Goal: Task Accomplishment & Management: Use online tool/utility

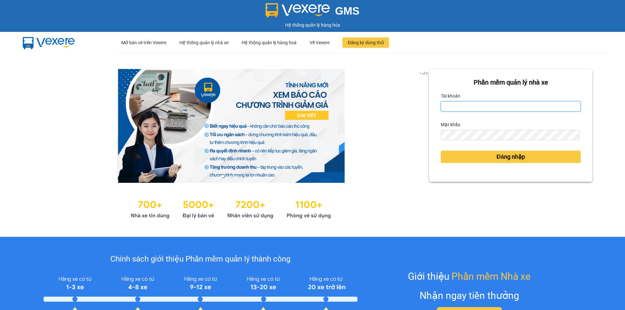
click at [497, 108] on input "Tài khoản" at bounding box center [511, 106] width 140 height 10
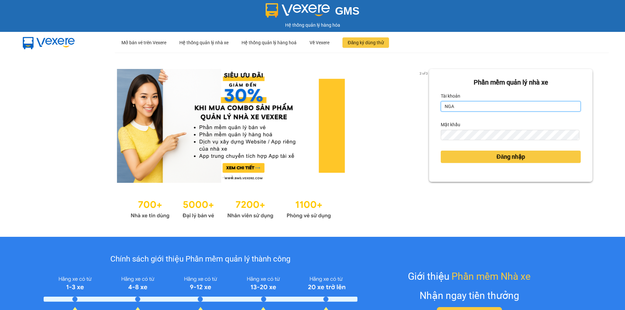
type input "ngapt.namhailimo"
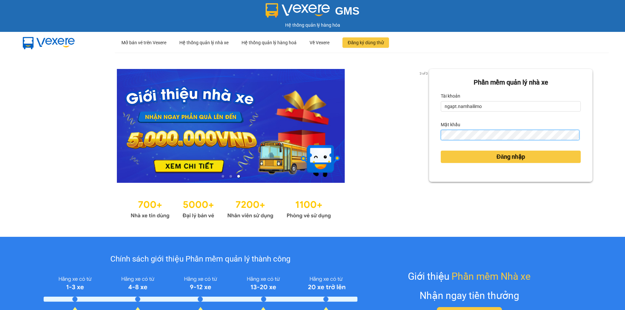
click at [441, 151] on button "Đăng nhập" at bounding box center [511, 157] width 140 height 12
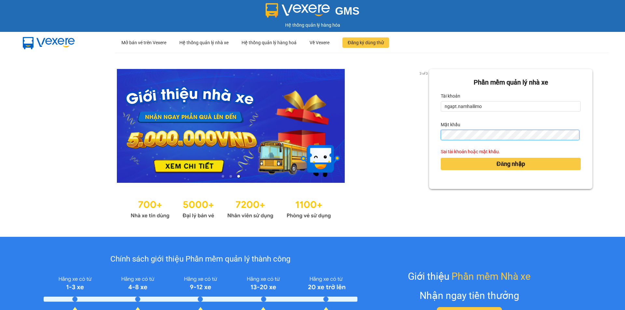
click at [406, 136] on div "3 of 3 Phần mềm quản lý nhà xe Tài khoản ngapt.namhailimo Mật khẩu Sai tài khoả…" at bounding box center [312, 145] width 625 height 184
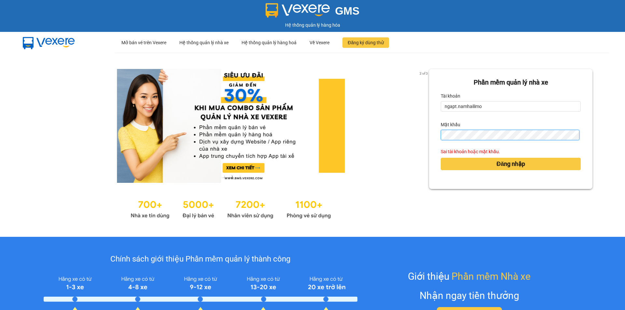
click at [441, 158] on button "Đăng nhập" at bounding box center [511, 164] width 140 height 12
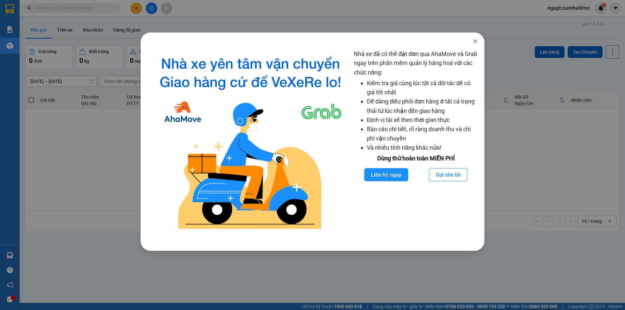
click at [476, 41] on icon "close" at bounding box center [475, 41] width 4 height 4
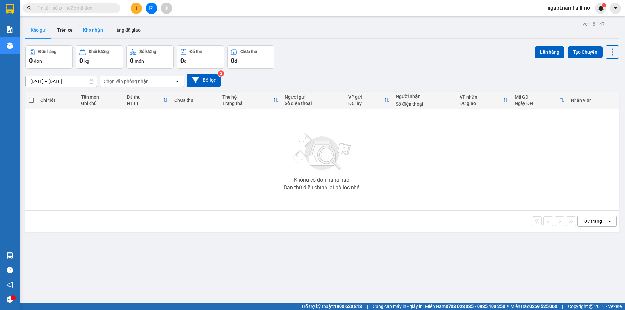
click at [100, 28] on button "Kho nhận" at bounding box center [93, 30] width 30 height 16
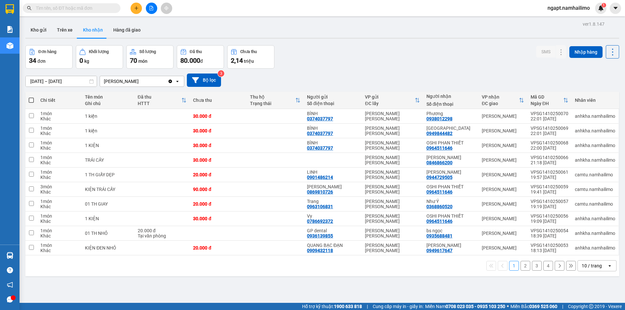
click at [521, 269] on button "2" at bounding box center [526, 266] width 10 height 10
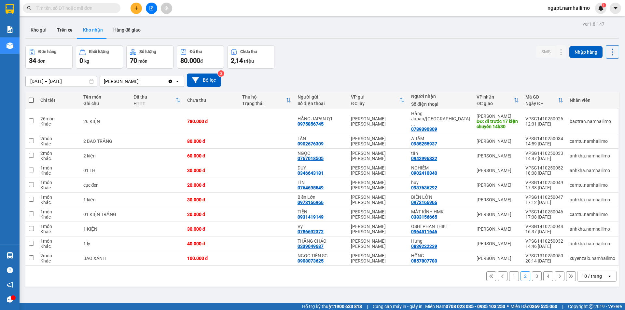
click at [532, 273] on button "3" at bounding box center [537, 277] width 10 height 10
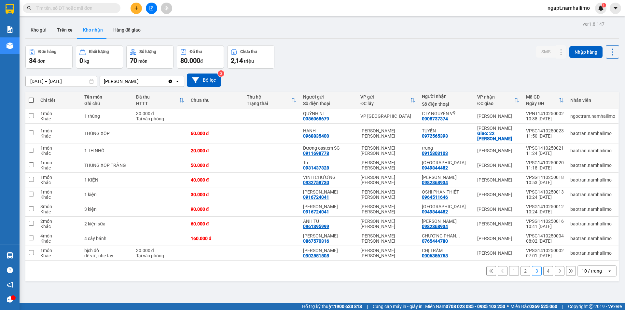
click at [510, 273] on button "1" at bounding box center [514, 271] width 10 height 10
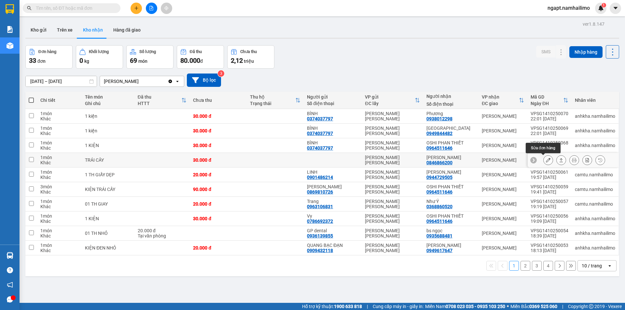
click at [546, 160] on icon at bounding box center [548, 160] width 5 height 5
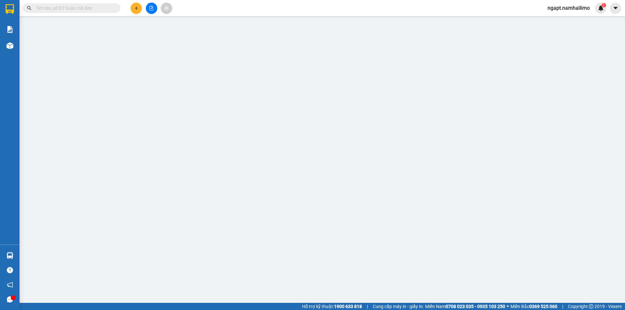
type input "0846866200"
type input "[PERSON_NAME]"
type input "30.000"
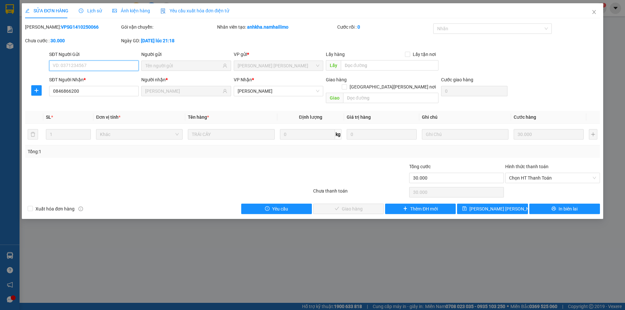
drag, startPoint x: 536, startPoint y: 169, endPoint x: 533, endPoint y: 177, distance: 8.2
click at [535, 173] on span "Chọn HT Thanh Toán" at bounding box center [552, 178] width 87 height 10
click at [531, 186] on div "Tại văn phòng" at bounding box center [552, 183] width 87 height 7
type input "0"
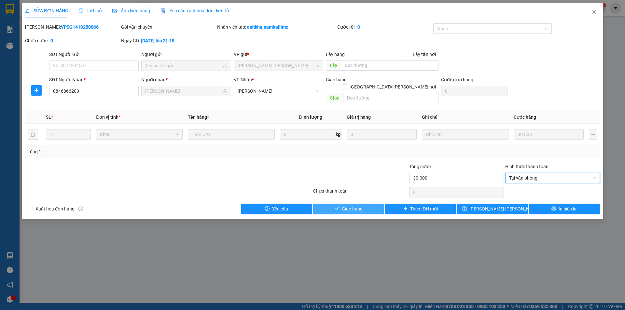
click at [353, 205] on span "Giao hàng" at bounding box center [352, 208] width 21 height 7
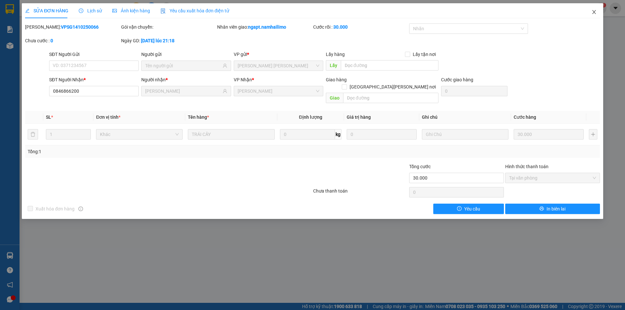
click at [596, 12] on icon "close" at bounding box center [594, 11] width 5 height 5
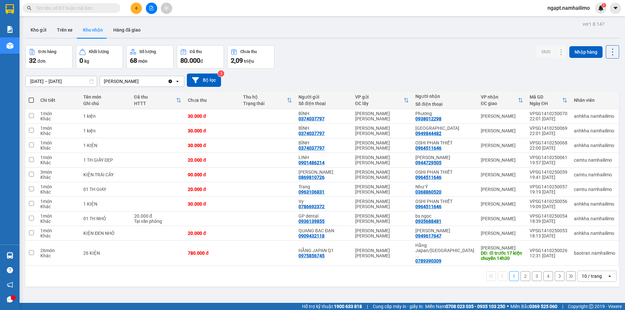
click at [150, 11] on button at bounding box center [151, 8] width 11 height 11
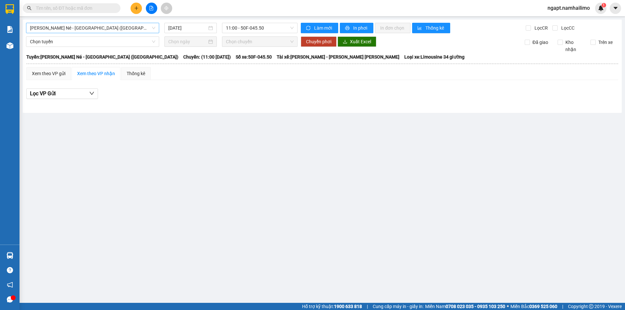
click at [94, 24] on span "Nha Trang - Mũi Né - [GEOGRAPHIC_DATA] ([GEOGRAPHIC_DATA])" at bounding box center [92, 28] width 125 height 10
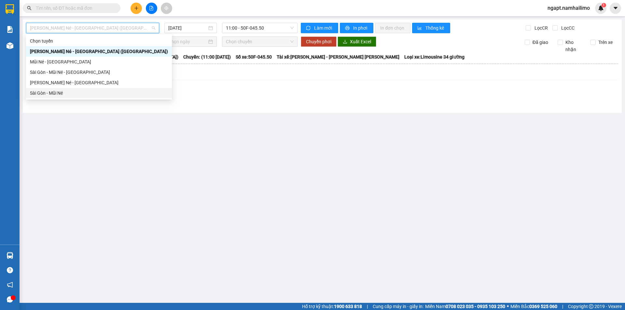
click at [65, 92] on div "Sài Gòn - Mũi Né" at bounding box center [99, 93] width 138 height 7
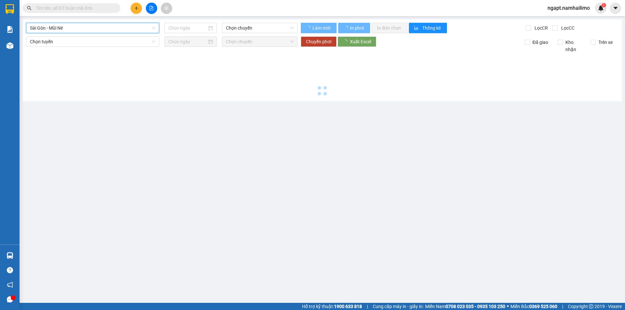
type input "[DATE]"
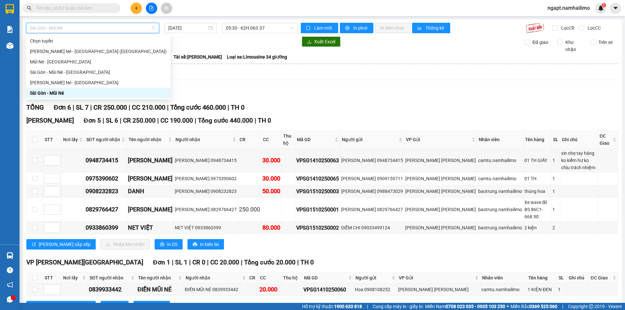
click at [75, 27] on span "Sài Gòn - Mũi Né" at bounding box center [92, 28] width 125 height 10
drag, startPoint x: 68, startPoint y: 94, endPoint x: 72, endPoint y: 91, distance: 5.1
click at [67, 94] on div "Sài Gòn - Mũi Né" at bounding box center [98, 93] width 137 height 7
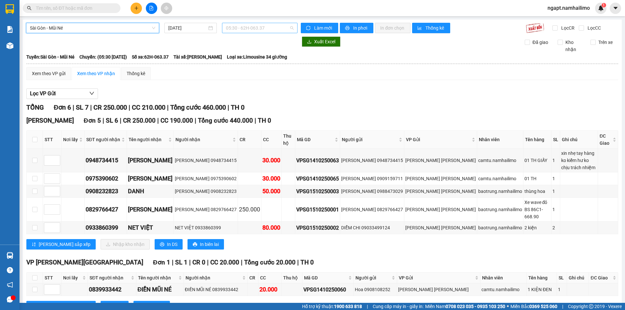
click at [264, 28] on span "05:30 - 62H-063.37" at bounding box center [260, 28] width 68 height 10
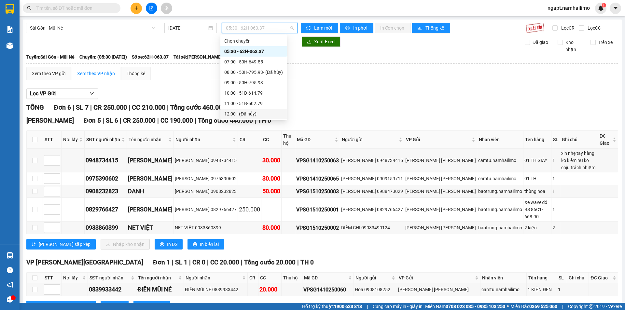
click at [290, 239] on div "Lưu sắp xếp Nhập kho nhận In DS In biên lai" at bounding box center [322, 244] width 592 height 10
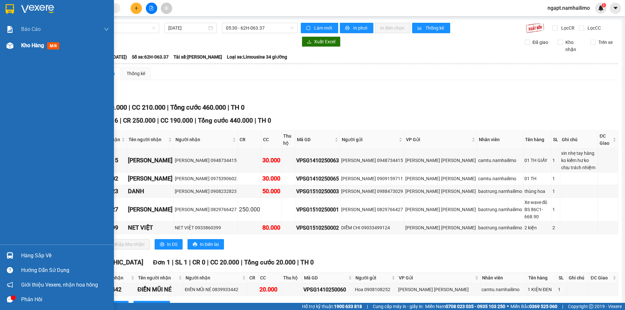
click at [36, 49] on span "Kho hàng" at bounding box center [32, 45] width 23 height 6
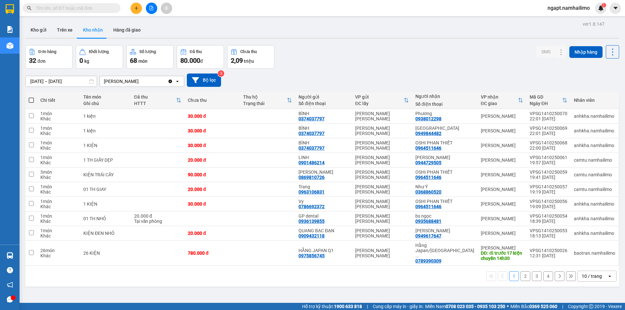
click at [521, 273] on button "2" at bounding box center [526, 277] width 10 height 10
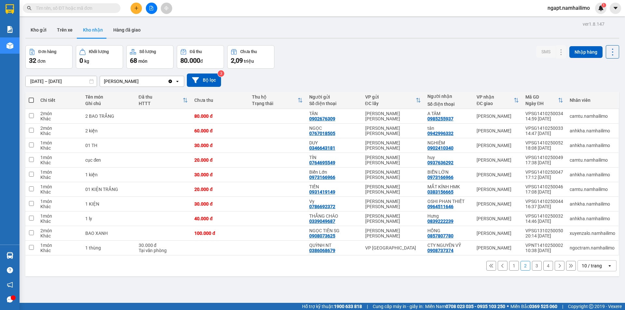
click at [532, 267] on button "3" at bounding box center [537, 266] width 10 height 10
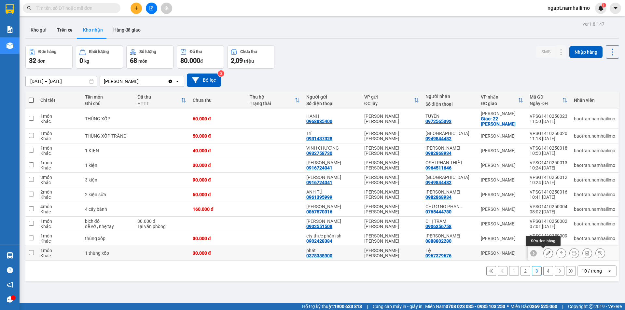
click at [544, 255] on button at bounding box center [548, 253] width 9 height 11
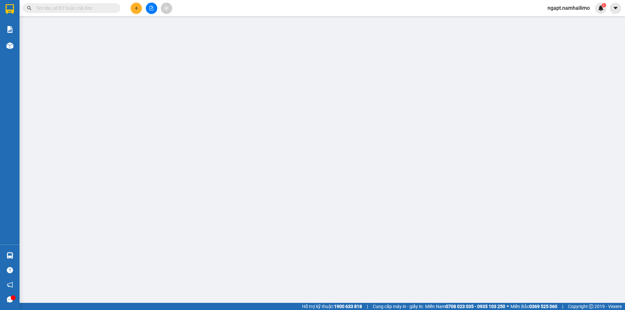
type input "0378388900"
type input "phát"
type input "0967379676"
type input "Lệ"
type input "30.000"
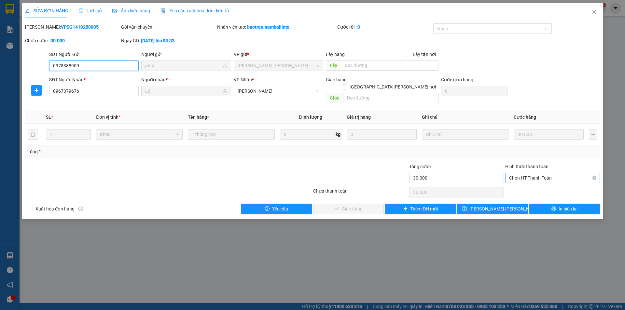
click at [554, 173] on span "Chọn HT Thanh Toán" at bounding box center [552, 178] width 87 height 10
drag, startPoint x: 549, startPoint y: 184, endPoint x: 540, endPoint y: 187, distance: 10.0
click at [549, 184] on div "Tại văn phòng" at bounding box center [552, 183] width 87 height 7
type input "0"
drag, startPoint x: 360, startPoint y: 201, endPoint x: 625, endPoint y: 249, distance: 269.4
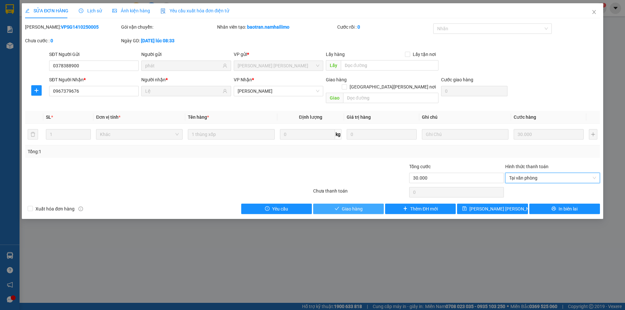
click at [364, 204] on button "Giao hàng" at bounding box center [348, 209] width 71 height 10
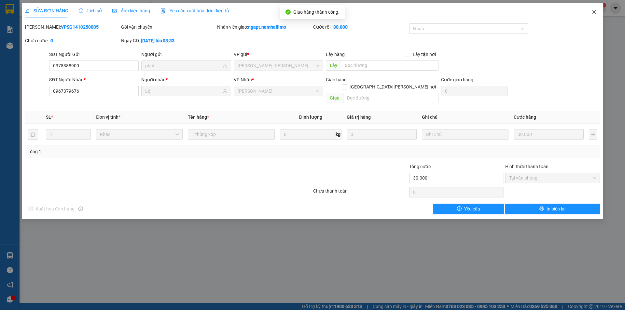
click at [594, 12] on icon "close" at bounding box center [594, 12] width 4 height 4
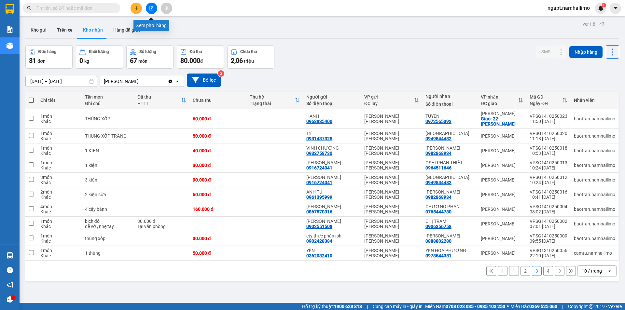
click at [153, 10] on icon "file-add" at bounding box center [152, 8] width 4 height 5
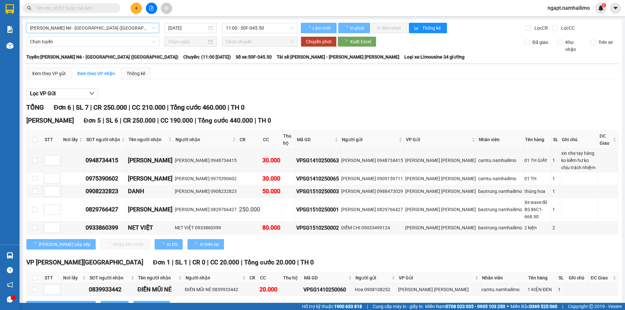
click at [110, 26] on span "Nha Trang - Mũi Né - [GEOGRAPHIC_DATA] ([GEOGRAPHIC_DATA])" at bounding box center [92, 28] width 125 height 10
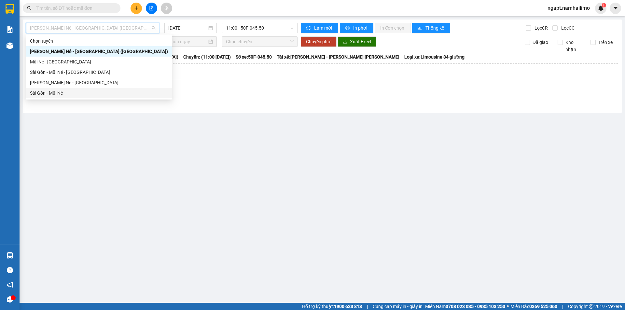
click at [59, 89] on div "Sài Gòn - Mũi Né" at bounding box center [99, 93] width 146 height 10
type input "[DATE]"
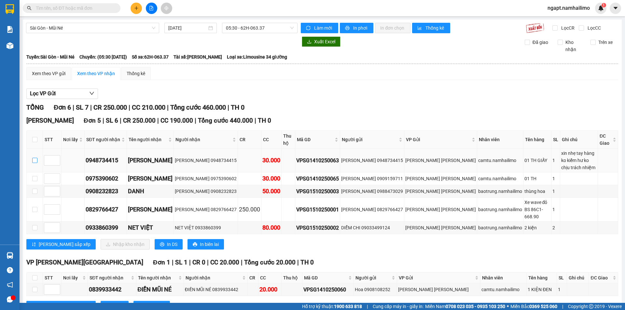
click at [35, 158] on input "checkbox" at bounding box center [34, 160] width 5 height 5
checkbox input "true"
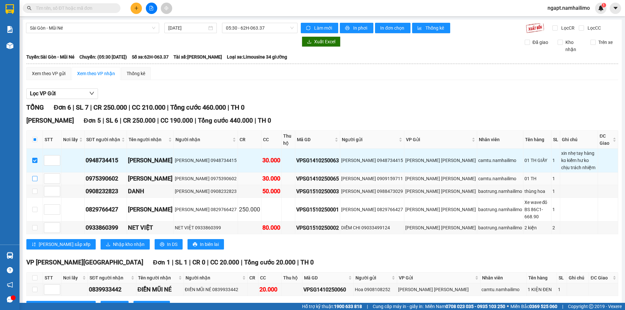
click at [35, 176] on input "checkbox" at bounding box center [34, 178] width 5 height 5
checkbox input "true"
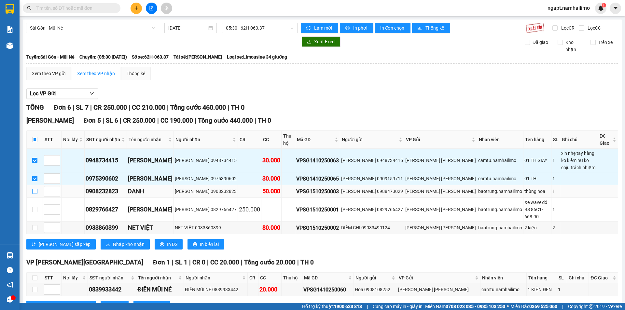
click at [35, 189] on input "checkbox" at bounding box center [34, 191] width 5 height 5
checkbox input "true"
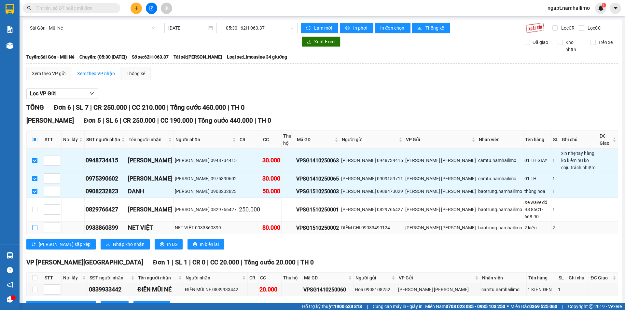
click at [35, 225] on input "checkbox" at bounding box center [34, 227] width 5 height 5
checkbox input "true"
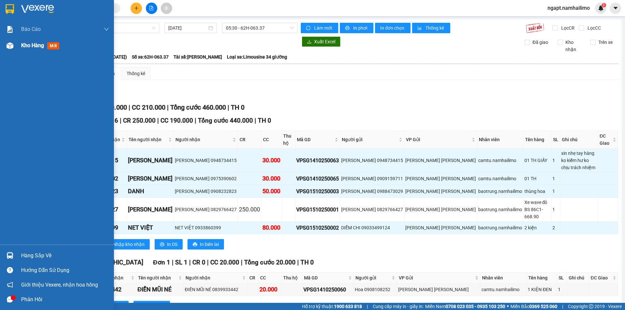
click at [32, 47] on span "Kho hàng" at bounding box center [32, 45] width 23 height 6
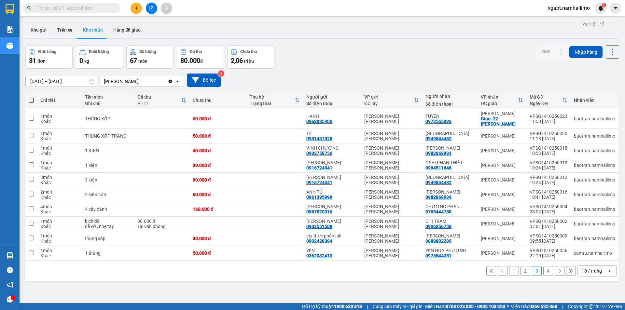
click at [509, 272] on button "1" at bounding box center [514, 271] width 10 height 10
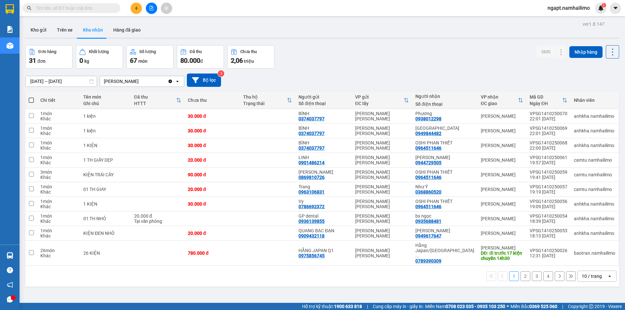
click at [521, 272] on button "2" at bounding box center [526, 277] width 10 height 10
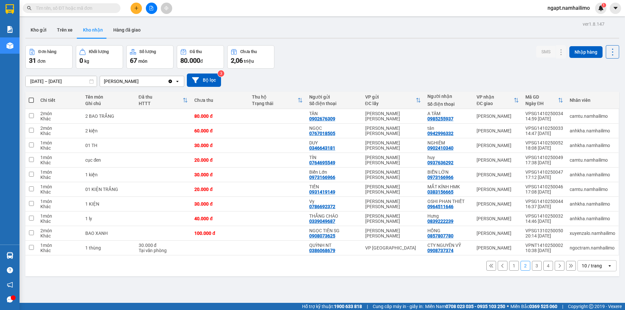
click at [533, 265] on button "3" at bounding box center [537, 266] width 10 height 10
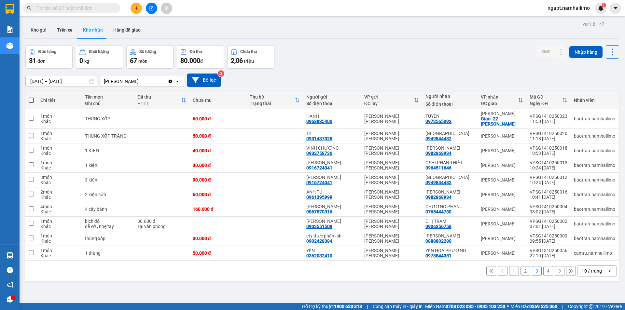
click at [543, 271] on button "4" at bounding box center [548, 271] width 10 height 10
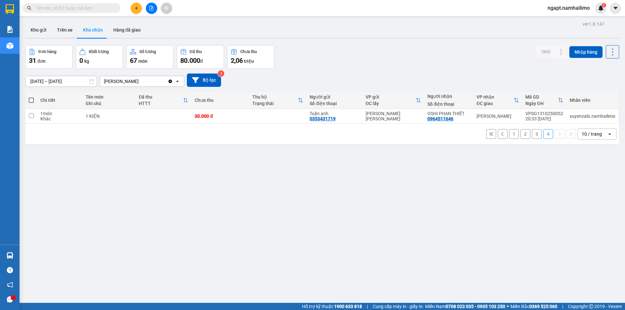
click at [510, 136] on button "1" at bounding box center [514, 134] width 10 height 10
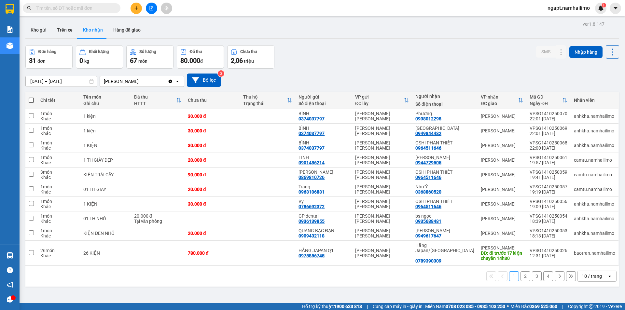
click at [80, 8] on input "text" at bounding box center [74, 8] width 77 height 7
click at [154, 12] on button at bounding box center [151, 8] width 11 height 11
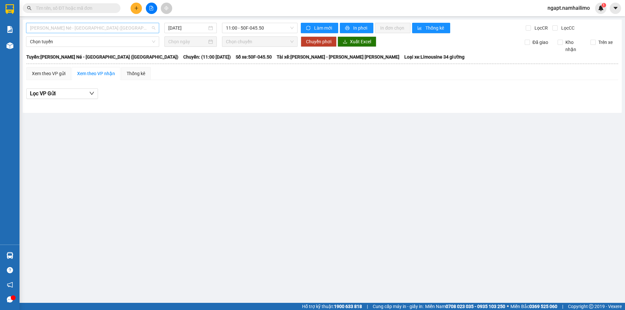
click at [117, 26] on span "Nha Trang - Mũi Né - [GEOGRAPHIC_DATA] ([GEOGRAPHIC_DATA])" at bounding box center [92, 28] width 125 height 10
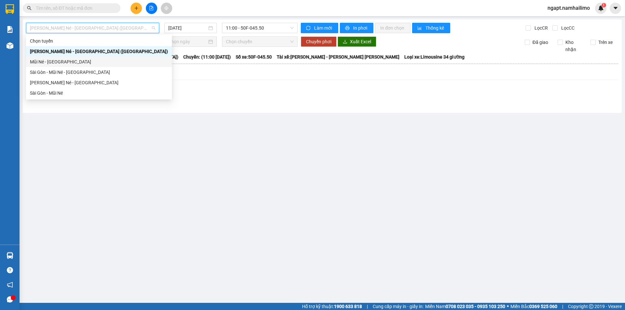
drag, startPoint x: 218, startPoint y: 111, endPoint x: 163, endPoint y: 37, distance: 92.4
click at [216, 100] on div "Nha Trang - Mũi Né - Sài Gòn (Sáng) 15/10/2025 11:00 - 50F-045.50 Làm mới In ph…" at bounding box center [322, 66] width 599 height 93
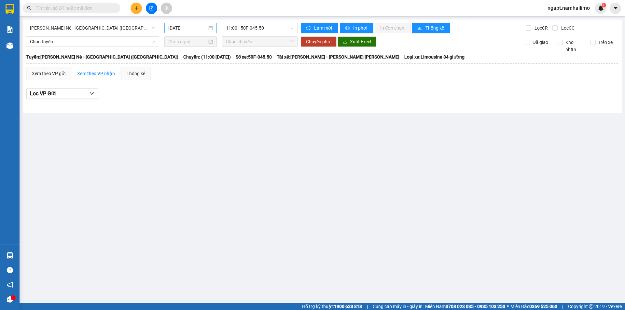
click at [172, 27] on input "[DATE]" at bounding box center [187, 27] width 39 height 7
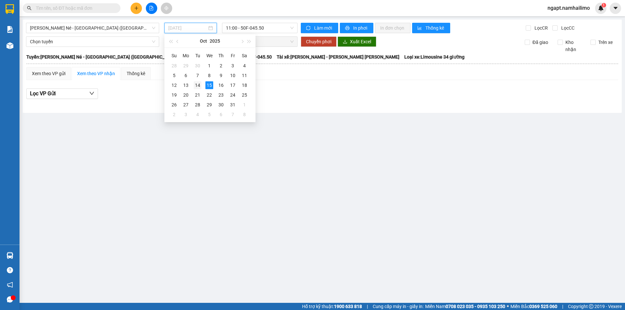
click at [199, 86] on div "14" at bounding box center [198, 85] width 8 height 8
type input "[DATE]"
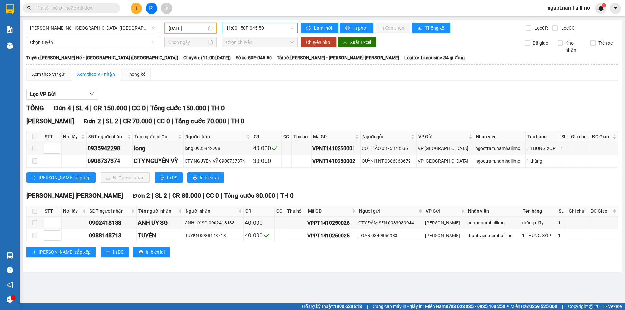
click at [273, 30] on span "11:00 - 50F-045.50" at bounding box center [260, 28] width 68 height 10
click at [91, 30] on span "Nha Trang - Mũi Né - [GEOGRAPHIC_DATA] ([GEOGRAPHIC_DATA])" at bounding box center [92, 28] width 125 height 10
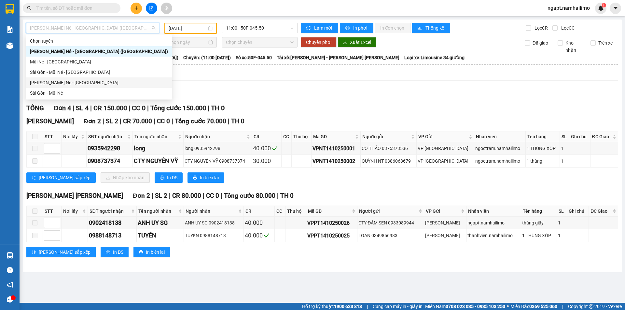
click at [81, 84] on div "Nha Trang - Mũi Né - [GEOGRAPHIC_DATA]" at bounding box center [99, 82] width 138 height 7
type input "[DATE]"
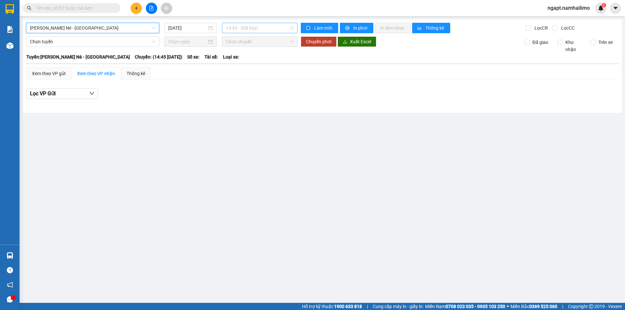
click at [288, 28] on span "14:45 - (Đã hủy)" at bounding box center [260, 28] width 68 height 10
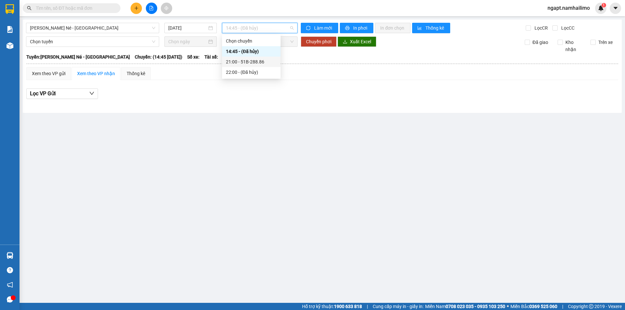
click at [263, 63] on div "21:00 - 51B-288.86" at bounding box center [251, 61] width 51 height 7
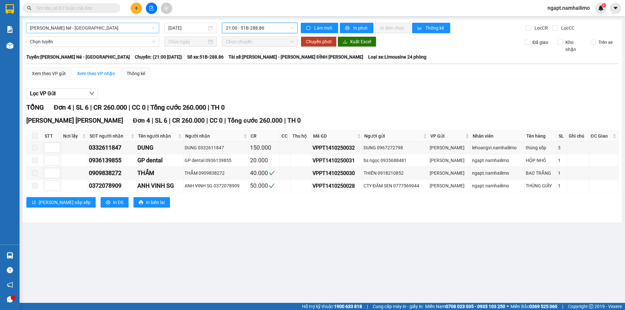
click at [124, 27] on span "Nha Trang - Mũi Né - [GEOGRAPHIC_DATA]" at bounding box center [92, 28] width 125 height 10
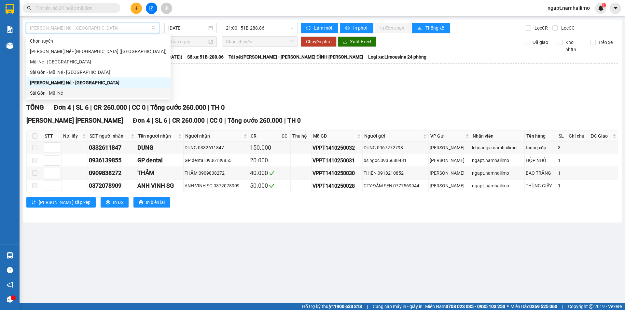
drag, startPoint x: 71, startPoint y: 93, endPoint x: 79, endPoint y: 97, distance: 8.6
click at [79, 97] on div "Sài Gòn - Mũi Né" at bounding box center [98, 93] width 145 height 10
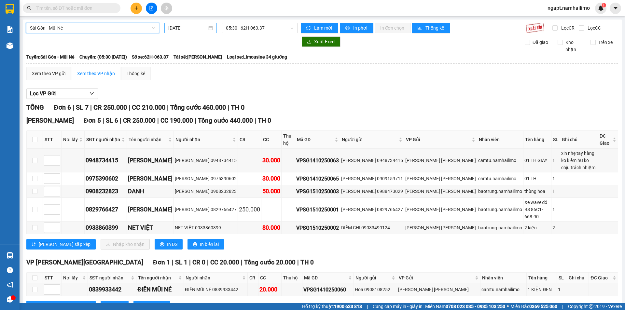
click at [172, 28] on input "[DATE]" at bounding box center [187, 27] width 39 height 7
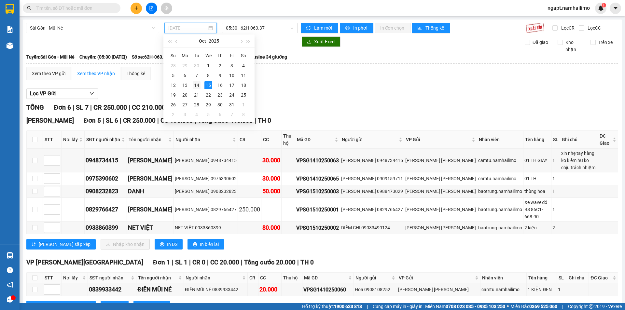
drag, startPoint x: 198, startPoint y: 85, endPoint x: 246, endPoint y: 44, distance: 63.0
click at [200, 83] on div "14" at bounding box center [197, 85] width 8 height 8
type input "[DATE]"
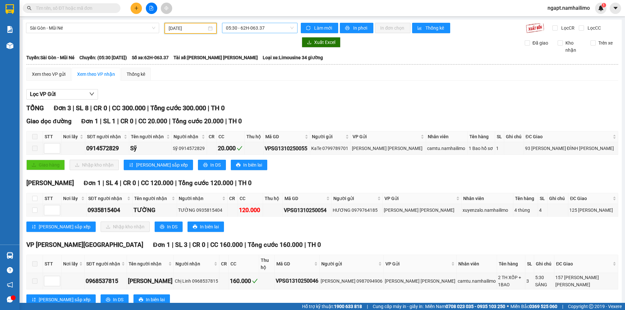
click at [285, 31] on span "05:30 - 62H-063.37" at bounding box center [260, 28] width 68 height 10
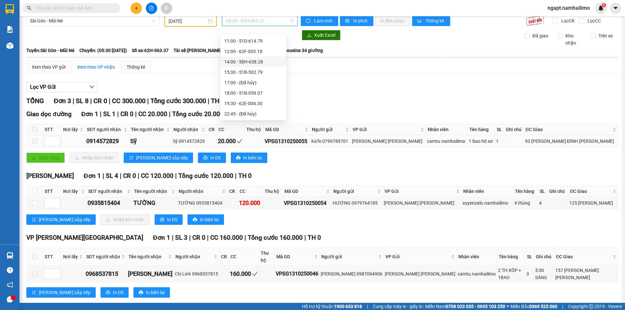
scroll to position [9, 0]
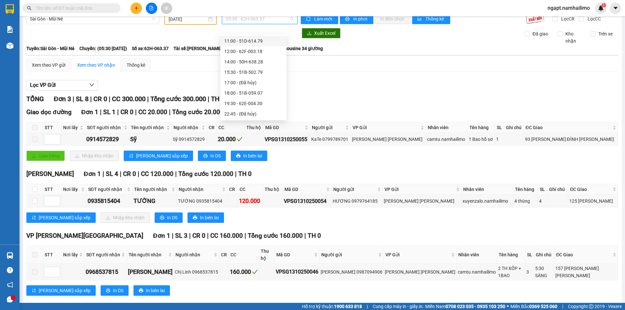
click at [393, 98] on div "TỔNG Đơn 3 | SL 8 | CR 0 | CC 300.000 | Tổng cước 300.000 | TH 0" at bounding box center [322, 99] width 592 height 10
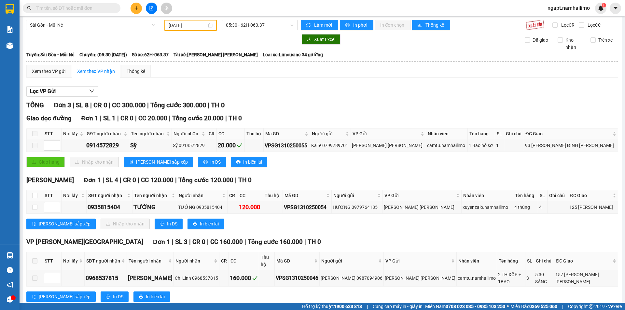
scroll to position [0, 0]
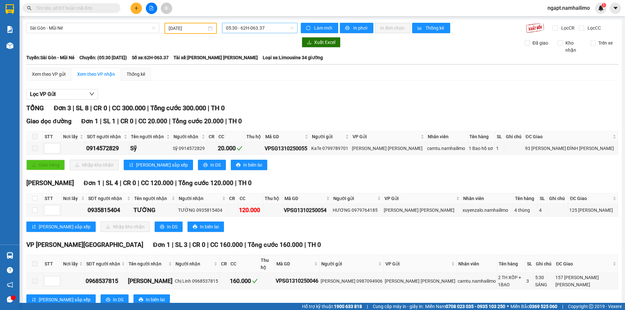
click at [277, 28] on span "05:30 - 62H-063.37" at bounding box center [260, 28] width 68 height 10
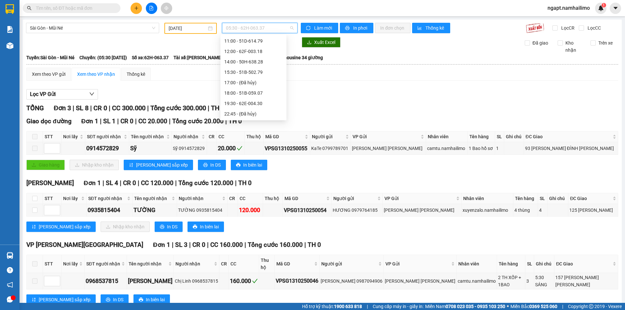
scroll to position [10, 0]
drag, startPoint x: 263, startPoint y: 43, endPoint x: 262, endPoint y: 80, distance: 37.1
click at [263, 42] on div "05:30 - 62H-063.37" at bounding box center [253, 40] width 58 height 7
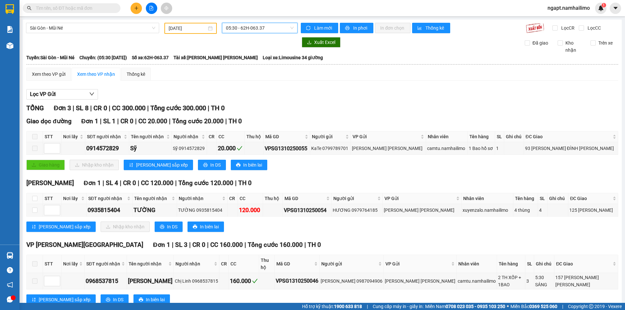
click at [286, 27] on span "05:30 - 62H-063.37" at bounding box center [260, 28] width 68 height 10
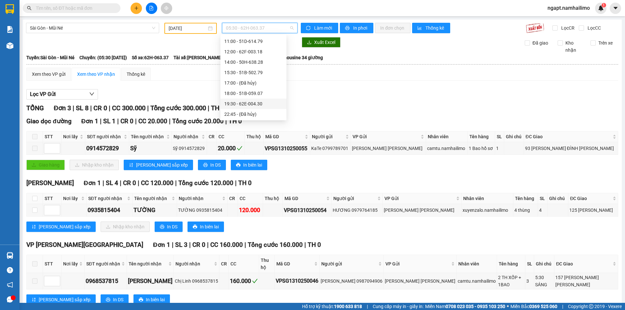
scroll to position [63, 0]
drag, startPoint x: 256, startPoint y: 93, endPoint x: 296, endPoint y: 111, distance: 43.9
click at [257, 93] on div "18:00 - 51B-059.07" at bounding box center [253, 93] width 58 height 7
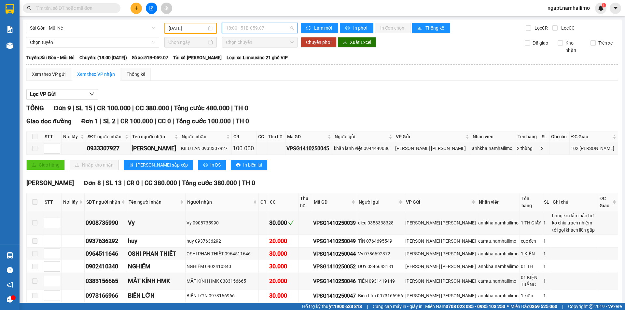
click at [272, 29] on span "18:00 - 51B-059.07" at bounding box center [260, 28] width 68 height 10
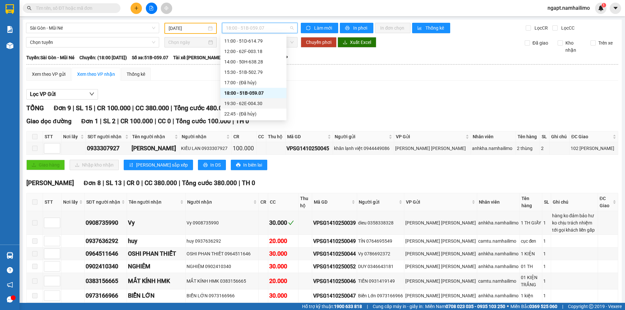
click at [260, 102] on div "19:30 - 62E-004.30" at bounding box center [253, 103] width 58 height 7
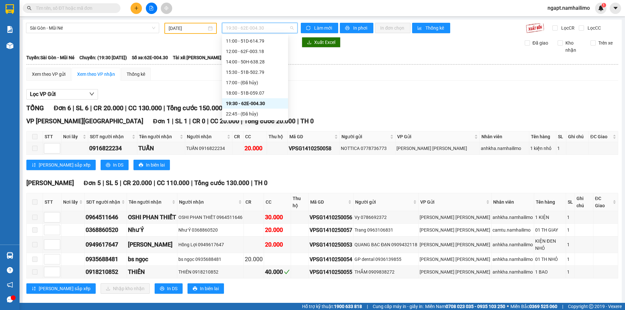
click at [270, 29] on span "19:30 - 62E-004.30" at bounding box center [260, 28] width 68 height 10
click at [100, 24] on span "Sài Gòn - Mũi Né" at bounding box center [92, 28] width 125 height 10
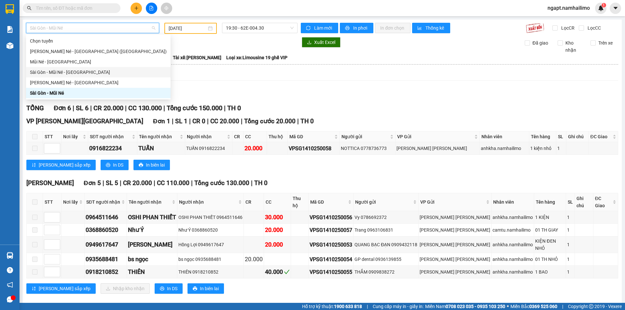
drag, startPoint x: 66, startPoint y: 71, endPoint x: 75, endPoint y: 74, distance: 9.3
click at [75, 74] on div "Sài Gòn - Mũi Né - [GEOGRAPHIC_DATA]" at bounding box center [98, 72] width 137 height 7
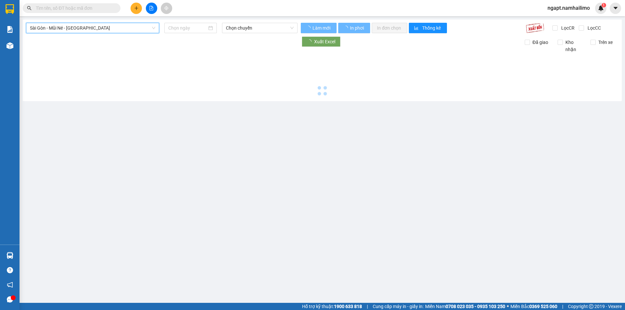
type input "[DATE]"
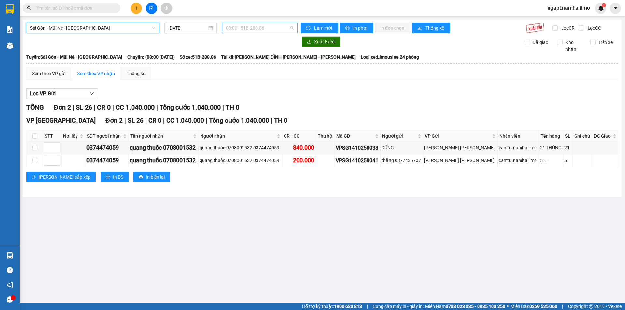
click at [274, 29] on span "08:00 - 51B-288.86" at bounding box center [260, 28] width 68 height 10
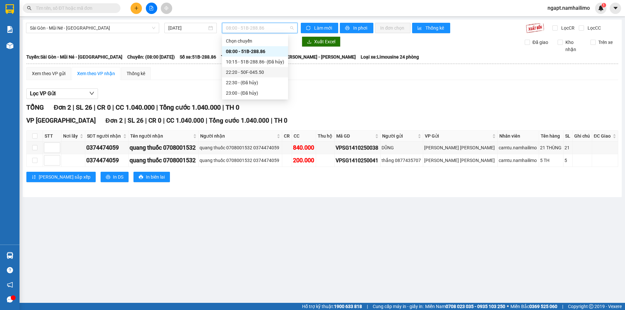
click at [246, 70] on div "22:20 - 50F-045.50" at bounding box center [255, 72] width 58 height 7
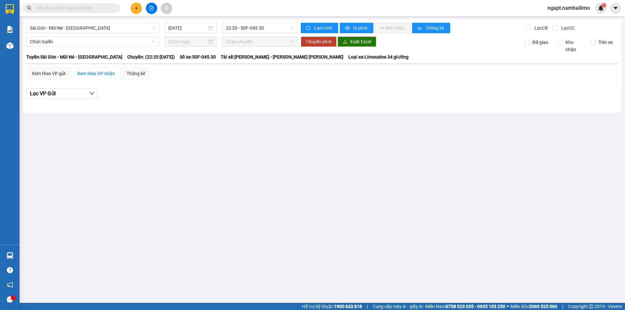
click at [100, 8] on input "text" at bounding box center [74, 8] width 77 height 7
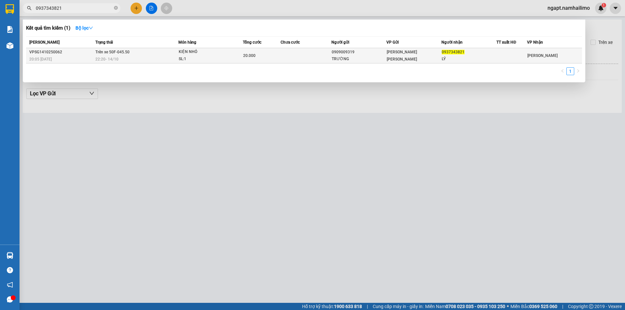
type input "0937343821"
click at [134, 58] on div "22:20 - 14/10" at bounding box center [136, 59] width 83 height 7
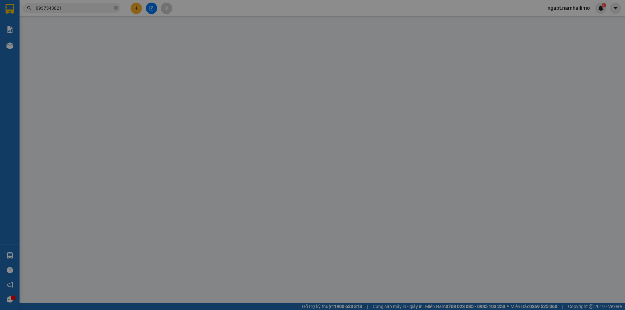
type input "0909009319"
type input "TRƯỜNG"
type input "0937343821"
type input "LÝ"
type input "20.000"
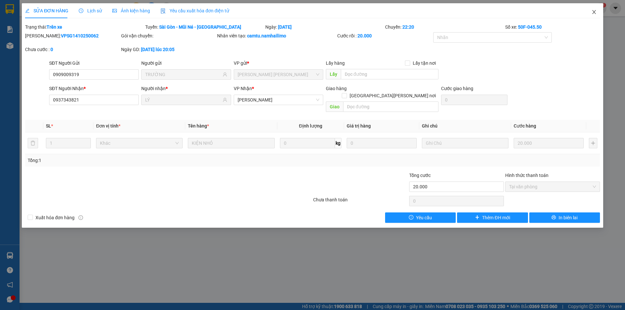
click at [595, 11] on icon "close" at bounding box center [594, 11] width 5 height 5
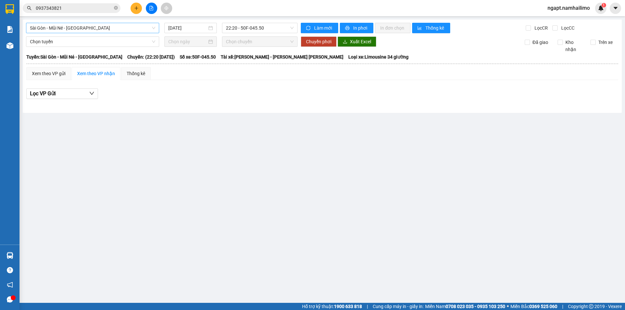
click at [127, 31] on span "Sài Gòn - Mũi Né - [GEOGRAPHIC_DATA]" at bounding box center [92, 28] width 125 height 10
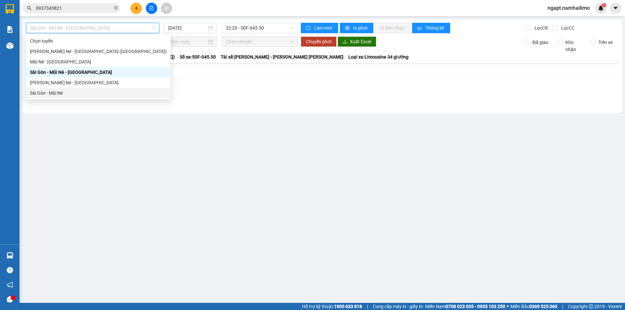
click at [57, 92] on div "Sài Gòn - Mũi Né" at bounding box center [98, 93] width 137 height 7
type input "[DATE]"
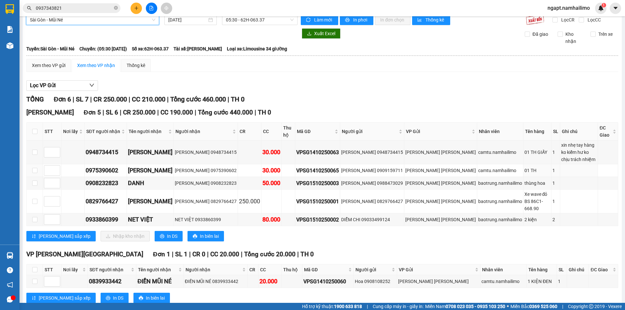
scroll to position [12, 0]
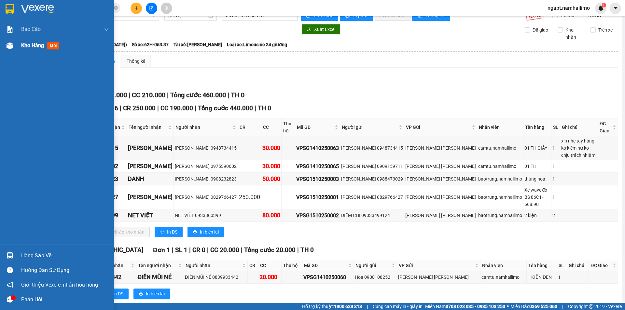
click at [20, 48] on div "Kho hàng mới" at bounding box center [57, 45] width 114 height 16
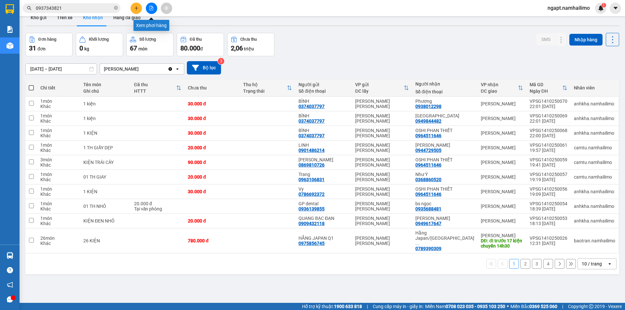
click at [149, 9] on icon "file-add" at bounding box center [151, 8] width 5 height 5
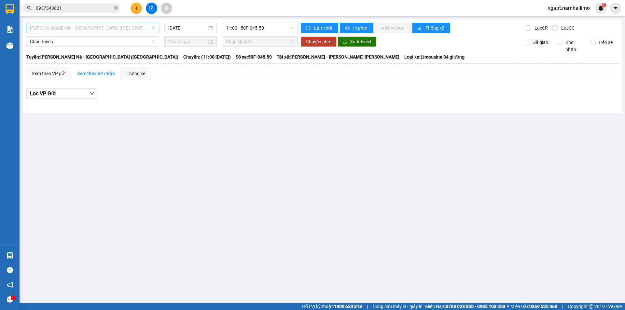
click at [112, 28] on span "Nha Trang - Mũi Né - [GEOGRAPHIC_DATA] ([GEOGRAPHIC_DATA])" at bounding box center [92, 28] width 125 height 10
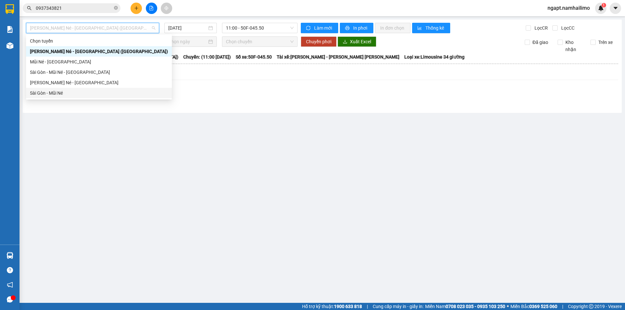
click at [70, 91] on div "Sài Gòn - Mũi Né" at bounding box center [99, 93] width 138 height 7
type input "[DATE]"
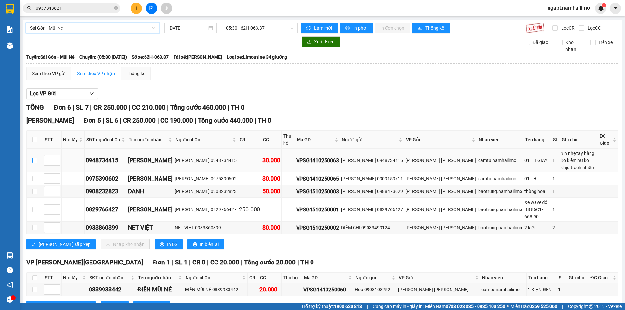
click at [35, 158] on input "checkbox" at bounding box center [34, 160] width 5 height 5
checkbox input "true"
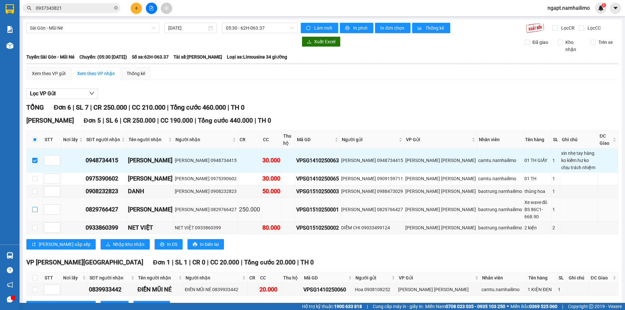
click at [35, 207] on input "checkbox" at bounding box center [34, 209] width 5 height 5
checkbox input "true"
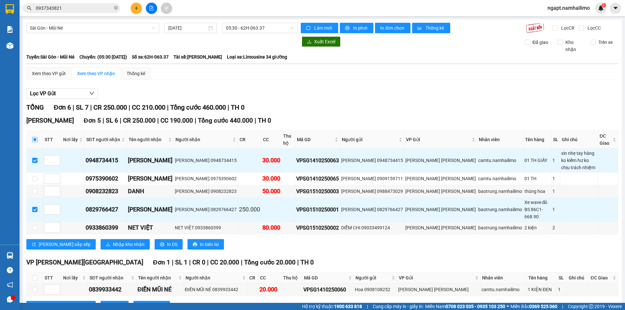
click at [36, 139] on input "checkbox" at bounding box center [34, 139] width 5 height 5
checkbox input "true"
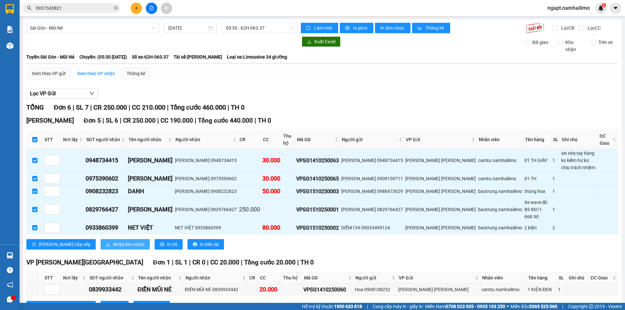
click at [113, 241] on span "Nhập kho nhận" at bounding box center [129, 244] width 32 height 7
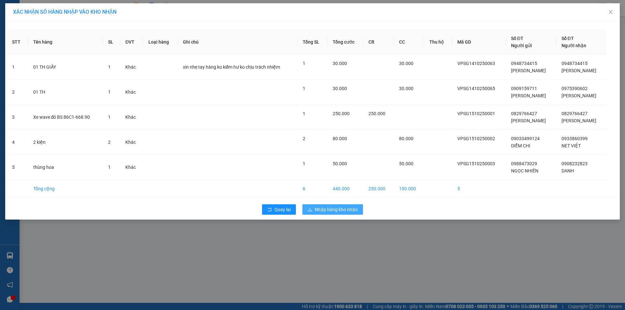
click at [348, 211] on span "Nhập hàng kho nhận" at bounding box center [336, 209] width 43 height 7
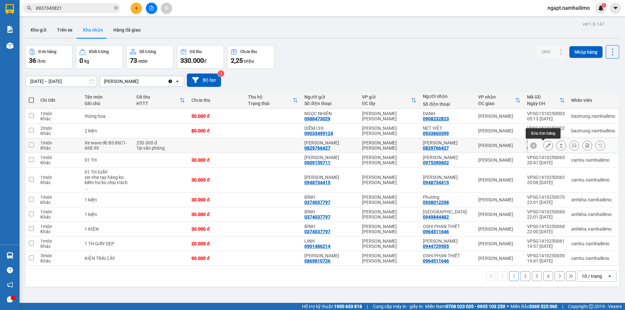
click at [546, 145] on icon at bounding box center [548, 145] width 5 height 5
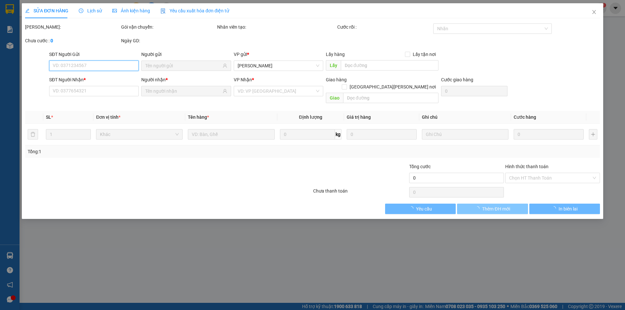
type input "0829766427"
type input "[PERSON_NAME]"
type input "0829766427"
type input "[PERSON_NAME]"
type input "250.000"
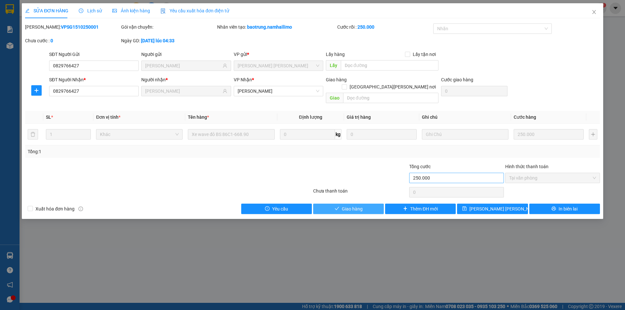
drag, startPoint x: 367, startPoint y: 199, endPoint x: 424, endPoint y: 166, distance: 65.6
click at [364, 204] on button "Giao hàng" at bounding box center [348, 209] width 71 height 10
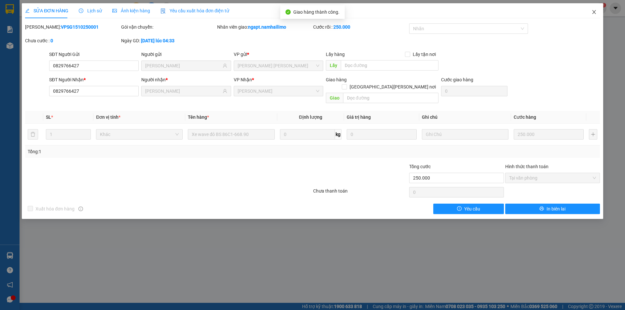
click at [594, 13] on icon "close" at bounding box center [594, 11] width 5 height 5
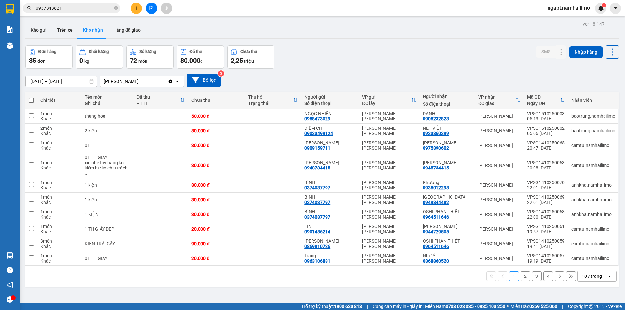
click at [523, 273] on button "2" at bounding box center [526, 277] width 10 height 10
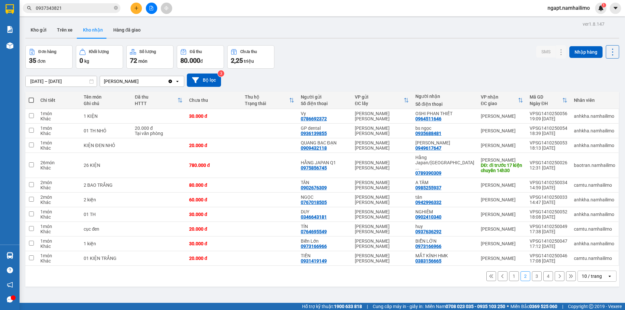
click at [513, 272] on button "1" at bounding box center [514, 277] width 10 height 10
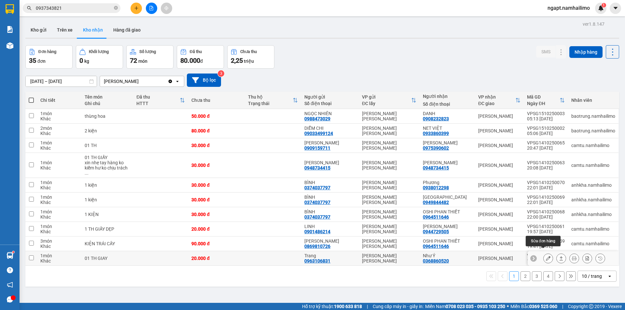
click at [546, 256] on icon at bounding box center [548, 258] width 5 height 5
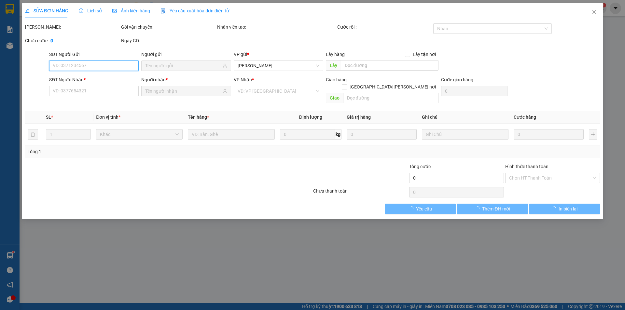
type input "0963106831"
type input "Trang"
type input "0368860520"
type input "Như Ý"
type input "20.000"
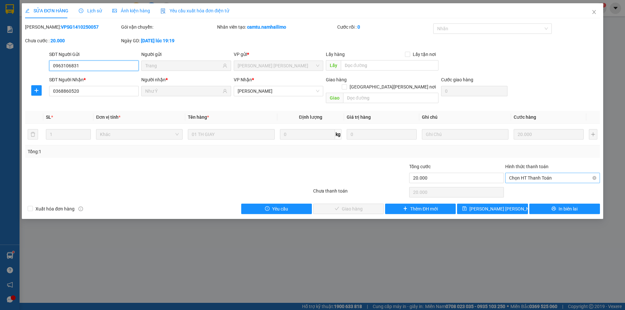
click at [532, 173] on span "Chọn HT Thanh Toán" at bounding box center [552, 178] width 87 height 10
drag, startPoint x: 533, startPoint y: 182, endPoint x: 517, endPoint y: 181, distance: 16.0
click at [534, 180] on div "Tại văn phòng" at bounding box center [552, 183] width 87 height 7
type input "0"
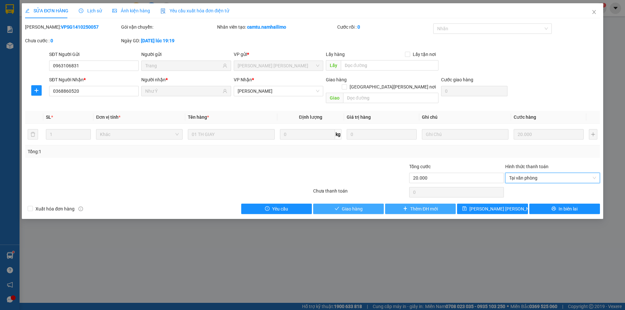
drag, startPoint x: 364, startPoint y: 201, endPoint x: 445, endPoint y: 203, distance: 81.1
click at [366, 204] on button "Giao hàng" at bounding box center [348, 209] width 71 height 10
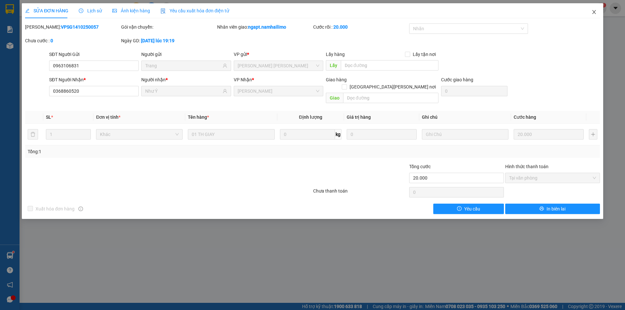
click at [592, 12] on icon "close" at bounding box center [594, 11] width 5 height 5
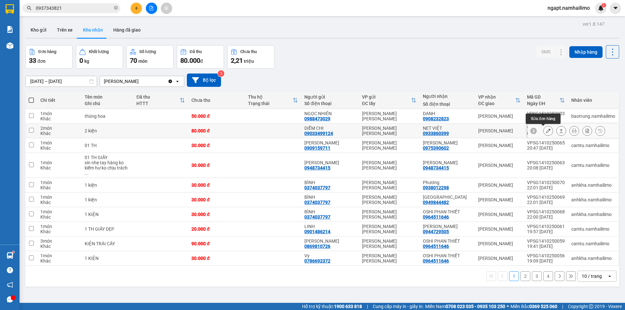
click at [546, 132] on icon at bounding box center [548, 131] width 5 height 5
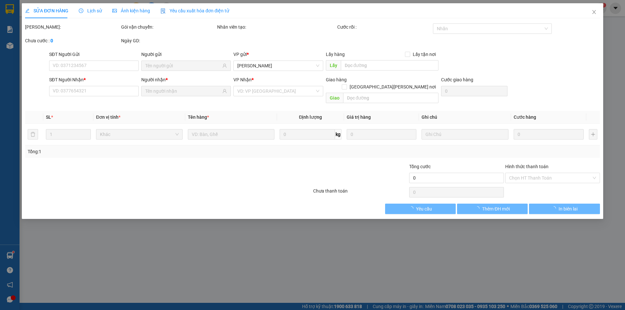
type input "09033499124"
type input "DIỄM CHI"
type input "0933860399"
type input "NET VIỆT"
type input "80.000"
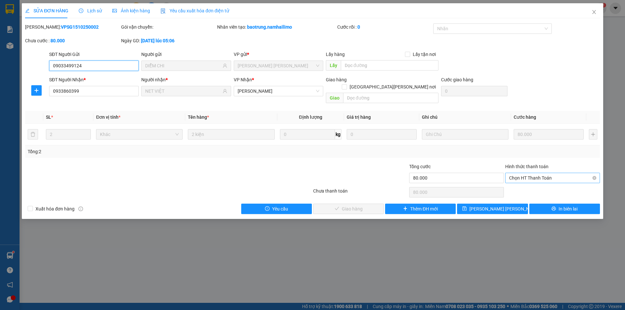
click at [553, 173] on span "Chọn HT Thanh Toán" at bounding box center [552, 178] width 87 height 10
click at [553, 184] on div "Tại văn phòng" at bounding box center [552, 183] width 87 height 7
type input "0"
click at [357, 205] on span "Giao hàng" at bounding box center [352, 208] width 21 height 7
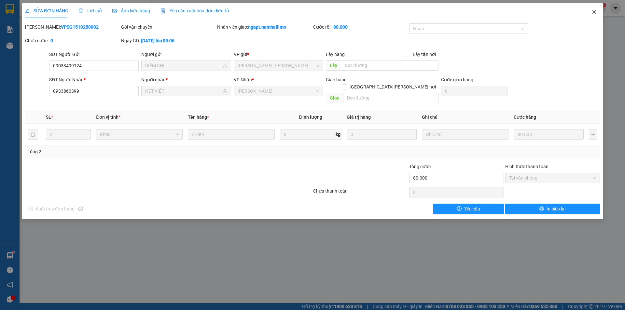
click at [594, 12] on icon "close" at bounding box center [594, 11] width 5 height 5
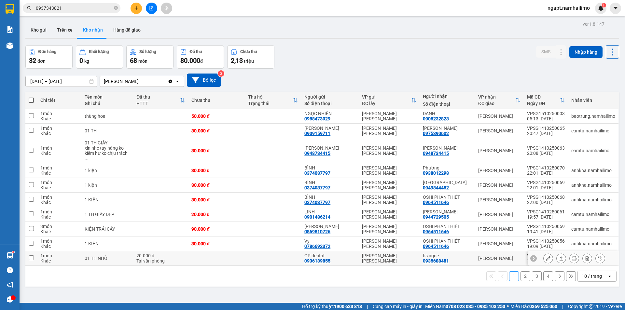
click at [546, 256] on icon at bounding box center [548, 258] width 5 height 5
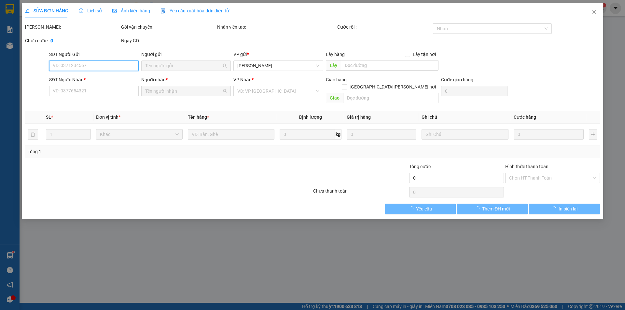
type input "0936139855"
type input "GP dental"
type input "0935688481"
type input "bs ngọc"
type input "20.000"
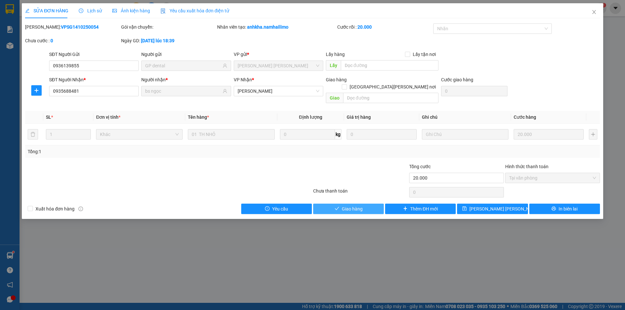
click at [347, 205] on span "Giao hàng" at bounding box center [352, 208] width 21 height 7
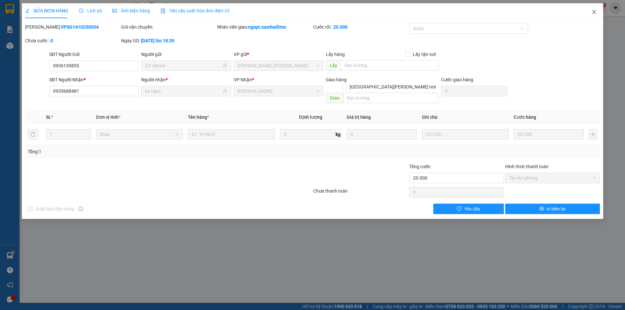
click at [593, 11] on icon "close" at bounding box center [594, 11] width 5 height 5
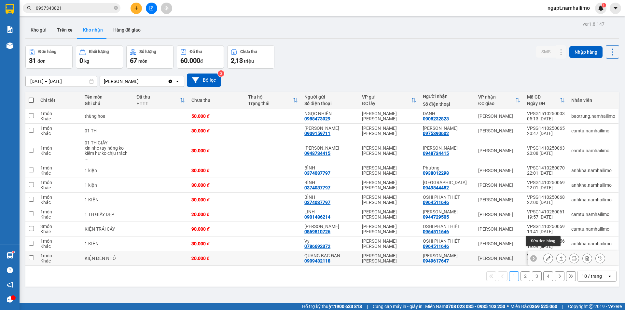
click at [544, 254] on button at bounding box center [548, 258] width 9 height 11
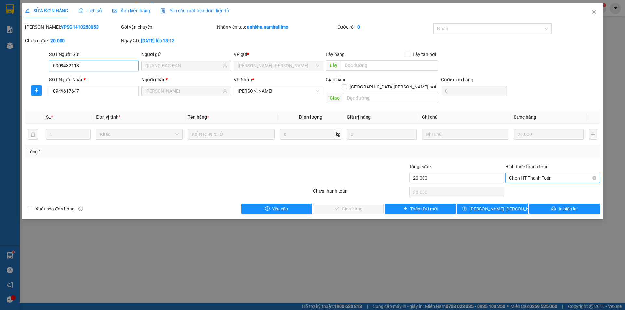
click at [558, 173] on span "Chọn HT Thanh Toán" at bounding box center [552, 178] width 87 height 10
click at [557, 185] on div "Tại văn phòng" at bounding box center [552, 183] width 87 height 7
type input "0"
click at [372, 204] on button "Giao hàng" at bounding box center [348, 209] width 71 height 10
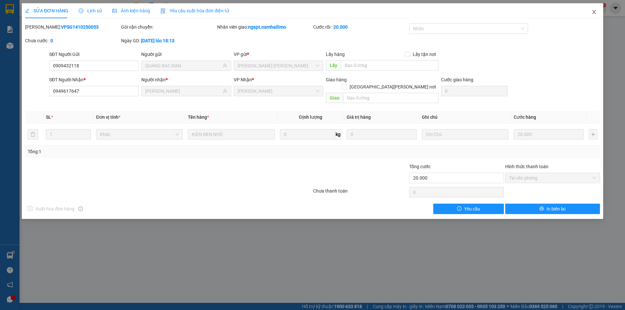
click at [596, 14] on icon "close" at bounding box center [594, 12] width 4 height 4
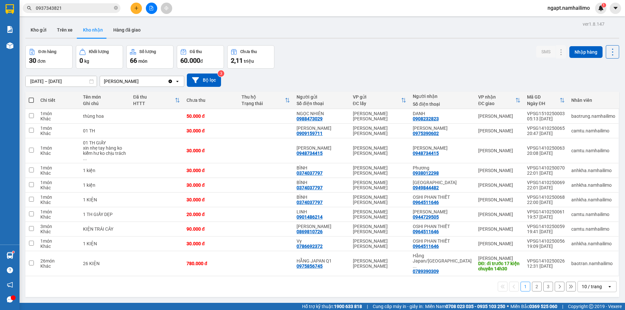
drag, startPoint x: 533, startPoint y: 277, endPoint x: 538, endPoint y: 277, distance: 4.6
click at [534, 282] on button "2" at bounding box center [537, 287] width 10 height 10
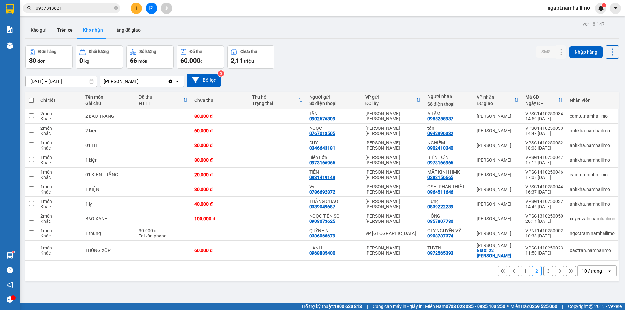
click at [543, 270] on button "3" at bounding box center [548, 271] width 10 height 10
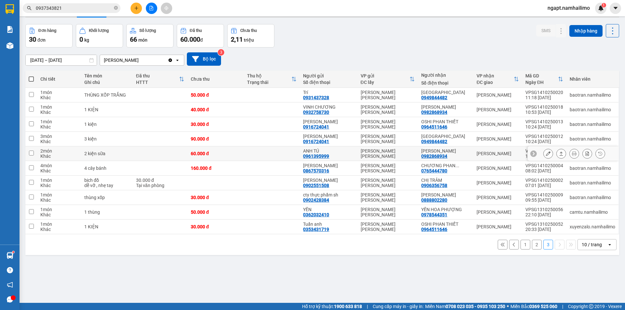
scroll to position [30, 0]
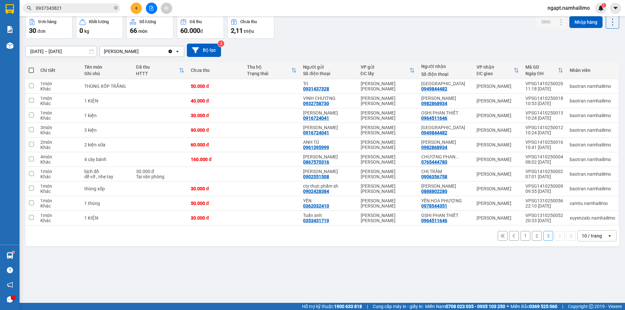
click at [532, 238] on button "2" at bounding box center [537, 236] width 10 height 10
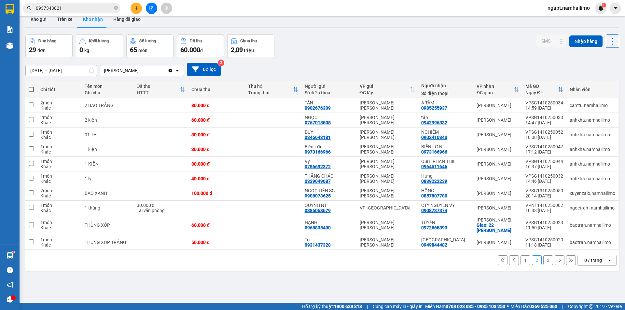
scroll to position [0, 0]
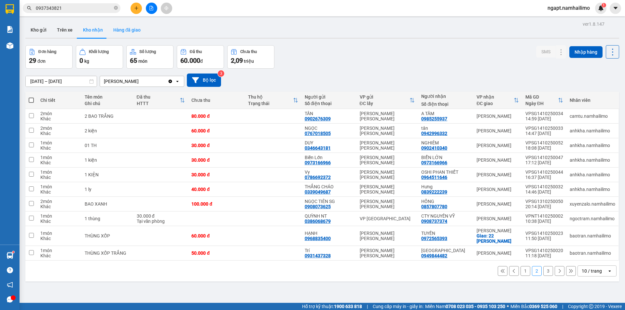
click at [134, 33] on button "Hàng đã giao" at bounding box center [127, 30] width 38 height 16
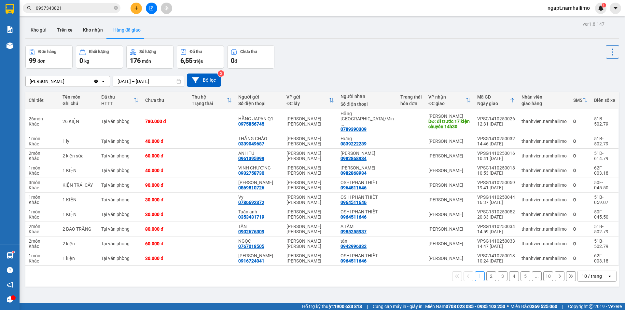
click at [486, 272] on button "2" at bounding box center [491, 277] width 10 height 10
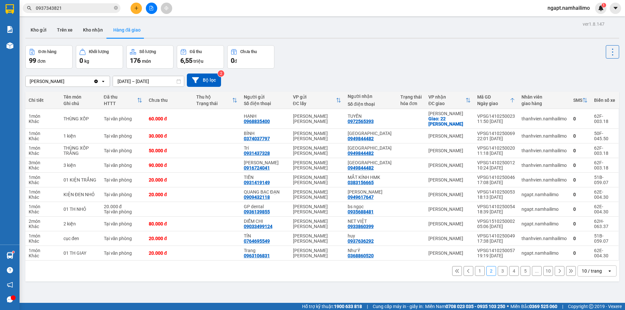
click at [500, 268] on button "3" at bounding box center [503, 271] width 10 height 10
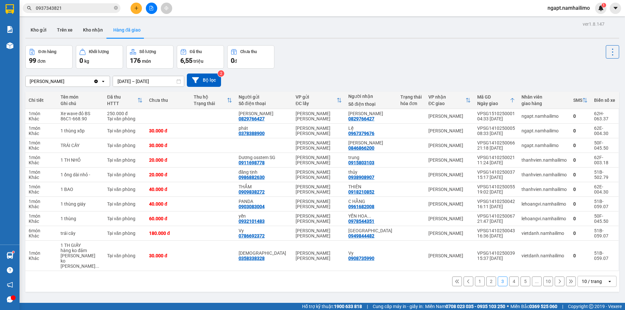
drag, startPoint x: 35, startPoint y: 31, endPoint x: 119, endPoint y: 71, distance: 93.5
click at [39, 34] on button "Kho gửi" at bounding box center [38, 30] width 26 height 16
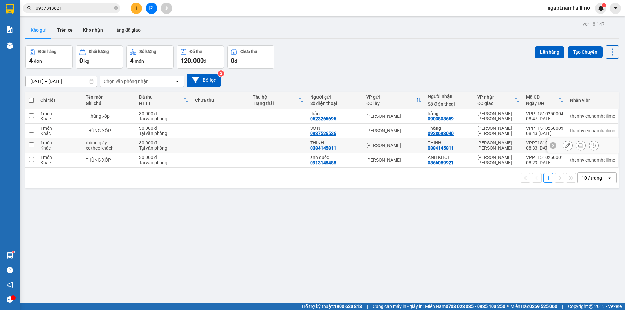
click at [566, 147] on icon at bounding box center [568, 145] width 5 height 5
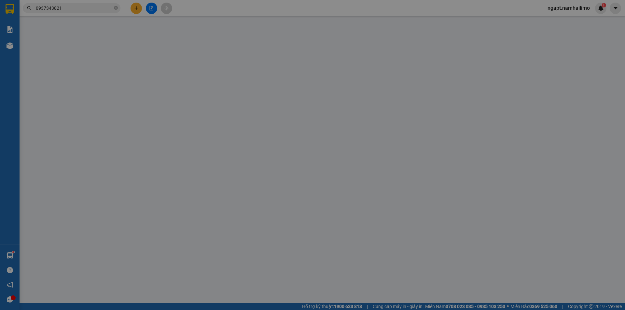
type input "0384145811"
type input "30.000"
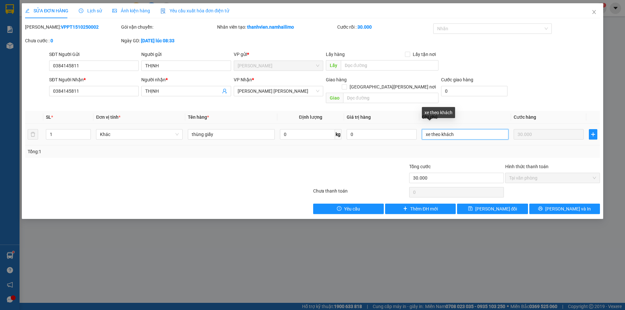
drag, startPoint x: 474, startPoint y: 124, endPoint x: 422, endPoint y: 129, distance: 52.3
click at [422, 129] on input "xe theo khách" at bounding box center [465, 134] width 87 height 10
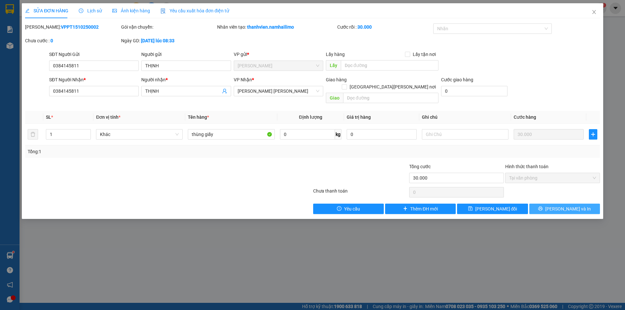
click at [583, 204] on button "[PERSON_NAME] và In" at bounding box center [564, 209] width 71 height 10
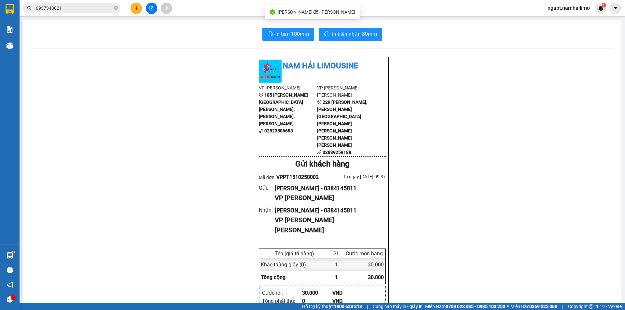
drag, startPoint x: 20, startPoint y: 48, endPoint x: 5, endPoint y: 46, distance: 14.7
click at [19, 48] on section "Kết quả tìm kiếm ( 1 ) Bộ lọc Mã ĐH Trạng thái Món hàng Tổng cước Chưa cước Ngư…" at bounding box center [312, 155] width 625 height 310
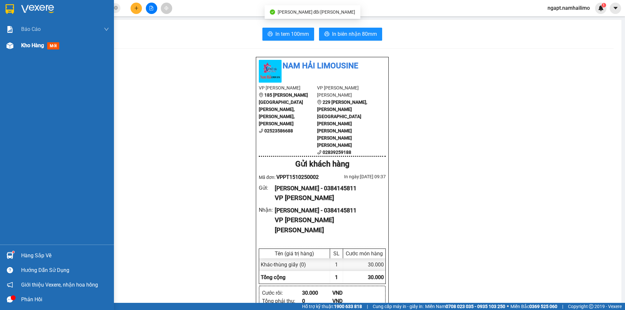
click at [2, 46] on div "Kho hàng mới" at bounding box center [57, 45] width 114 height 16
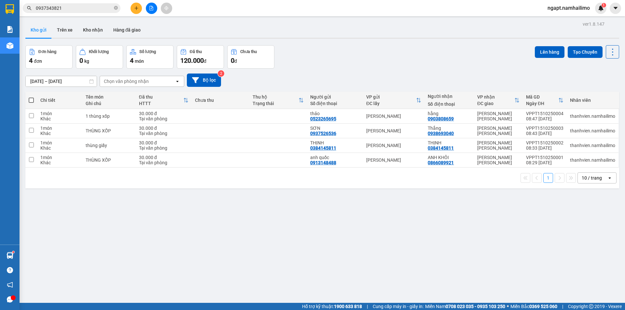
click at [70, 8] on input "0937343821" at bounding box center [74, 8] width 77 height 7
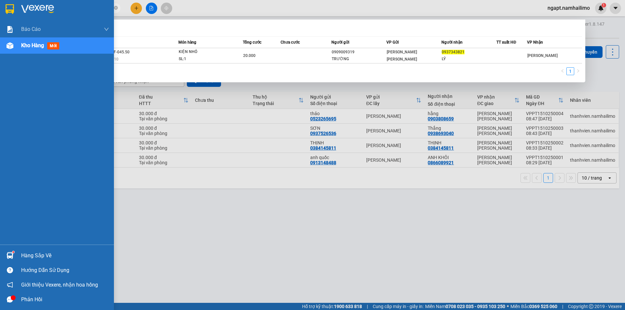
drag, startPoint x: 70, startPoint y: 8, endPoint x: 0, endPoint y: 7, distance: 70.0
click at [0, 7] on section "Kết quả tìm kiếm ( 1 ) Bộ lọc Mã ĐH Trạng thái Món hàng Tổng cước Chưa cước Ngư…" at bounding box center [312, 155] width 625 height 310
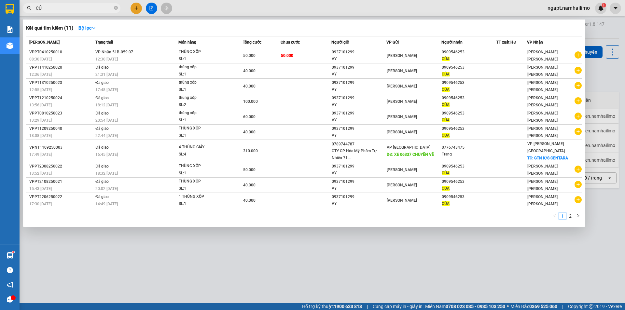
type input "C"
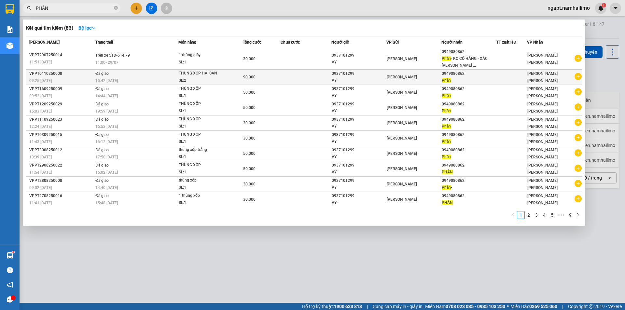
type input "PHẤN"
click at [577, 77] on icon "plus-circle" at bounding box center [578, 76] width 7 height 7
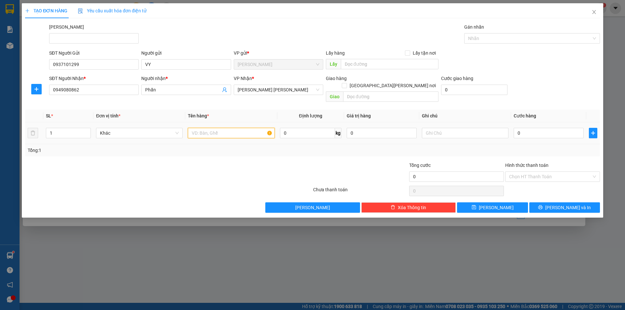
click at [212, 128] on input "text" at bounding box center [231, 133] width 87 height 10
type input "THÙNG XỐP"
click at [533, 128] on input "0" at bounding box center [549, 133] width 70 height 10
type input "4"
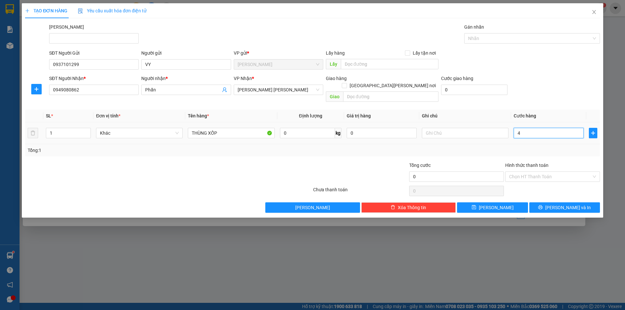
type input "4"
type input "40"
type input "40.000"
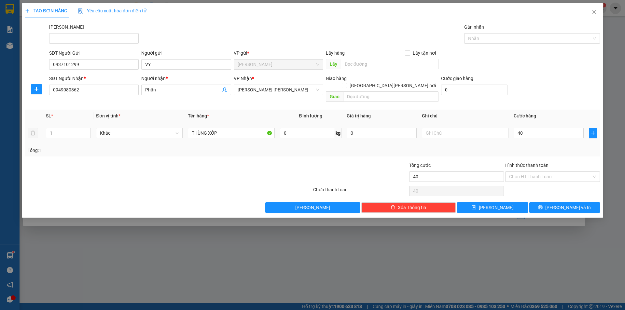
type input "40.000"
click at [474, 147] on div "Tổng: 1" at bounding box center [313, 150] width 570 height 7
click at [576, 204] on span "[PERSON_NAME] và In" at bounding box center [568, 207] width 46 height 7
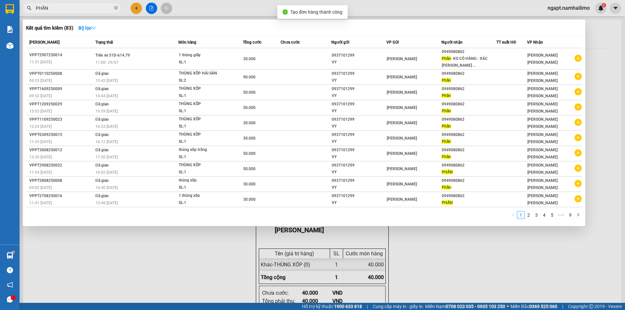
click at [462, 251] on div at bounding box center [312, 155] width 625 height 310
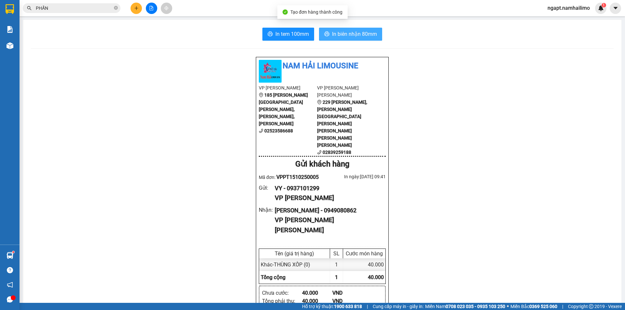
click at [364, 36] on span "In biên nhận 80mm" at bounding box center [354, 34] width 45 height 8
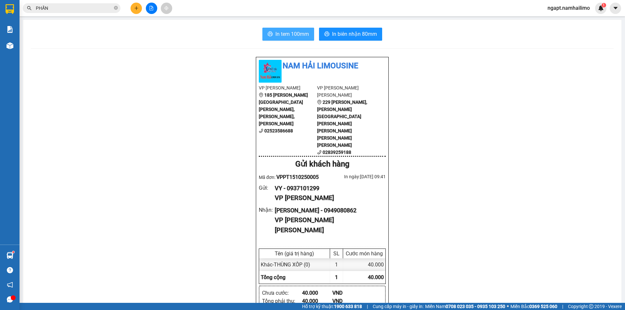
click at [287, 34] on span "In tem 100mm" at bounding box center [292, 34] width 34 height 8
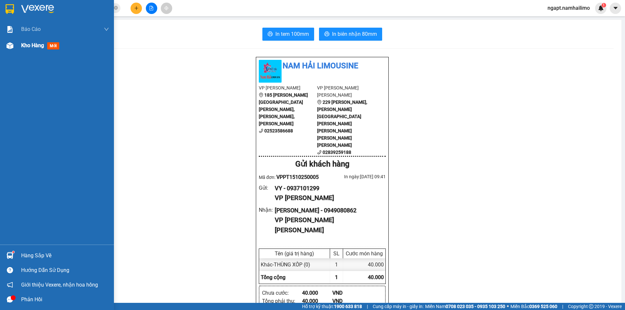
click at [37, 46] on span "Kho hàng" at bounding box center [32, 45] width 23 height 6
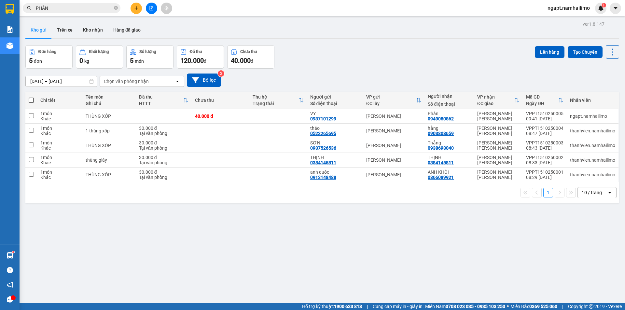
click at [152, 8] on icon "file-add" at bounding box center [151, 8] width 5 height 5
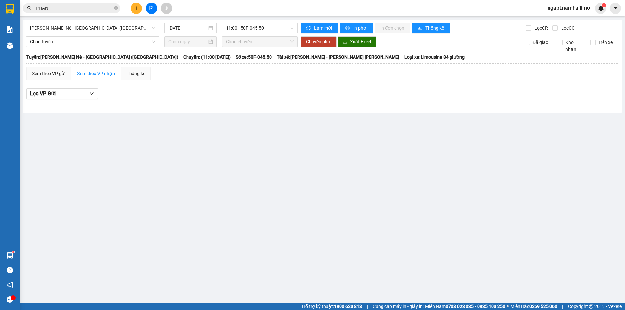
drag, startPoint x: 142, startPoint y: 29, endPoint x: 138, endPoint y: 34, distance: 6.5
click at [142, 28] on span "Nha Trang - Mũi Né - [GEOGRAPHIC_DATA] ([GEOGRAPHIC_DATA])" at bounding box center [92, 28] width 125 height 10
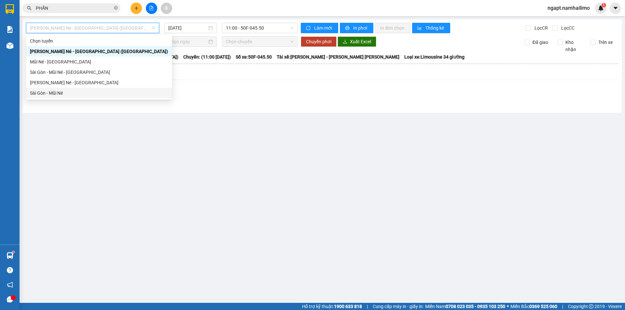
drag, startPoint x: 82, startPoint y: 93, endPoint x: 150, endPoint y: 104, distance: 68.5
click at [79, 92] on div "Sài Gòn - Mũi Né" at bounding box center [99, 93] width 138 height 7
type input "[DATE]"
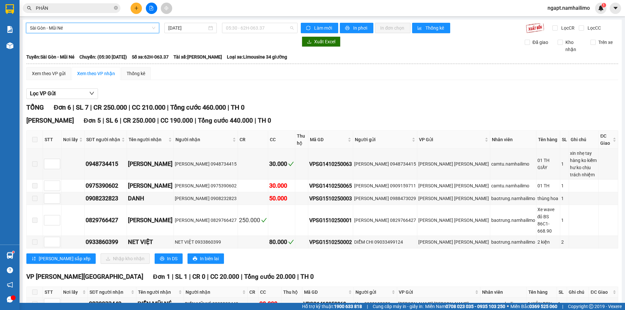
drag, startPoint x: 256, startPoint y: 29, endPoint x: 259, endPoint y: 64, distance: 35.0
click at [255, 29] on span "05:30 - 62H-063.37" at bounding box center [260, 28] width 68 height 10
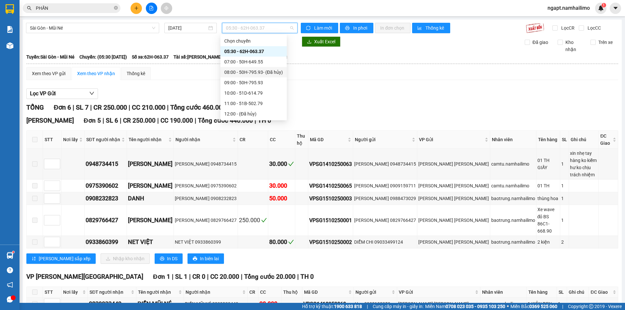
click at [251, 69] on div "08:00 - 50H-795.93 - (Đã hủy)" at bounding box center [253, 72] width 59 height 7
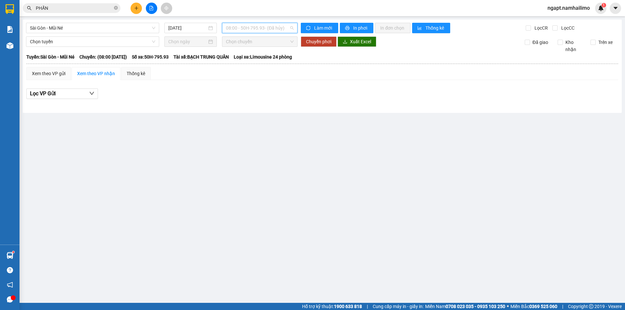
click at [279, 28] on span "08:00 - 50H-795.93 - (Đã hủy)" at bounding box center [260, 28] width 68 height 10
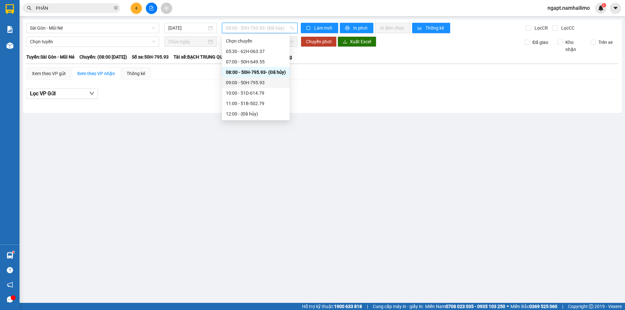
click at [260, 81] on div "09:00 - 50H-795.93" at bounding box center [256, 82] width 60 height 7
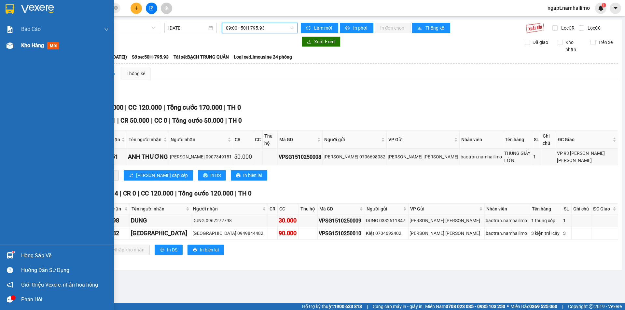
click at [24, 44] on span "Kho hàng" at bounding box center [32, 45] width 23 height 6
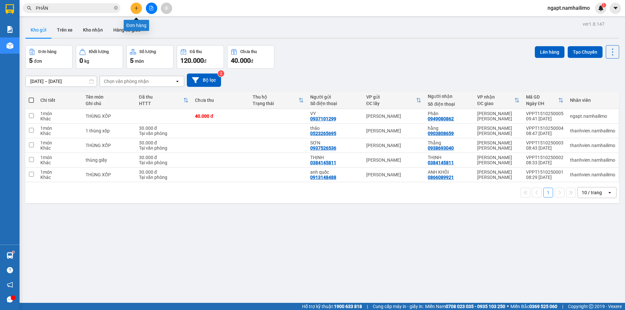
click at [137, 8] on icon "plus" at bounding box center [136, 8] width 5 height 5
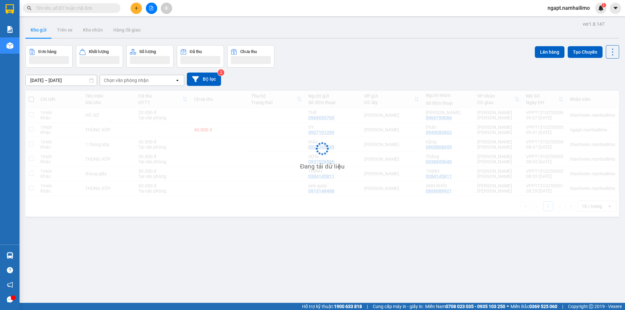
click at [574, 3] on div "ngapt.namhailimo 1" at bounding box center [574, 8] width 64 height 11
click at [572, 8] on span "ngapt.namhailimo" at bounding box center [568, 8] width 53 height 8
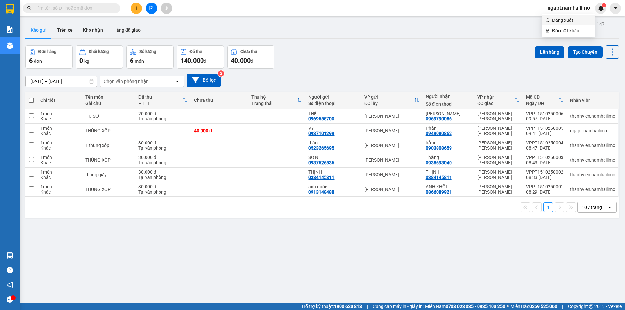
drag, startPoint x: 570, startPoint y: 20, endPoint x: 564, endPoint y: 18, distance: 5.5
click at [564, 18] on span "Đăng xuất" at bounding box center [571, 20] width 39 height 7
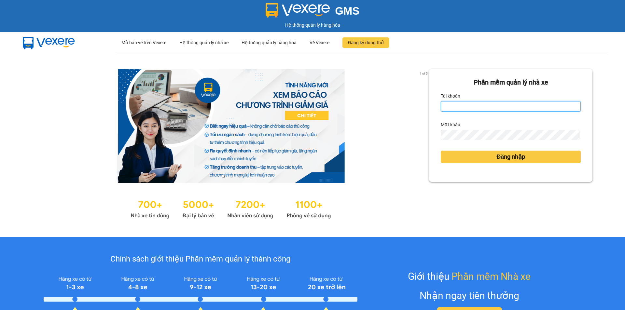
click at [480, 108] on input "Tài khoản" at bounding box center [511, 106] width 140 height 10
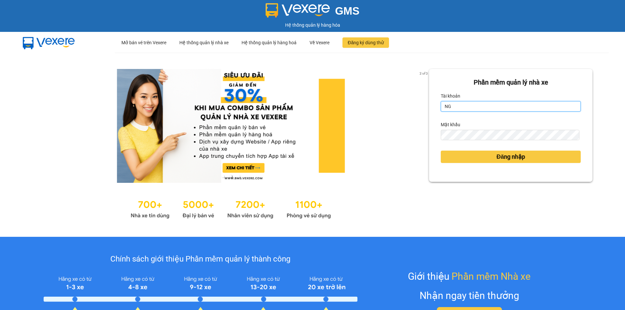
type input "ngapt.namhailimo"
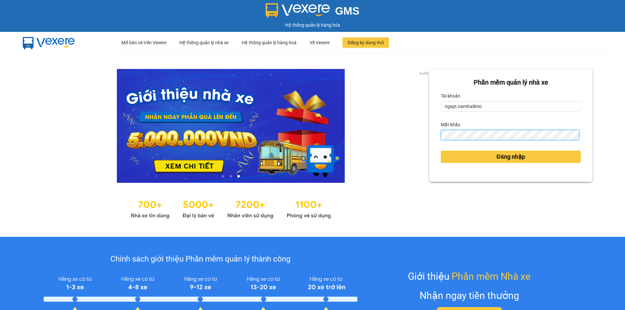
click at [441, 151] on button "Đăng nhập" at bounding box center [511, 157] width 140 height 12
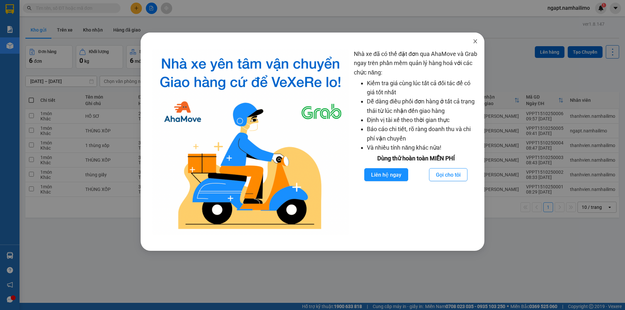
click at [475, 41] on icon "close" at bounding box center [475, 41] width 4 height 4
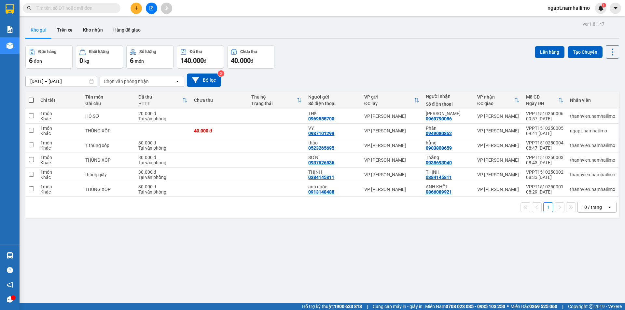
click at [152, 10] on icon "file-add" at bounding box center [152, 8] width 4 height 5
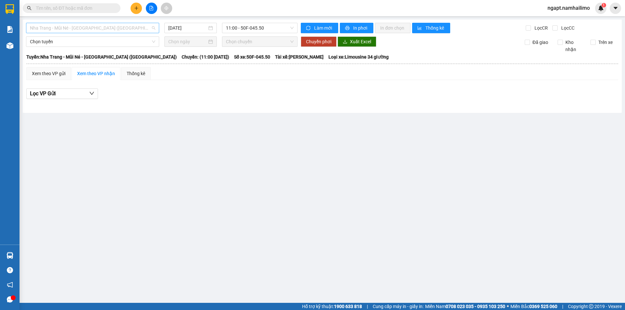
click at [115, 29] on span "Nha Trang - Mũi Né - [GEOGRAPHIC_DATA] ([GEOGRAPHIC_DATA])" at bounding box center [92, 28] width 125 height 10
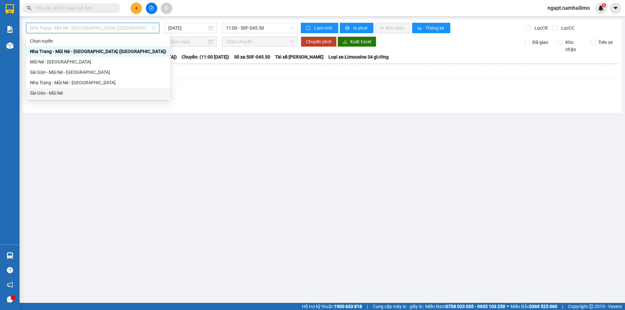
click at [68, 91] on div "Sài Gòn - Mũi Né" at bounding box center [98, 93] width 136 height 7
type input "[DATE]"
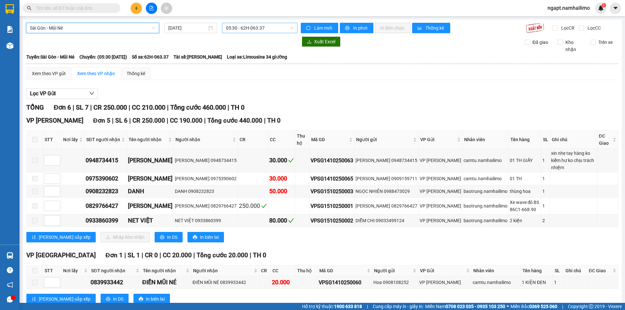
click at [275, 26] on span "05:30 - 62H-063.37" at bounding box center [260, 28] width 68 height 10
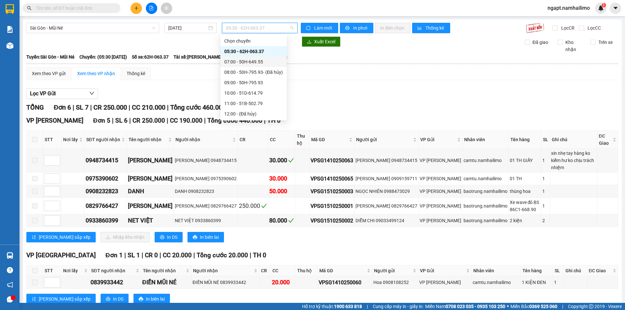
click at [266, 64] on div "07:00 - 50H-649.55" at bounding box center [253, 61] width 59 height 7
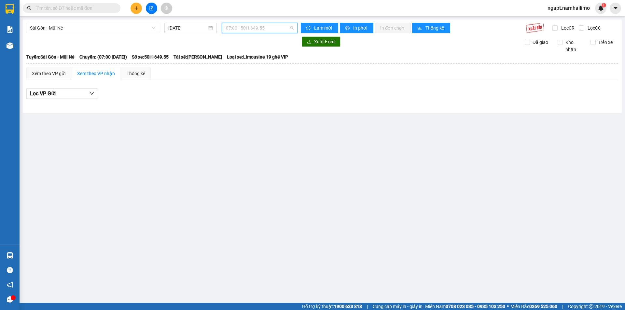
click at [286, 28] on span "07:00 - 50H-649.55" at bounding box center [260, 28] width 68 height 10
drag, startPoint x: 96, startPoint y: 7, endPoint x: 100, endPoint y: 3, distance: 4.8
click at [96, 7] on input "text" at bounding box center [74, 8] width 77 height 7
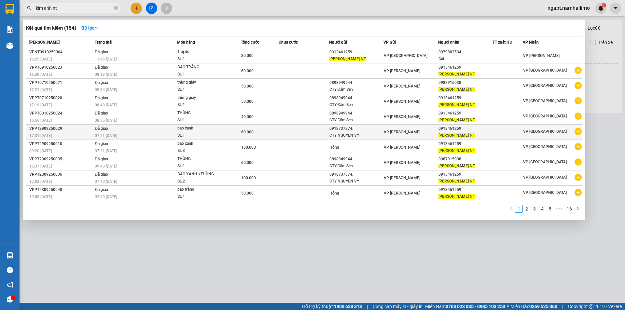
type input "kim anh nt"
click at [580, 133] on icon "plus-circle" at bounding box center [578, 131] width 7 height 7
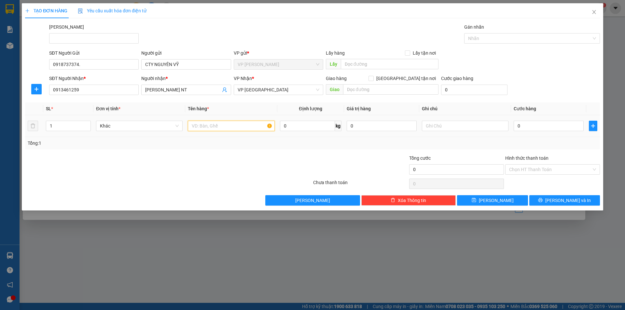
drag, startPoint x: 203, startPoint y: 122, endPoint x: 210, endPoint y: 117, distance: 9.4
click at [208, 119] on td at bounding box center [231, 126] width 92 height 22
type input "b"
type input "BAO XANH"
click at [545, 128] on input "0" at bounding box center [549, 126] width 70 height 10
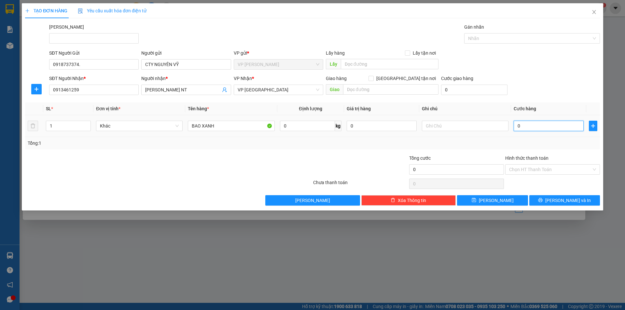
type input "8"
type input "80"
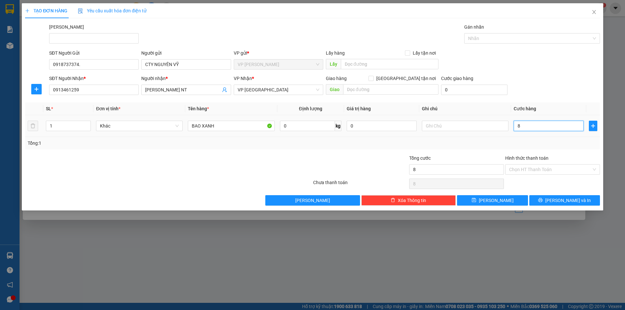
type input "80"
type input "80.000"
click at [345, 154] on div "Transit Pickup Surcharge Ids Transit Deliver Surcharge Ids Transit Deliver Surc…" at bounding box center [312, 114] width 575 height 182
click at [569, 165] on input "Hình thức thanh toán" at bounding box center [550, 170] width 82 height 10
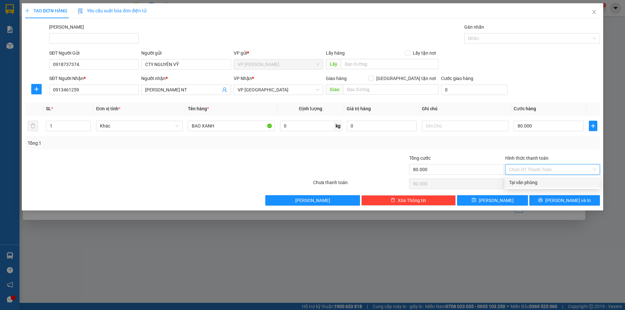
click at [550, 184] on div "Tại văn phòng" at bounding box center [552, 182] width 87 height 7
type input "0"
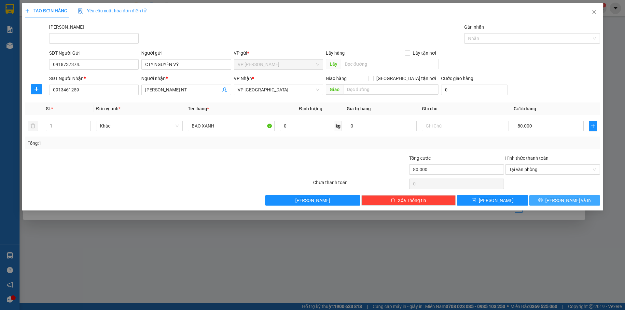
click at [543, 201] on icon "printer" at bounding box center [540, 200] width 5 height 5
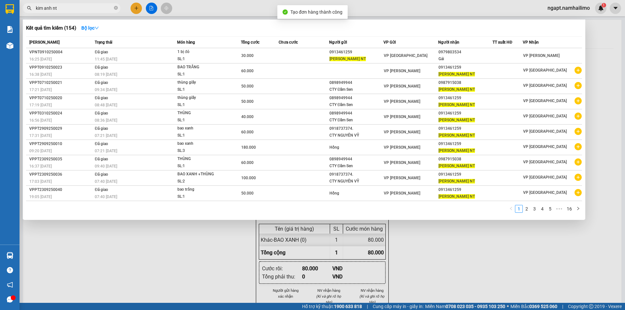
drag, startPoint x: 452, startPoint y: 275, endPoint x: 389, endPoint y: 139, distance: 149.6
click at [445, 258] on div at bounding box center [312, 155] width 625 height 310
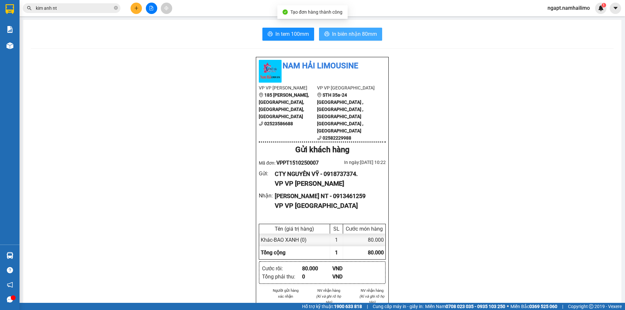
click at [364, 35] on span "In biên nhận 80mm" at bounding box center [354, 34] width 45 height 8
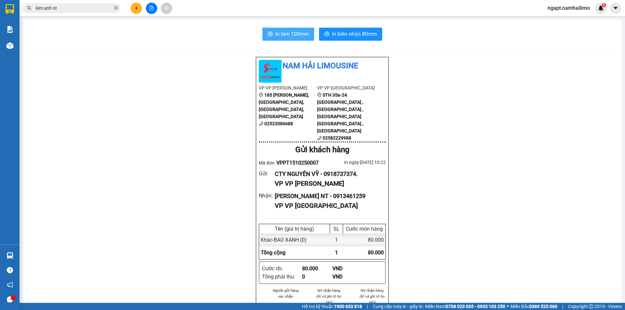
click at [289, 29] on button "In tem 100mm" at bounding box center [288, 34] width 52 height 13
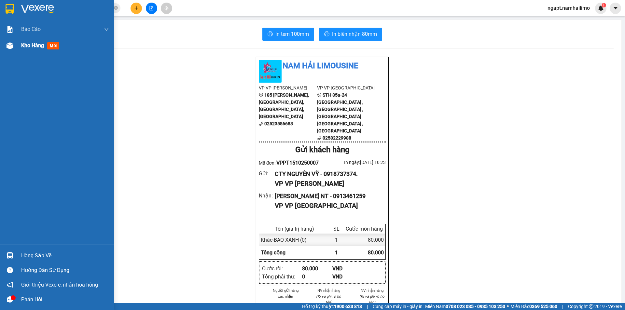
click at [29, 46] on span "Kho hàng" at bounding box center [32, 45] width 23 height 6
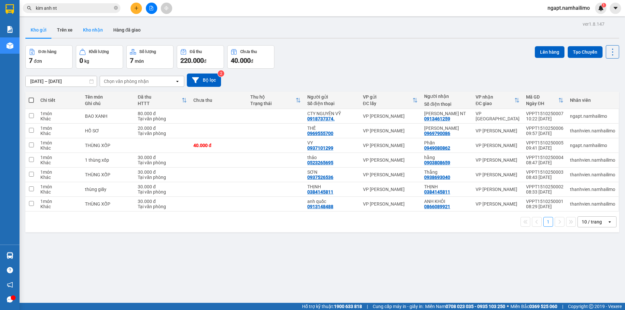
click at [96, 30] on button "Kho nhận" at bounding box center [93, 30] width 30 height 16
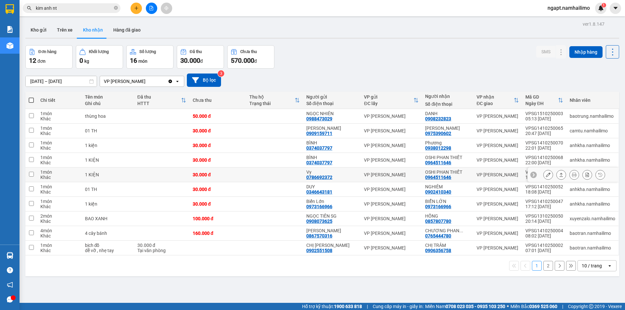
scroll to position [30, 0]
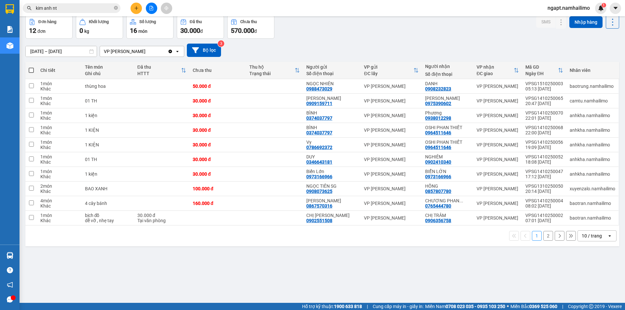
click at [157, 12] on div at bounding box center [151, 8] width 49 height 11
drag, startPoint x: 341, startPoint y: 50, endPoint x: 336, endPoint y: 47, distance: 6.1
click at [341, 49] on div "[DATE] – [DATE] Press the down arrow key to interact with the calendar and sele…" at bounding box center [322, 50] width 594 height 13
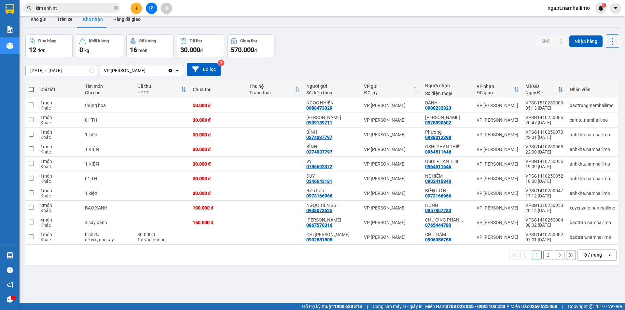
scroll to position [0, 0]
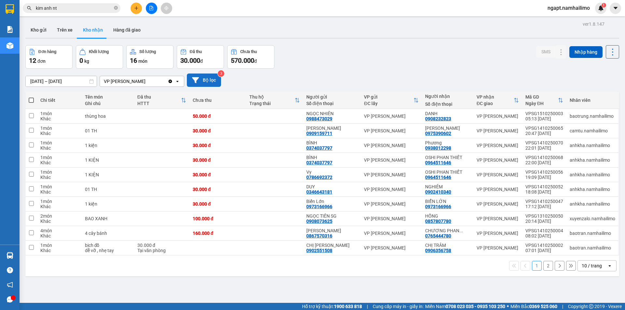
drag, startPoint x: 116, startPoint y: 30, endPoint x: 191, endPoint y: 84, distance: 92.4
click at [117, 31] on button "Hàng đã giao" at bounding box center [127, 30] width 38 height 16
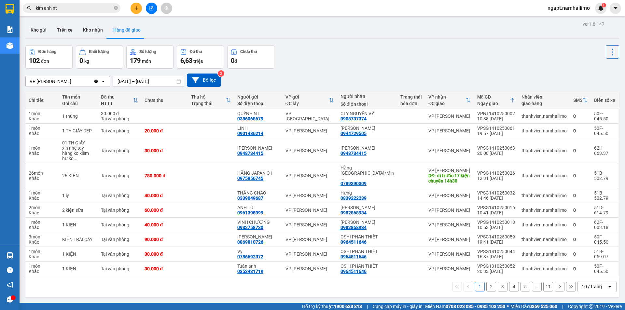
click at [486, 282] on button "2" at bounding box center [491, 287] width 10 height 10
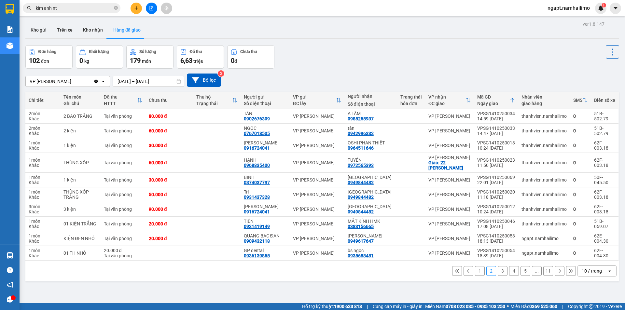
click at [475, 271] on button "1" at bounding box center [480, 271] width 10 height 10
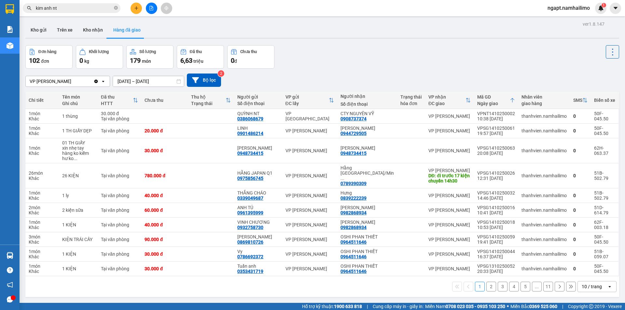
click at [487, 282] on button "2" at bounding box center [491, 287] width 10 height 10
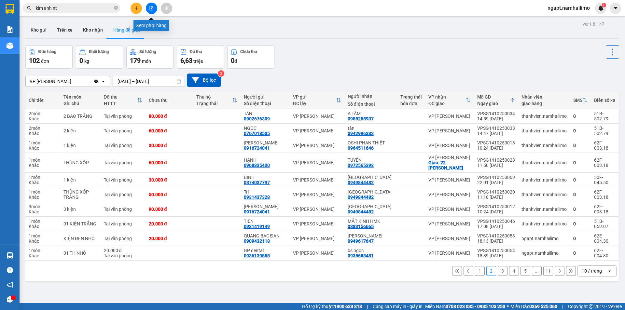
click at [150, 7] on icon "file-add" at bounding box center [151, 8] width 5 height 5
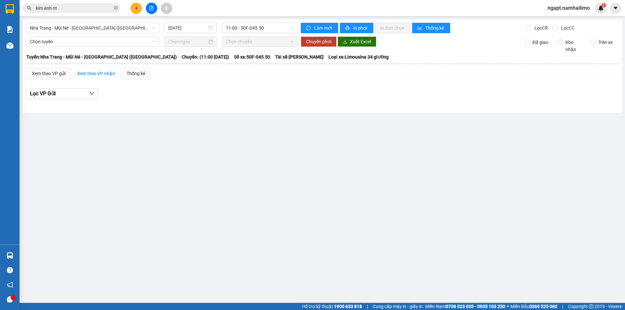
drag, startPoint x: 174, startPoint y: 104, endPoint x: 39, endPoint y: 10, distance: 164.2
click at [171, 93] on div "Lọc VP Gửi" at bounding box center [322, 95] width 592 height 21
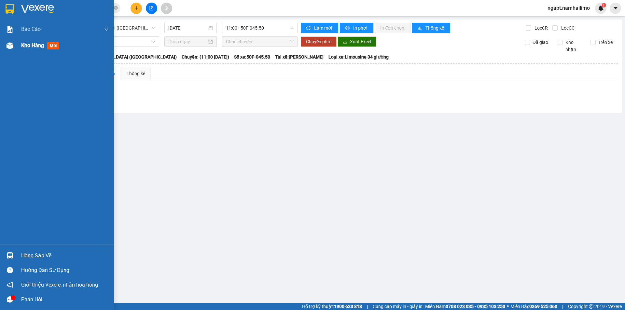
drag, startPoint x: 23, startPoint y: 47, endPoint x: 27, endPoint y: 47, distance: 4.2
click at [27, 47] on span "Kho hàng" at bounding box center [32, 45] width 23 height 6
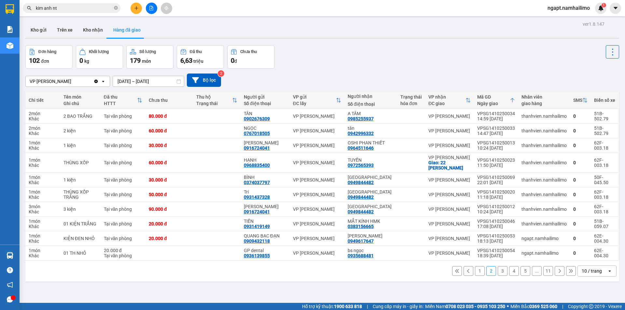
click at [498, 272] on button "3" at bounding box center [503, 271] width 10 height 10
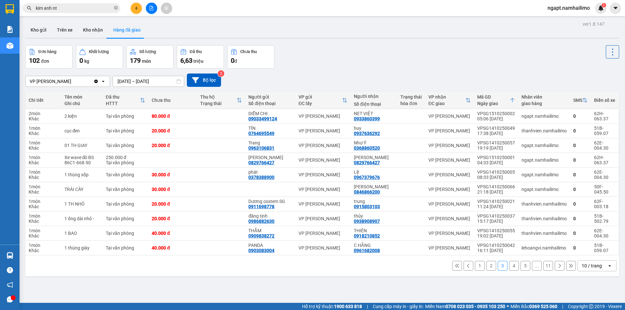
click at [511, 267] on button "4" at bounding box center [514, 266] width 10 height 10
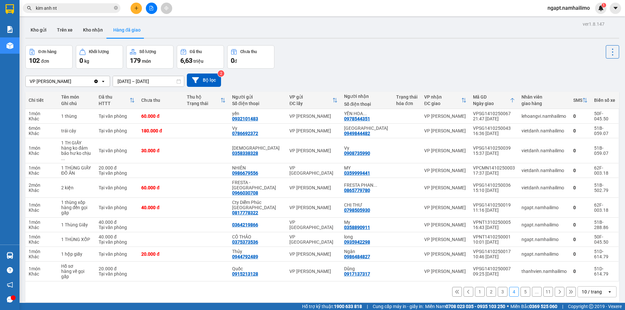
drag, startPoint x: 497, startPoint y: 279, endPoint x: 496, endPoint y: 273, distance: 6.2
click at [498, 287] on button "3" at bounding box center [503, 292] width 10 height 10
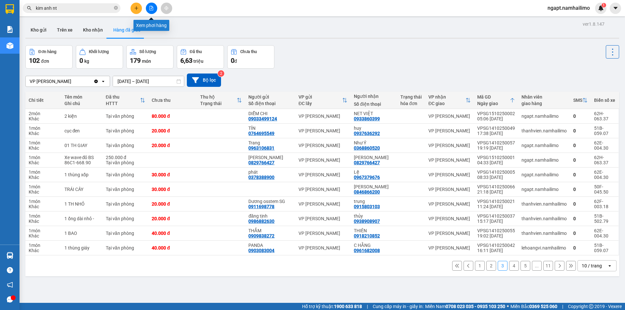
click at [153, 6] on icon "file-add" at bounding box center [151, 8] width 5 height 5
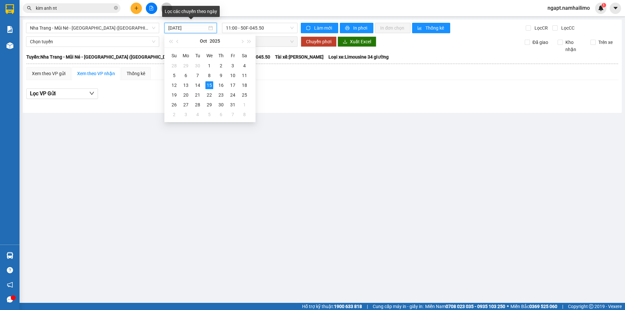
click at [172, 26] on input "[DATE]" at bounding box center [187, 27] width 39 height 7
drag, startPoint x: 197, startPoint y: 84, endPoint x: 128, endPoint y: 6, distance: 105.2
click at [197, 83] on div "14" at bounding box center [198, 85] width 8 height 8
type input "[DATE]"
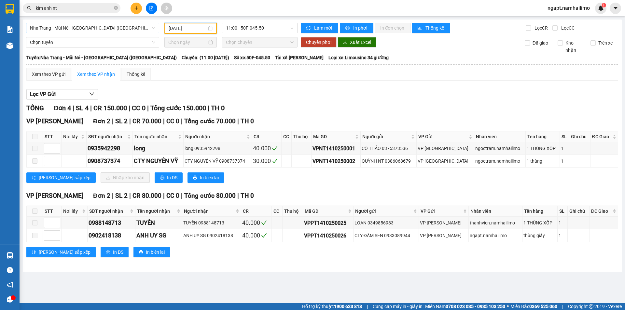
click at [113, 28] on span "Nha Trang - Mũi Né - [GEOGRAPHIC_DATA] ([GEOGRAPHIC_DATA])" at bounding box center [92, 28] width 125 height 10
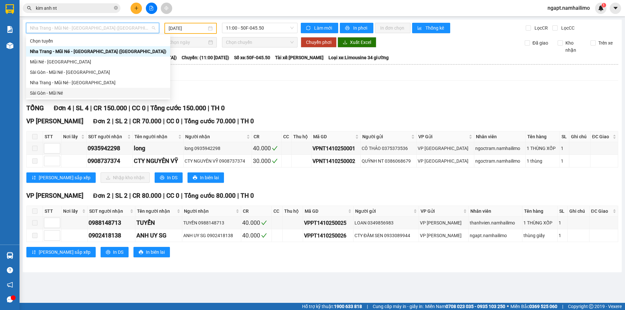
click at [67, 89] on div "Sài Gòn - Mũi Né" at bounding box center [98, 93] width 144 height 10
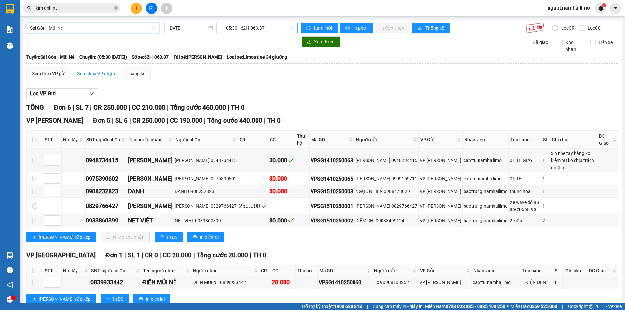
click at [249, 28] on span "05:30 - 62H-063.37" at bounding box center [260, 28] width 68 height 10
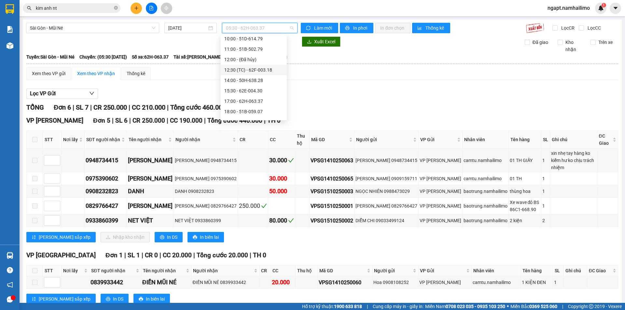
scroll to position [65, 0]
click at [169, 28] on input "[DATE]" at bounding box center [187, 27] width 39 height 7
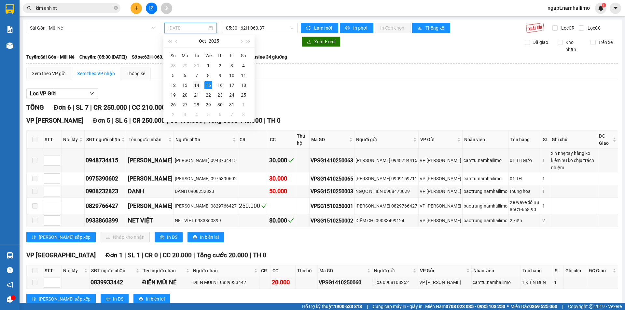
click at [194, 84] on div "14" at bounding box center [197, 85] width 8 height 8
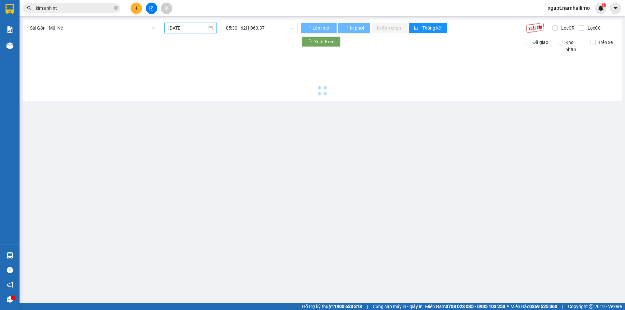
type input "[DATE]"
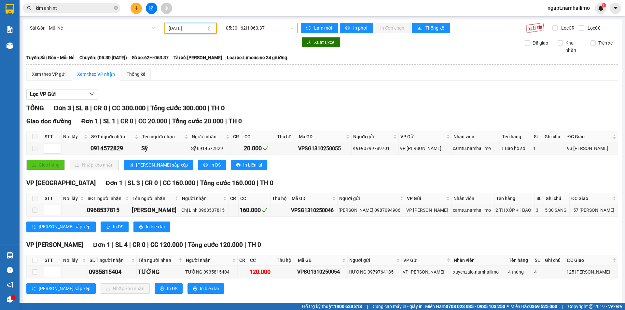
click at [270, 29] on span "05:30 - 62H-063.37" at bounding box center [260, 28] width 68 height 10
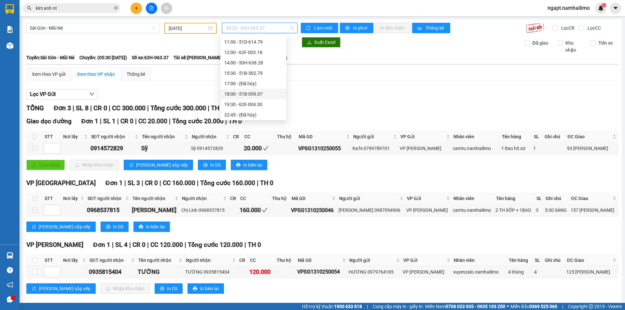
scroll to position [63, 0]
click at [265, 93] on div "18:00 - 51B-059.07" at bounding box center [253, 93] width 58 height 7
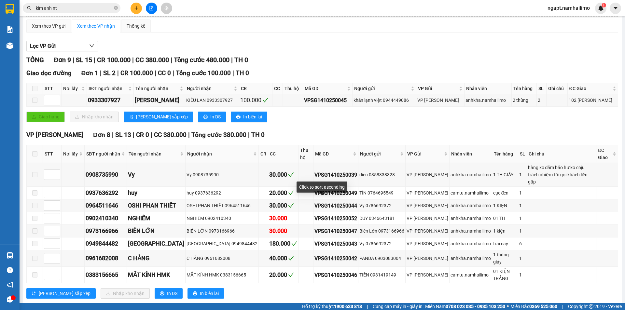
scroll to position [55, 0]
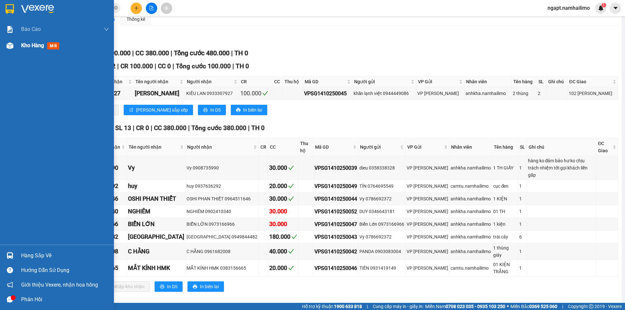
click at [28, 46] on span "Kho hàng" at bounding box center [32, 45] width 23 height 6
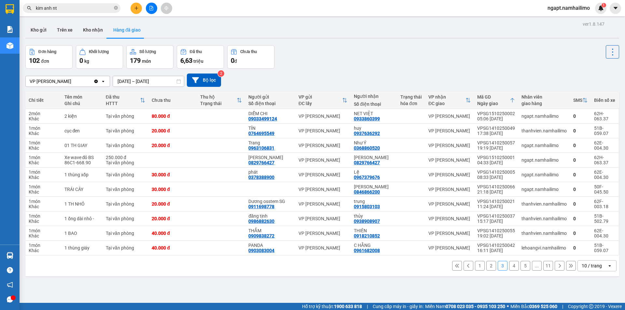
drag, startPoint x: 87, startPoint y: 30, endPoint x: 615, endPoint y: 290, distance: 587.9
click at [88, 31] on button "Kho nhận" at bounding box center [93, 30] width 30 height 16
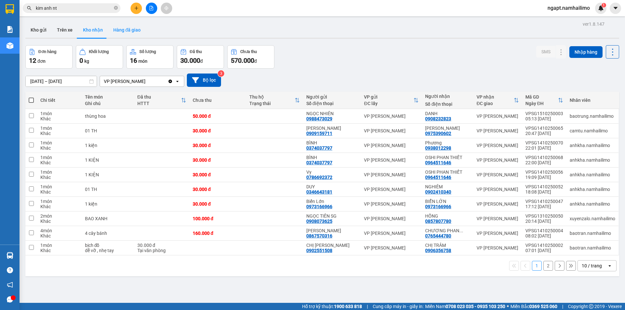
click at [124, 31] on button "Hàng đã giao" at bounding box center [127, 30] width 38 height 16
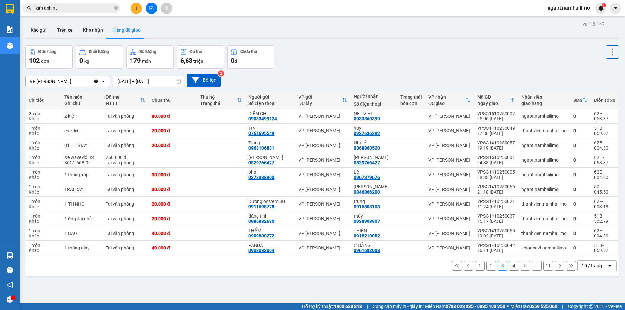
click at [509, 267] on button "4" at bounding box center [514, 266] width 10 height 10
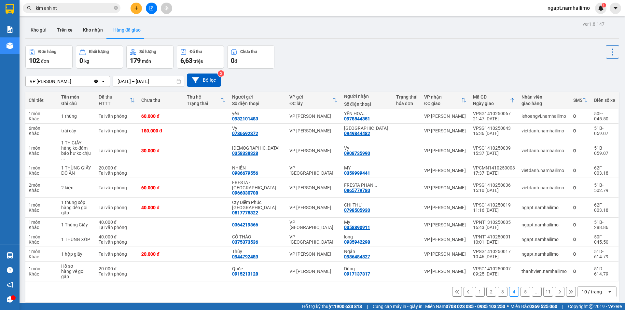
click at [523, 287] on button "5" at bounding box center [526, 292] width 10 height 10
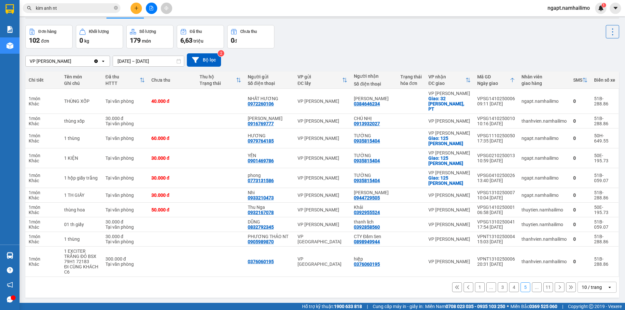
scroll to position [30, 0]
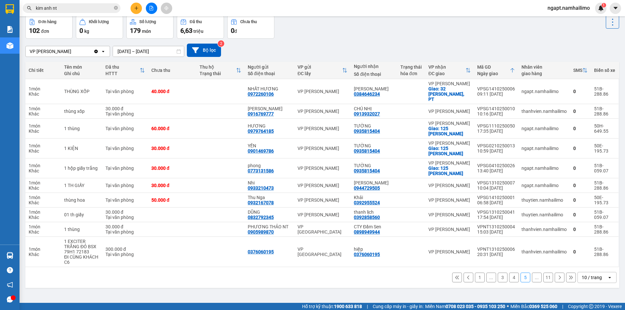
click at [477, 273] on button "1" at bounding box center [480, 278] width 10 height 10
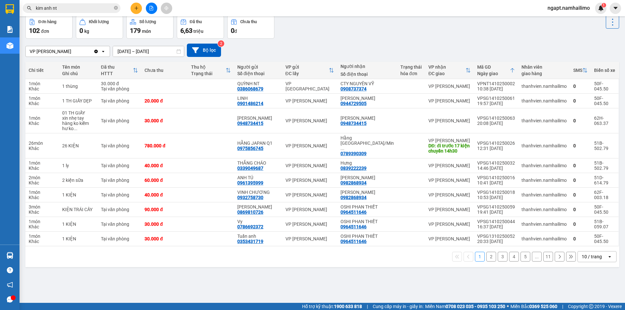
click at [489, 252] on button "2" at bounding box center [491, 257] width 10 height 10
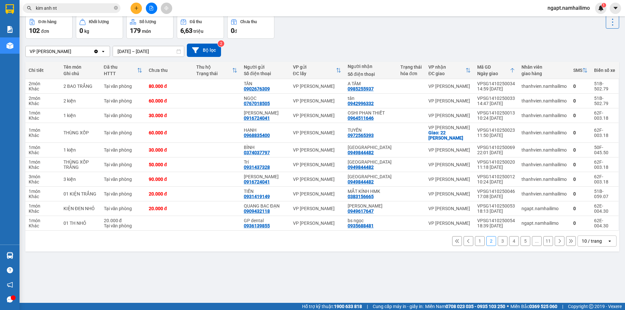
click at [498, 243] on button "3" at bounding box center [503, 241] width 10 height 10
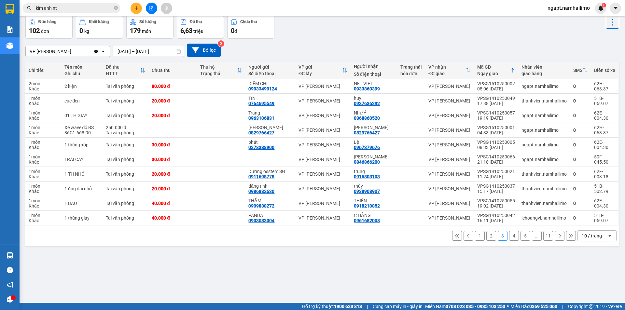
click at [512, 235] on button "4" at bounding box center [514, 236] width 10 height 10
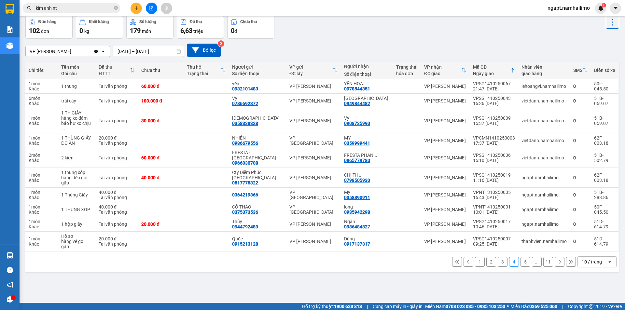
click at [521, 257] on button "5" at bounding box center [526, 262] width 10 height 10
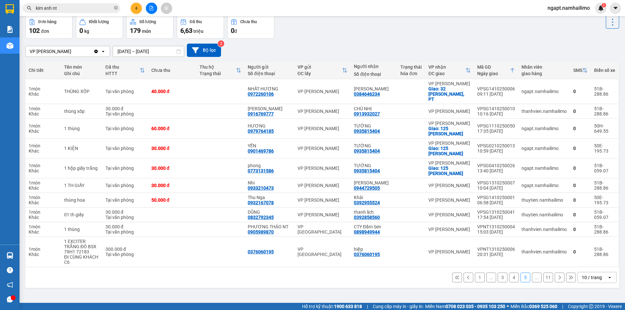
drag, startPoint x: 472, startPoint y: 270, endPoint x: 482, endPoint y: 265, distance: 11.1
click at [475, 273] on button "1" at bounding box center [480, 278] width 10 height 10
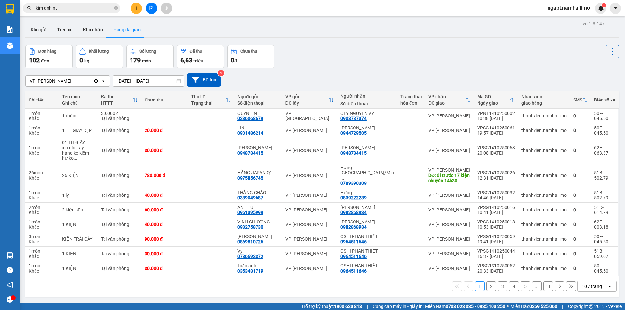
scroll to position [0, 0]
click at [152, 7] on icon "file-add" at bounding box center [152, 8] width 4 height 5
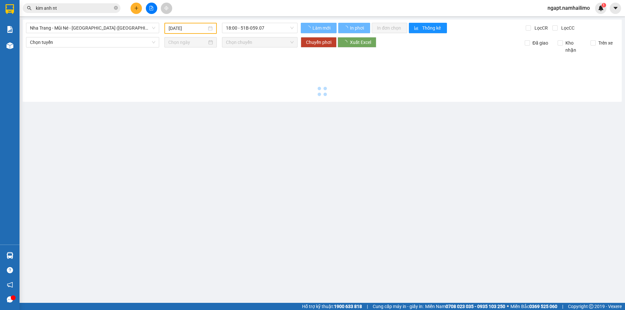
type input "[DATE]"
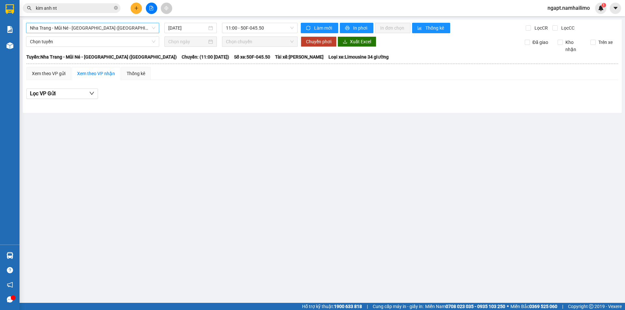
drag, startPoint x: 134, startPoint y: 28, endPoint x: 117, endPoint y: 33, distance: 17.6
click at [132, 28] on span "Nha Trang - Mũi Né - [GEOGRAPHIC_DATA] ([GEOGRAPHIC_DATA])" at bounding box center [92, 28] width 125 height 10
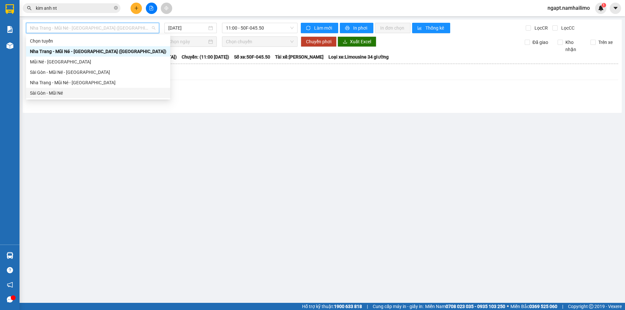
click at [78, 97] on div "Sài Gòn - Mũi Né" at bounding box center [98, 93] width 144 height 10
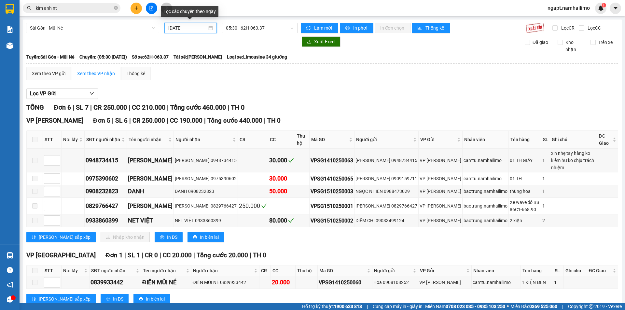
click at [170, 27] on input "[DATE]" at bounding box center [187, 27] width 39 height 7
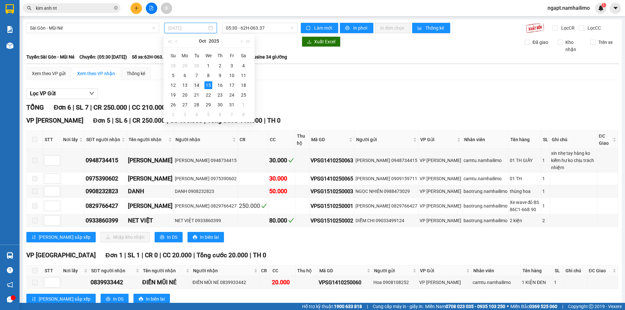
click at [197, 85] on div "14" at bounding box center [197, 85] width 8 height 8
type input "[DATE]"
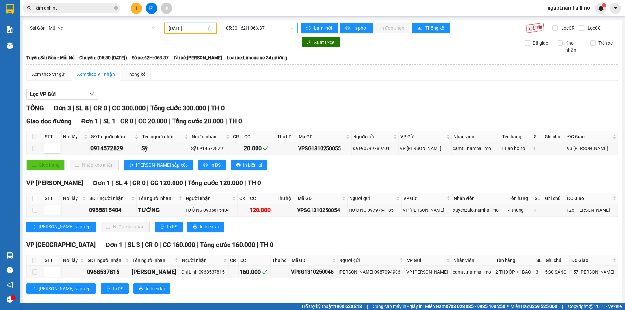
click at [285, 25] on span "05:30 - 62H-063.37" at bounding box center [260, 28] width 68 height 10
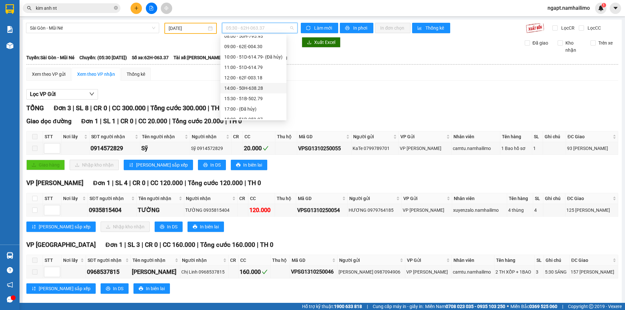
scroll to position [63, 0]
drag, startPoint x: 256, startPoint y: 93, endPoint x: 345, endPoint y: 153, distance: 107.2
click at [256, 94] on div "18:00 - 51B-059.07" at bounding box center [253, 93] width 58 height 7
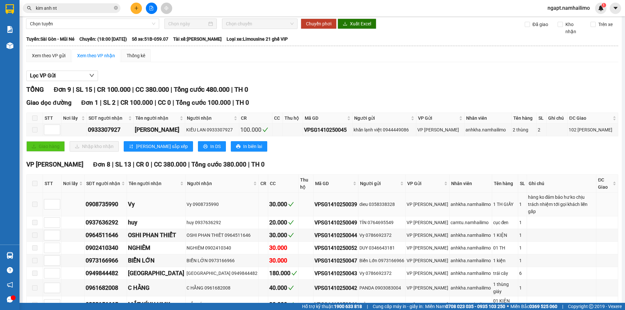
scroll to position [55, 0]
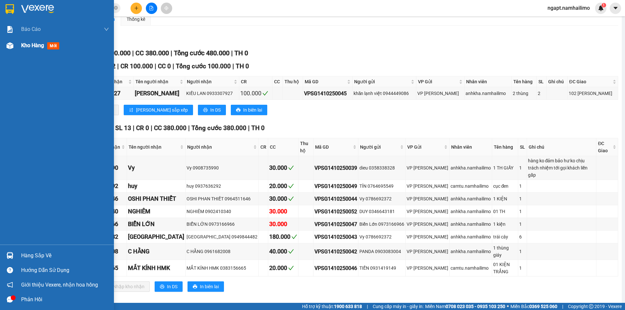
click at [31, 44] on span "Kho hàng" at bounding box center [32, 45] width 23 height 6
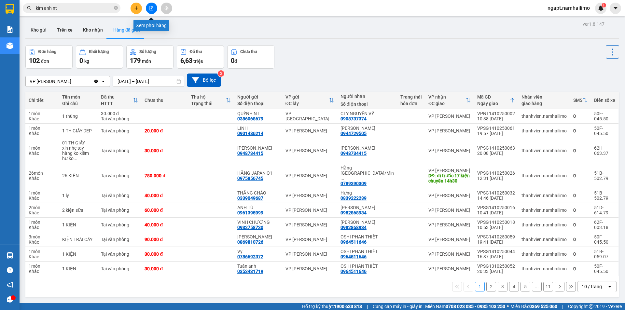
click at [151, 10] on button at bounding box center [151, 8] width 11 height 11
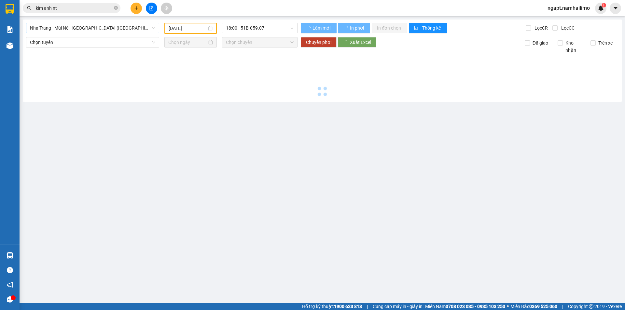
type input "[DATE]"
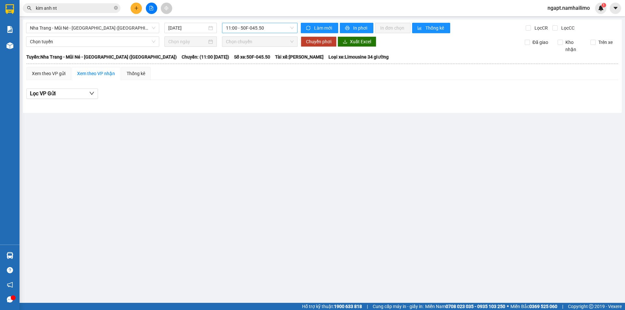
click at [274, 29] on span "11:00 - 50F-045.50" at bounding box center [260, 28] width 68 height 10
click at [248, 50] on div "11:00 - 50F-045.50" at bounding box center [251, 51] width 51 height 7
click at [86, 9] on input "kim anh nt" at bounding box center [74, 8] width 77 height 7
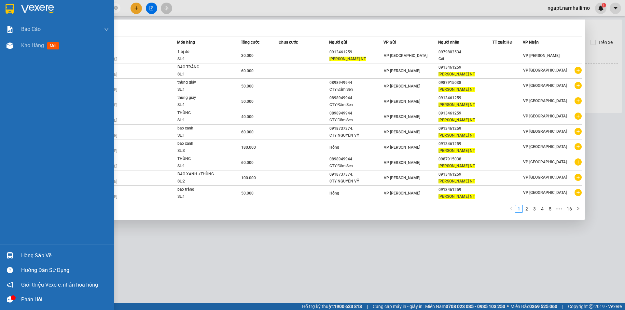
drag, startPoint x: 78, startPoint y: 8, endPoint x: 1, endPoint y: 10, distance: 77.8
click at [0, 8] on section "Kết quả tìm kiếm ( 154 ) Bộ lọc Mã ĐH Trạng thái Món hàng Tổng cước Chưa cước N…" at bounding box center [312, 155] width 625 height 310
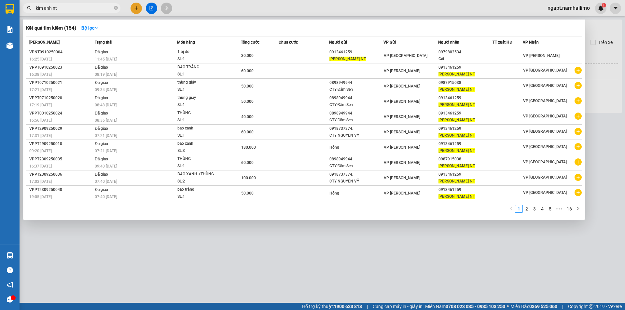
click at [135, 10] on div at bounding box center [312, 155] width 625 height 310
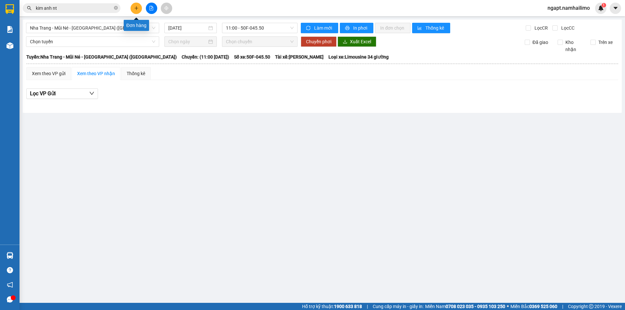
click at [133, 9] on button at bounding box center [136, 8] width 11 height 11
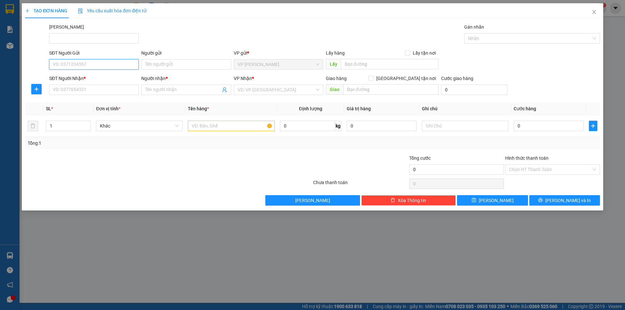
click at [67, 63] on input "SĐT Người Gửi" at bounding box center [94, 64] width 90 height 10
type input "0933369363"
click at [82, 78] on div "0933369363 - QUYÊN" at bounding box center [94, 77] width 82 height 7
type input "QUYÊN"
type input "0901649698"
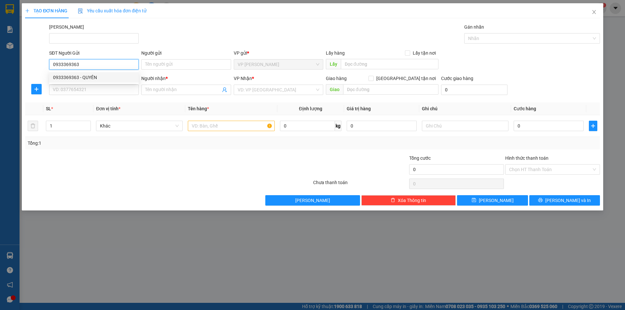
type input "CHUNG"
type input "20.000"
type input "0933369363"
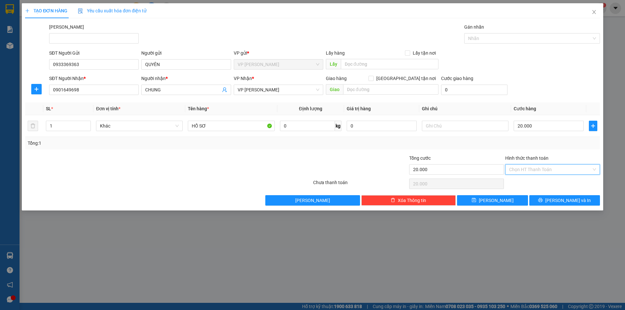
drag, startPoint x: 538, startPoint y: 168, endPoint x: 535, endPoint y: 181, distance: 13.4
click at [537, 169] on input "Hình thức thanh toán" at bounding box center [550, 170] width 82 height 10
click at [538, 187] on div "Tại văn phòng" at bounding box center [552, 182] width 95 height 10
type input "0"
click at [543, 201] on button "[PERSON_NAME] và In" at bounding box center [564, 200] width 71 height 10
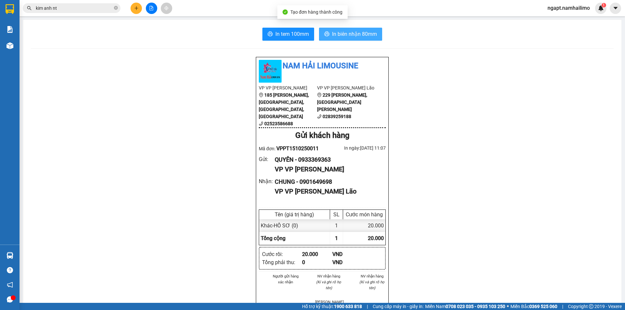
click at [366, 40] on button "In biên nhận 80mm" at bounding box center [350, 34] width 63 height 13
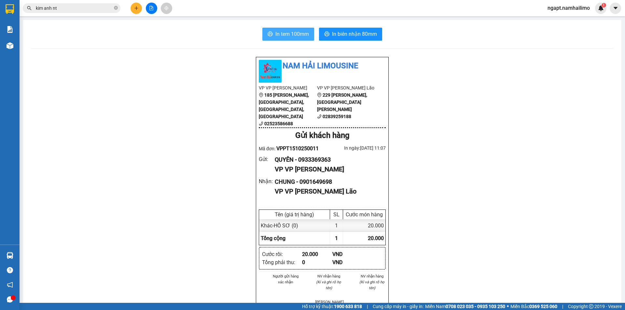
click at [299, 34] on span "In tem 100mm" at bounding box center [292, 34] width 34 height 8
click at [131, 9] on button at bounding box center [136, 8] width 11 height 11
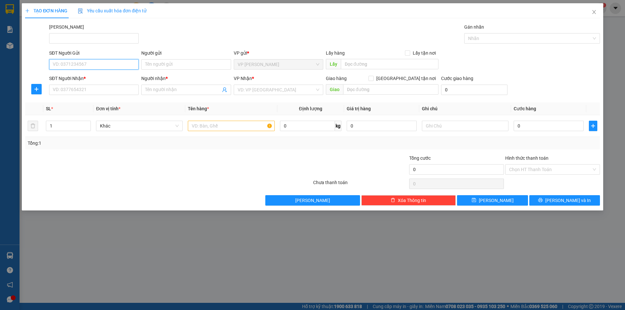
click at [83, 63] on input "SĐT Người Gửi" at bounding box center [94, 64] width 90 height 10
type input "0888527539"
drag, startPoint x: 96, startPoint y: 78, endPoint x: 135, endPoint y: 117, distance: 55.3
click at [96, 78] on div "0888527539 - TÂN" at bounding box center [94, 77] width 82 height 7
type input "TÂN"
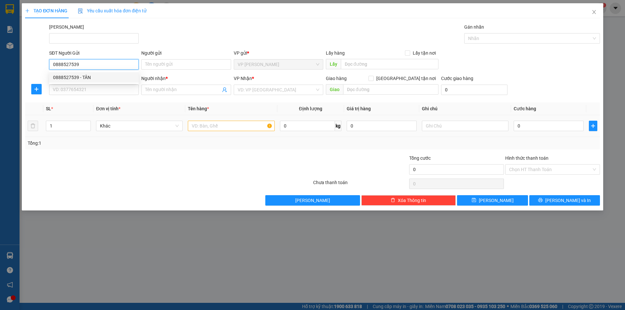
type input "0942382761"
type input "MAI ANH"
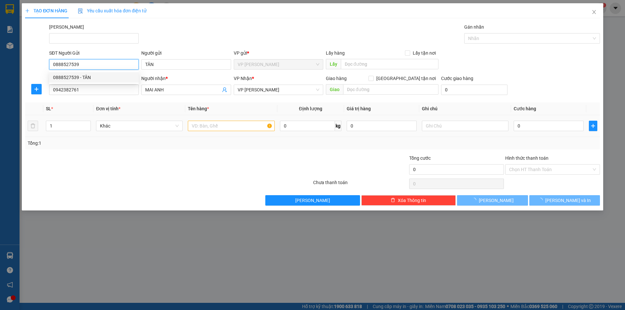
type input "30.000"
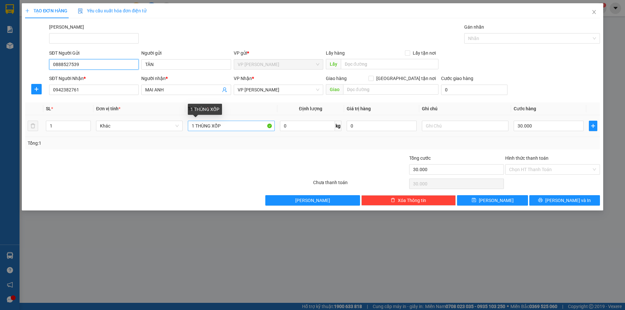
type input "0888527539"
drag, startPoint x: 228, startPoint y: 123, endPoint x: 170, endPoint y: 116, distance: 58.7
click at [169, 117] on tr "1 Khác 1 THÙNG XỐP 0 kg 0 30.000" at bounding box center [312, 126] width 575 height 22
type input "KIỆN ĐEN"
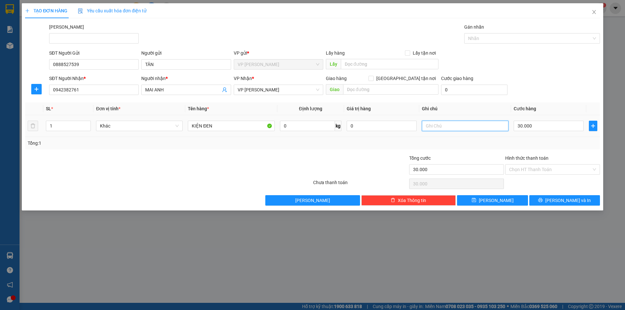
click at [472, 127] on input "text" at bounding box center [465, 126] width 87 height 10
type input "GỌI KHÁCH GẤP"
click at [534, 170] on input "Hình thức thanh toán" at bounding box center [550, 170] width 82 height 10
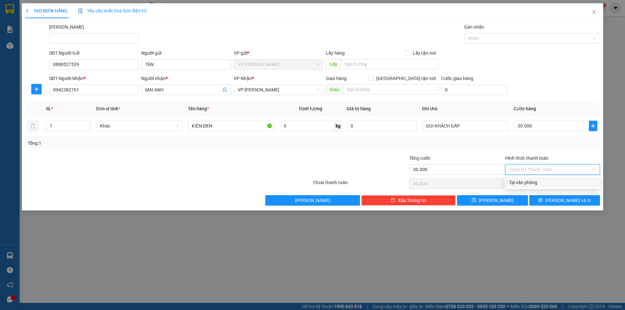
click at [539, 184] on div "Tại văn phòng" at bounding box center [552, 182] width 87 height 7
type input "0"
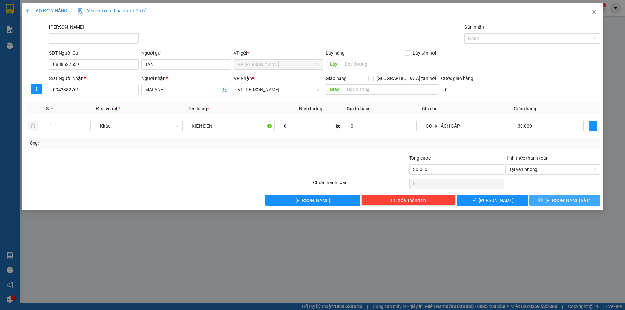
click at [548, 198] on button "[PERSON_NAME] và In" at bounding box center [564, 200] width 71 height 10
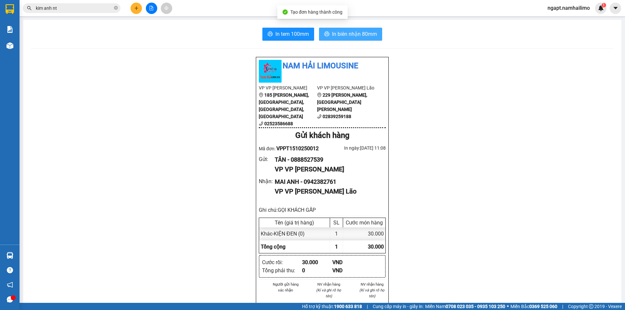
click at [362, 34] on span "In biên nhận 80mm" at bounding box center [354, 34] width 45 height 8
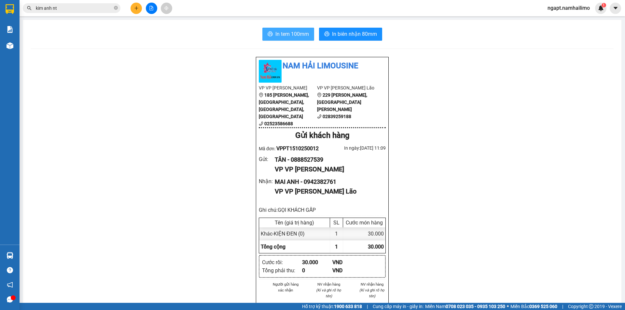
click at [288, 37] on span "In tem 100mm" at bounding box center [292, 34] width 34 height 8
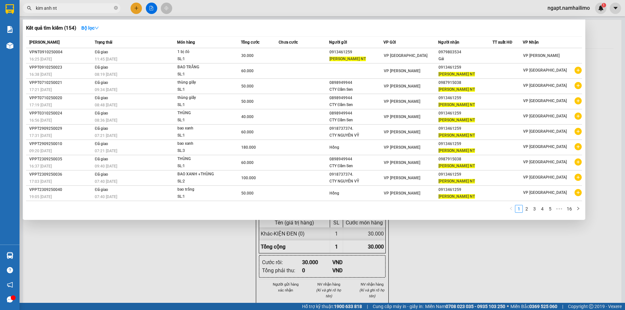
drag, startPoint x: 116, startPoint y: 8, endPoint x: 79, endPoint y: 10, distance: 36.5
click at [113, 7] on span "kim anh nt" at bounding box center [72, 8] width 98 height 10
click at [78, 11] on input "kim anh nt" at bounding box center [74, 8] width 77 height 7
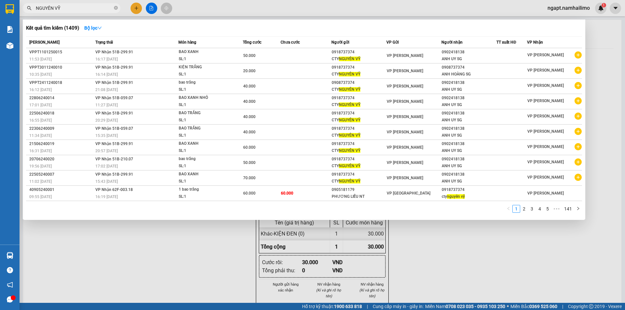
type input "NGUYÊN VỸ"
drag, startPoint x: 172, startPoint y: 297, endPoint x: 174, endPoint y: 290, distance: 7.2
click at [172, 296] on div at bounding box center [312, 155] width 625 height 310
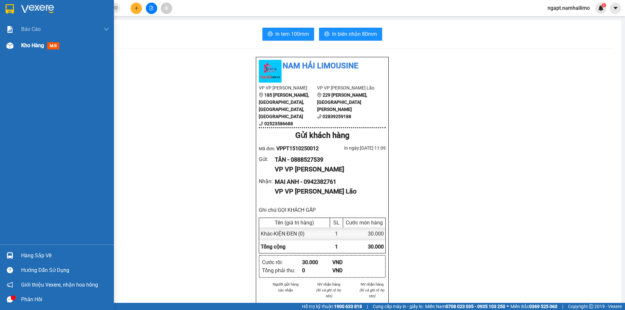
click at [12, 45] on img at bounding box center [10, 45] width 7 height 7
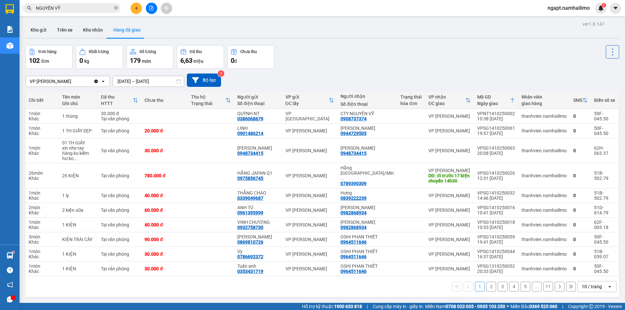
drag, startPoint x: 352, startPoint y: 294, endPoint x: 347, endPoint y: 291, distance: 5.7
click at [352, 294] on div "ver 1.8.147 Kho gửi Trên xe Kho nhận Hàng đã giao Đơn hàng 102 đơn Khối lượng 0…" at bounding box center [322, 175] width 599 height 310
click at [136, 7] on icon "plus" at bounding box center [136, 8] width 5 height 5
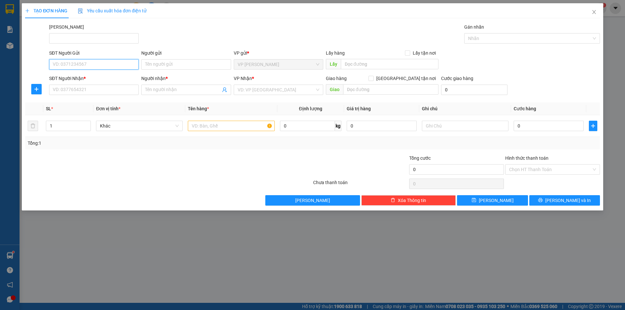
click at [102, 67] on input "SĐT Người Gửi" at bounding box center [94, 64] width 90 height 10
type input "0382938718"
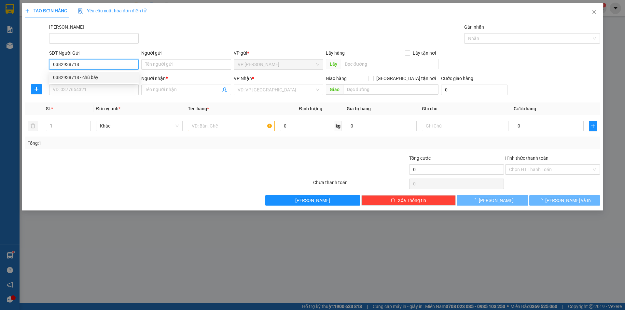
click at [89, 75] on div "0382938718 - chú bảy" at bounding box center [94, 77] width 82 height 7
type input "chú bảy"
type input "0917342229"
type input "SƠN"
type input "30.000"
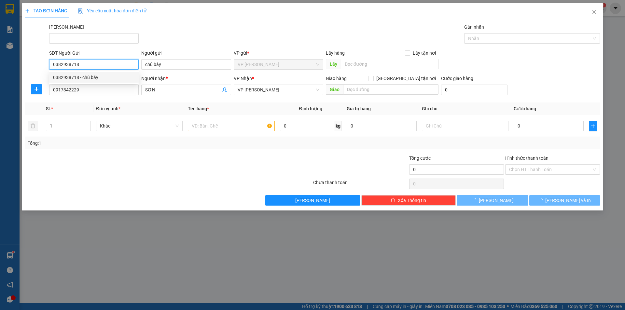
type input "30.000"
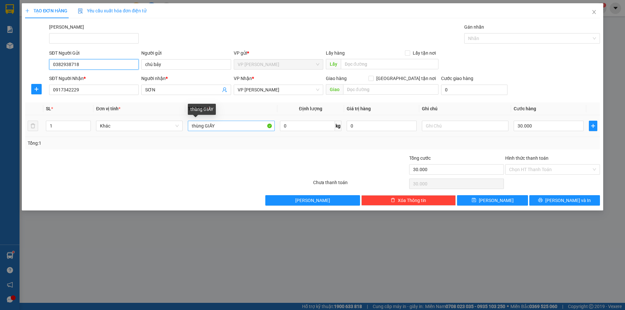
type input "0382938718"
click at [225, 128] on input "thùng GIẤY" at bounding box center [231, 126] width 87 height 10
type input "t"
type input "THÙNG XỐP"
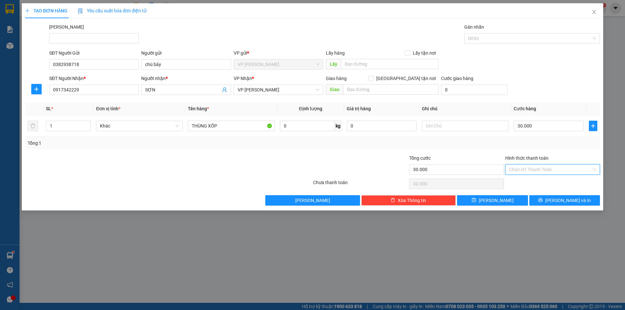
click at [585, 173] on input "Hình thức thanh toán" at bounding box center [550, 170] width 82 height 10
drag, startPoint x: 574, startPoint y: 185, endPoint x: 571, endPoint y: 194, distance: 9.9
click at [573, 185] on div "Tại văn phòng" at bounding box center [552, 182] width 87 height 7
type input "0"
click at [570, 198] on span "[PERSON_NAME] và In" at bounding box center [568, 200] width 46 height 7
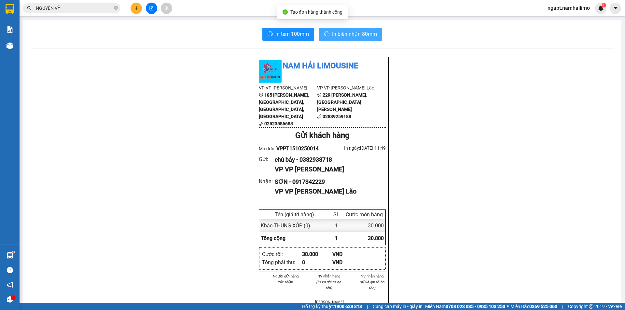
click at [359, 36] on span "In biên nhận 80mm" at bounding box center [354, 34] width 45 height 8
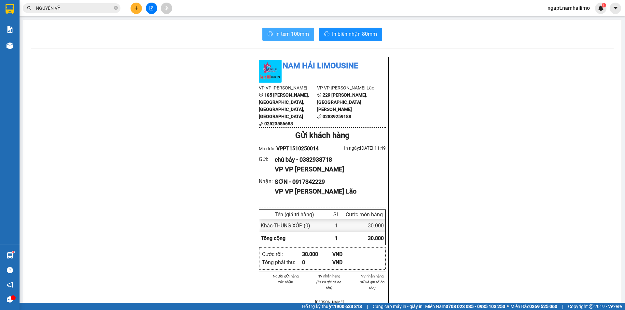
click at [294, 38] on span "In tem 100mm" at bounding box center [292, 34] width 34 height 8
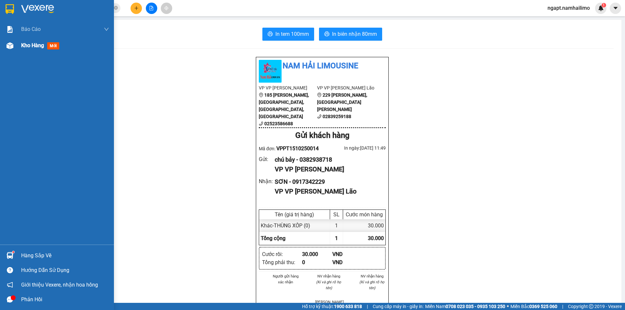
click at [26, 50] on div "Kho hàng mới" at bounding box center [65, 45] width 88 height 16
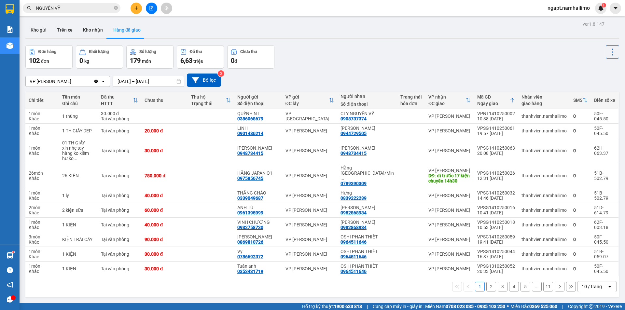
drag, startPoint x: 43, startPoint y: 32, endPoint x: 114, endPoint y: 68, distance: 79.2
click at [44, 31] on button "Kho gửi" at bounding box center [38, 30] width 26 height 16
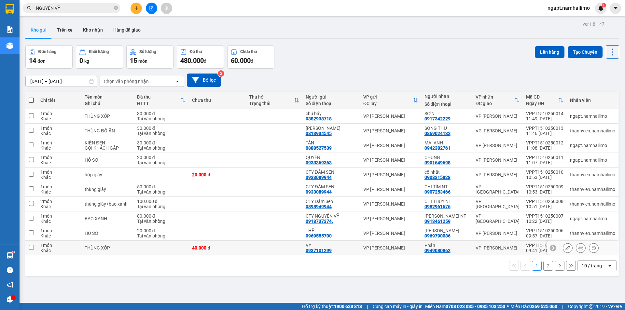
click at [31, 250] on td at bounding box center [31, 248] width 12 height 15
checkbox input "true"
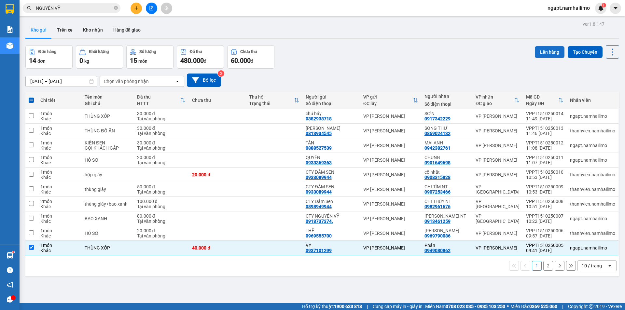
click at [537, 52] on button "Lên hàng" at bounding box center [550, 52] width 30 height 12
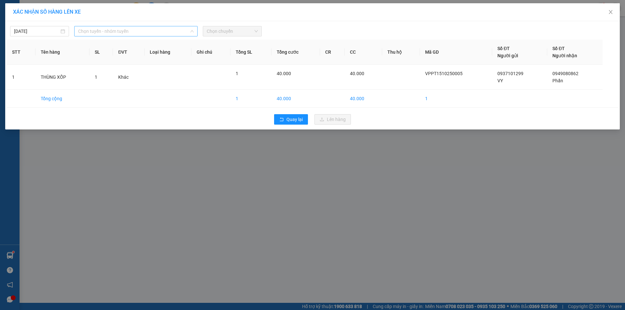
drag, startPoint x: 148, startPoint y: 31, endPoint x: 143, endPoint y: 34, distance: 6.0
click at [149, 31] on span "Chọn tuyến - nhóm tuyến" at bounding box center [136, 31] width 116 height 10
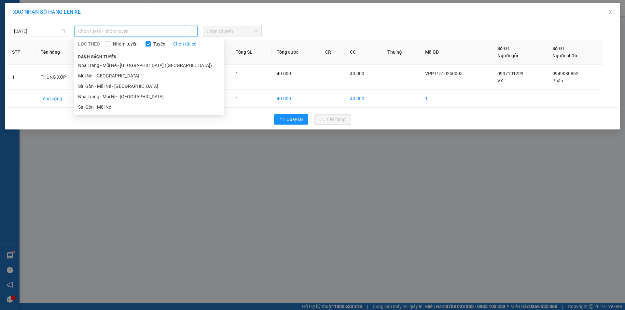
drag, startPoint x: 128, startPoint y: 78, endPoint x: 161, endPoint y: 62, distance: 37.0
click at [128, 78] on li "Mũi Né - [GEOGRAPHIC_DATA]" at bounding box center [149, 76] width 150 height 10
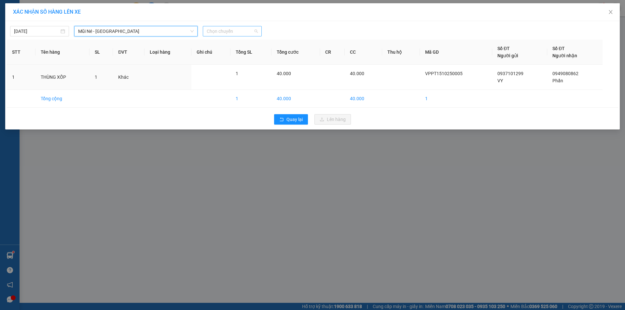
drag, startPoint x: 237, startPoint y: 31, endPoint x: 225, endPoint y: 65, distance: 36.6
click at [237, 31] on span "Chọn chuyến" at bounding box center [232, 31] width 51 height 10
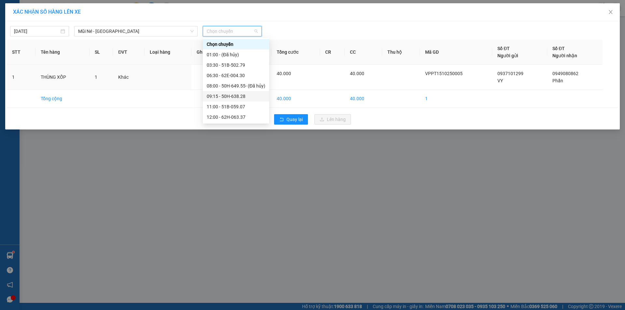
click at [232, 94] on div "09:15 - 50H-638.28" at bounding box center [236, 96] width 59 height 7
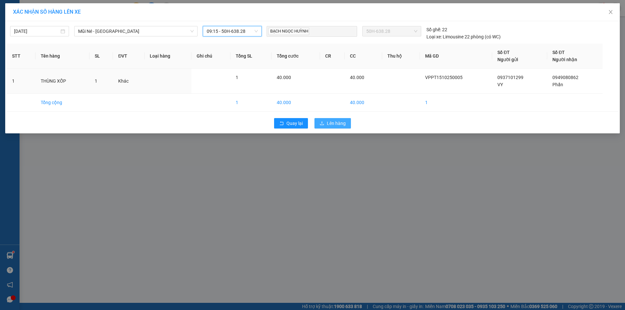
click at [331, 121] on span "Lên hàng" at bounding box center [336, 123] width 19 height 7
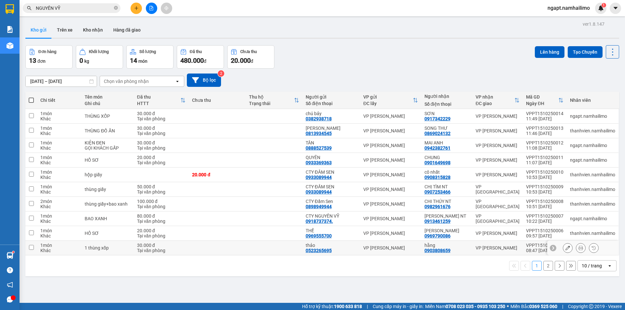
click at [31, 248] on input "checkbox" at bounding box center [31, 247] width 5 height 5
checkbox input "true"
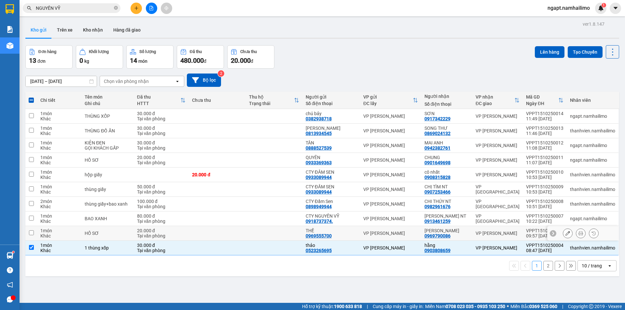
click at [33, 235] on input "checkbox" at bounding box center [31, 233] width 5 height 5
checkbox input "true"
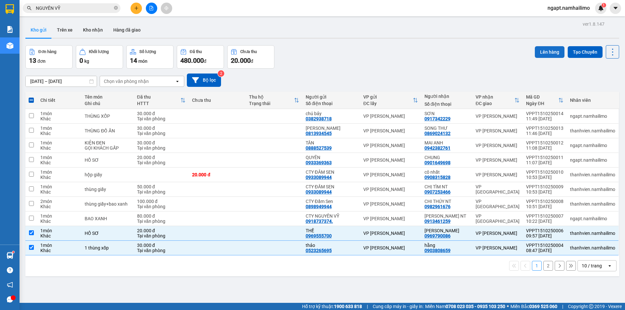
click at [545, 51] on button "Lên hàng" at bounding box center [550, 52] width 30 height 12
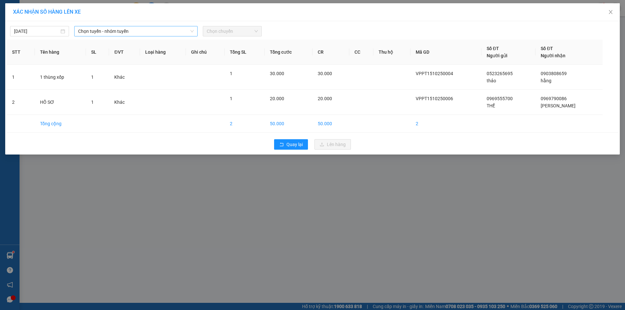
click at [173, 30] on span "Chọn tuyến - nhóm tuyến" at bounding box center [136, 31] width 116 height 10
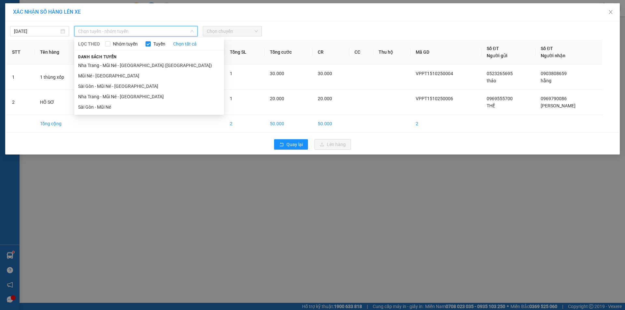
drag, startPoint x: 120, startPoint y: 76, endPoint x: 187, endPoint y: 63, distance: 68.4
click at [121, 75] on li "Mũi Né - [GEOGRAPHIC_DATA]" at bounding box center [149, 76] width 150 height 10
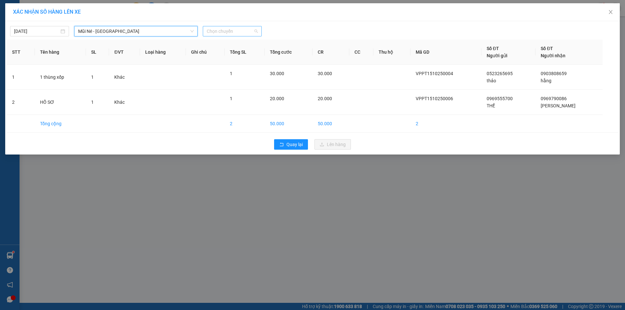
click at [243, 34] on span "Chọn chuyến" at bounding box center [232, 31] width 51 height 10
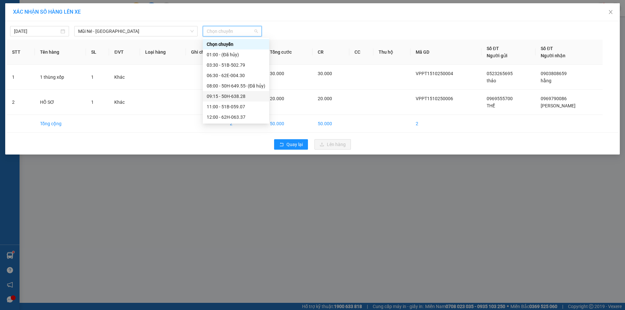
click at [245, 98] on div "09:15 - 50H-638.28" at bounding box center [236, 96] width 59 height 7
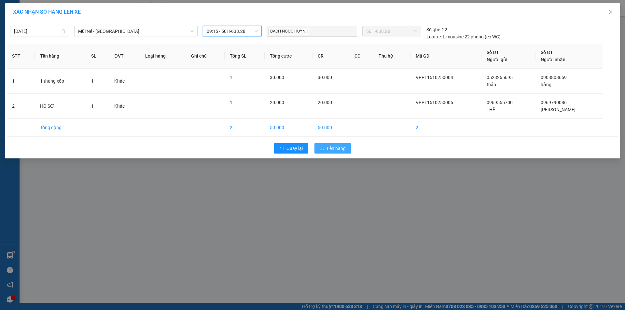
click at [347, 146] on button "Lên hàng" at bounding box center [333, 148] width 36 height 10
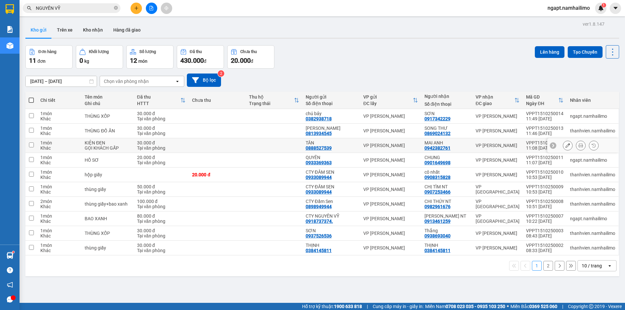
click at [31, 143] on input "checkbox" at bounding box center [31, 145] width 5 height 5
checkbox input "true"
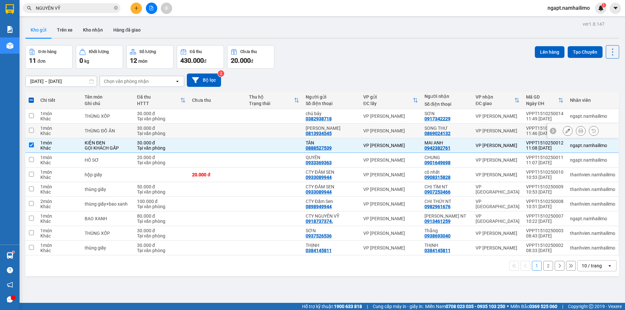
click at [29, 130] on input "checkbox" at bounding box center [31, 130] width 5 height 5
checkbox input "true"
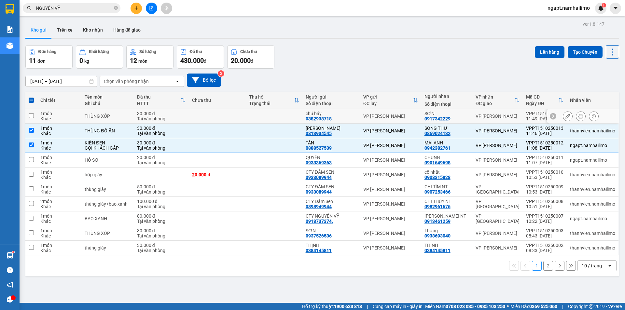
click at [28, 116] on td at bounding box center [31, 116] width 12 height 15
checkbox input "true"
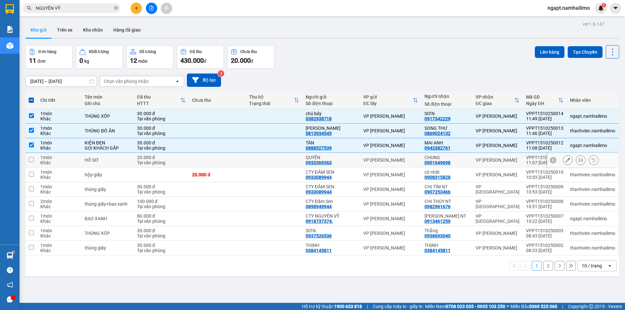
click at [33, 160] on input "checkbox" at bounding box center [31, 159] width 5 height 5
checkbox input "true"
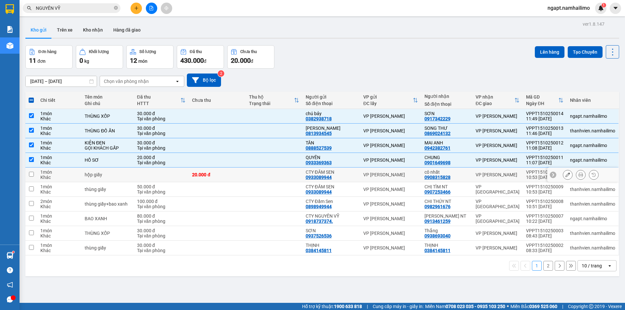
click at [437, 173] on div "cô nhất" at bounding box center [447, 172] width 45 height 5
checkbox input "true"
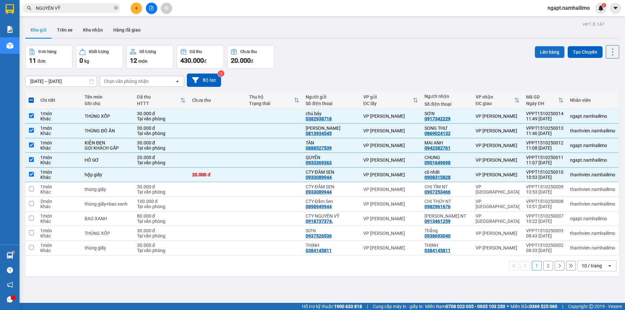
click at [545, 51] on button "Lên hàng" at bounding box center [550, 52] width 30 height 12
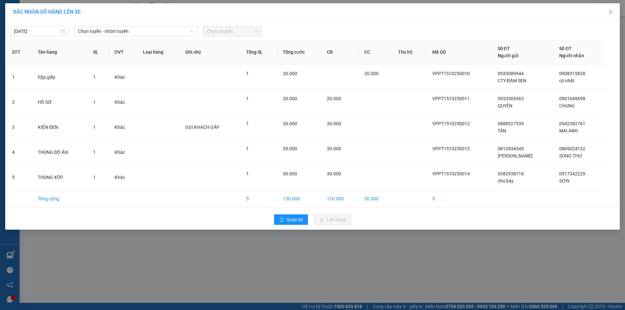
drag, startPoint x: 167, startPoint y: 31, endPoint x: 155, endPoint y: 37, distance: 13.4
click at [167, 31] on span "Chọn tuyến - nhóm tuyến" at bounding box center [136, 31] width 116 height 10
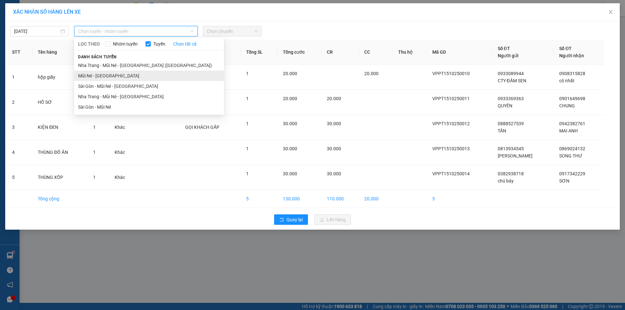
click at [120, 76] on li "Mũi Né - [GEOGRAPHIC_DATA]" at bounding box center [149, 76] width 150 height 10
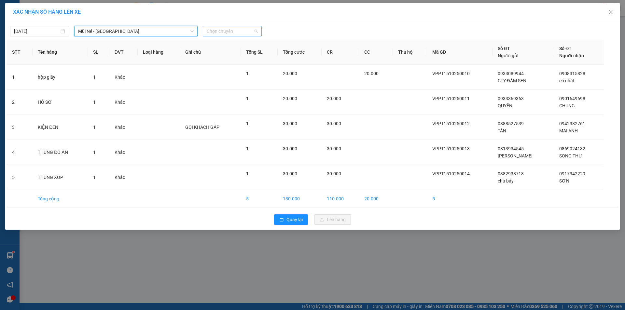
click at [254, 32] on span "Chọn chuyến" at bounding box center [232, 31] width 51 height 10
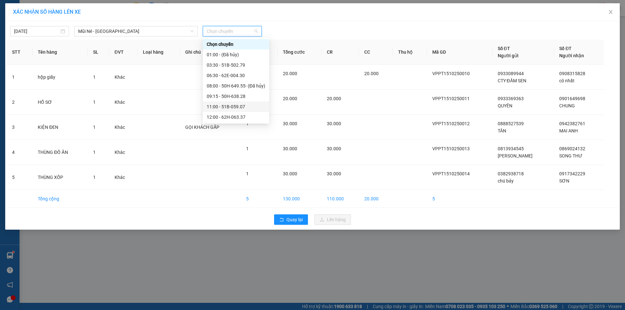
click at [233, 107] on div "11:00 - 51B-059.07" at bounding box center [236, 106] width 59 height 7
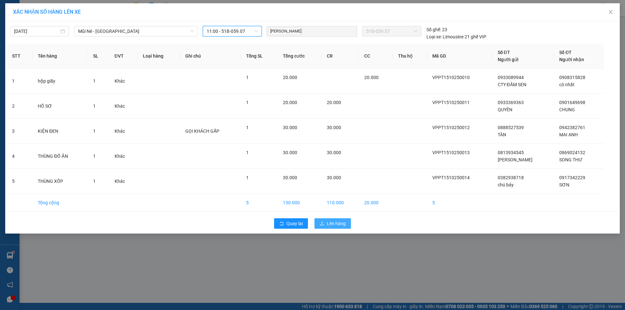
click at [342, 225] on span "Lên hàng" at bounding box center [336, 223] width 19 height 7
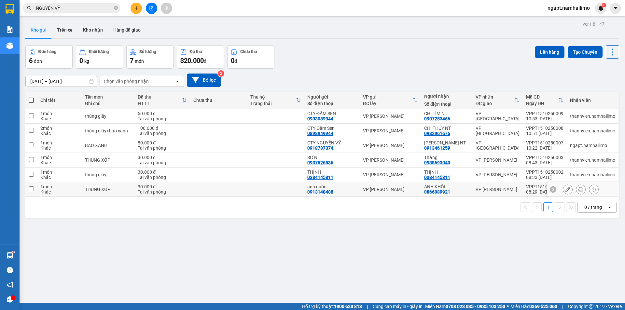
click at [31, 192] on td at bounding box center [31, 189] width 12 height 15
checkbox input "true"
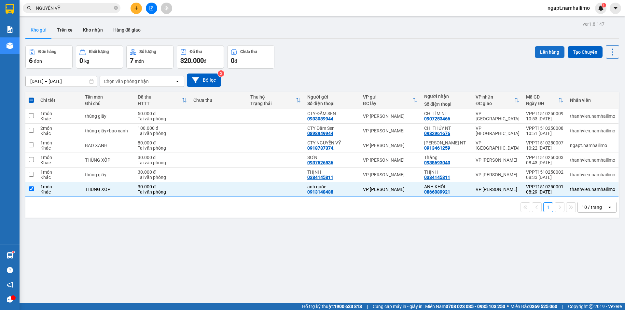
click at [540, 55] on button "Lên hàng" at bounding box center [550, 52] width 30 height 12
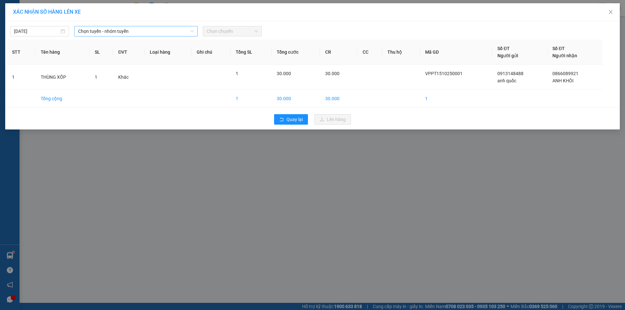
click at [155, 35] on span "Chọn tuyến - nhóm tuyến" at bounding box center [136, 31] width 116 height 10
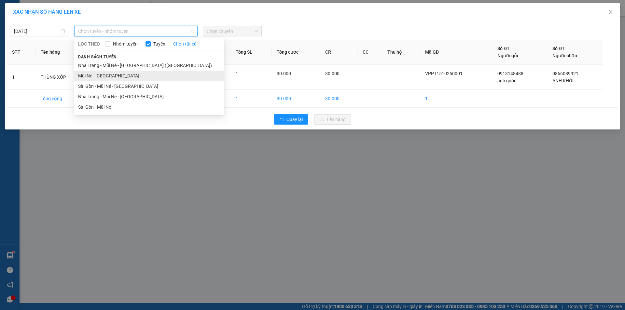
click at [109, 77] on li "Mũi Né - [GEOGRAPHIC_DATA]" at bounding box center [149, 76] width 150 height 10
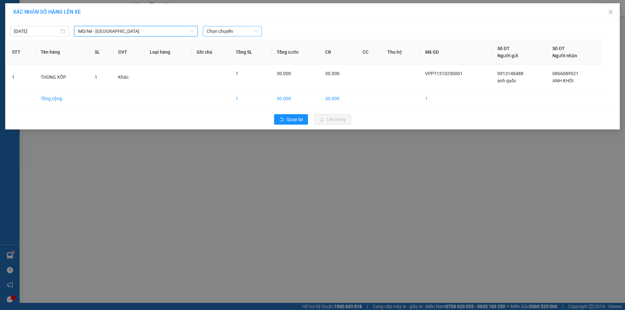
click at [234, 33] on span "Chọn chuyến" at bounding box center [232, 31] width 51 height 10
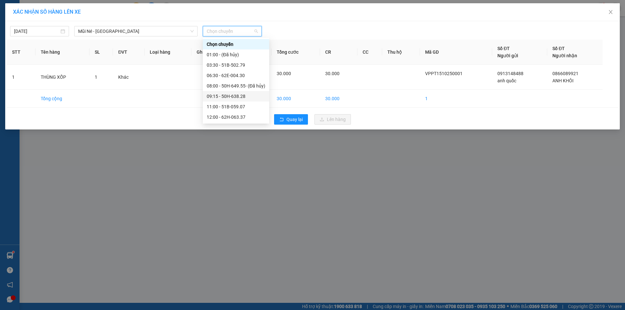
click at [237, 99] on div "09:15 - 50H-638.28" at bounding box center [236, 96] width 59 height 7
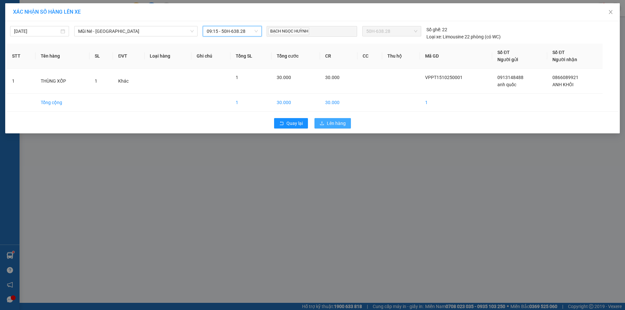
click at [334, 125] on span "Lên hàng" at bounding box center [336, 123] width 19 height 7
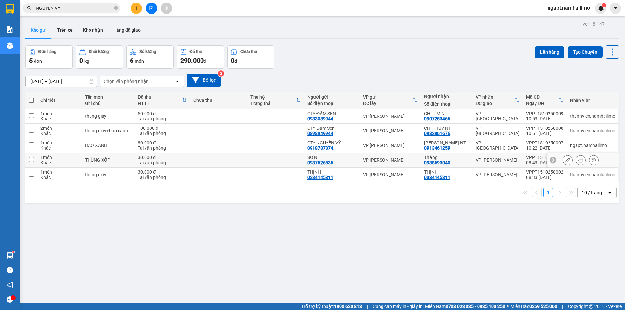
click at [32, 159] on input "checkbox" at bounding box center [31, 159] width 5 height 5
checkbox input "true"
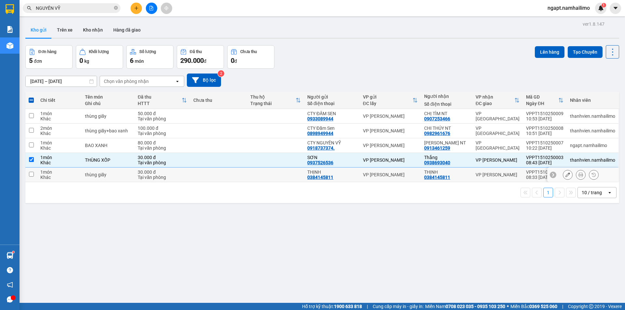
click at [30, 175] on input "checkbox" at bounding box center [31, 174] width 5 height 5
checkbox input "true"
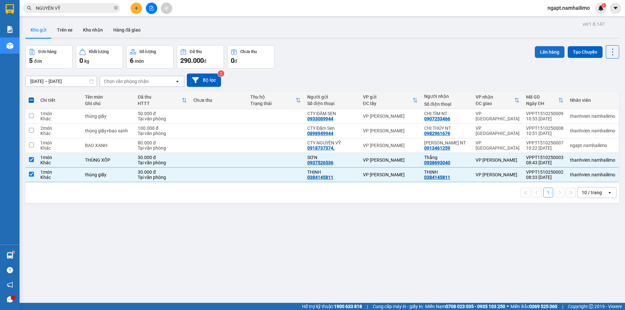
click at [550, 48] on button "Lên hàng" at bounding box center [550, 52] width 30 height 12
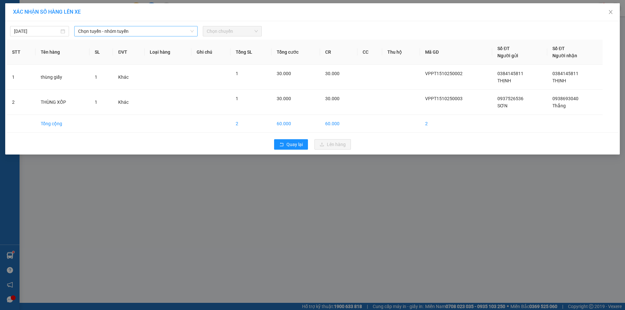
drag, startPoint x: 162, startPoint y: 34, endPoint x: 149, endPoint y: 36, distance: 12.4
click at [162, 33] on span "Chọn tuyến - nhóm tuyến" at bounding box center [136, 31] width 116 height 10
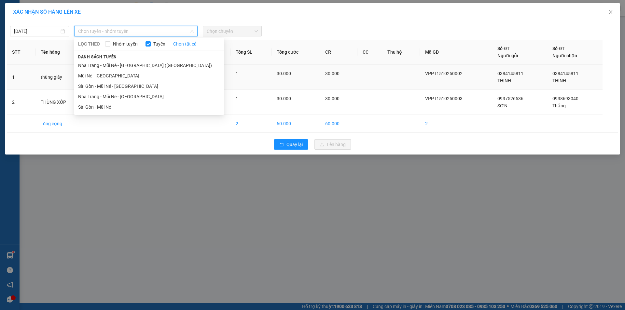
drag, startPoint x: 98, startPoint y: 77, endPoint x: 101, endPoint y: 75, distance: 3.9
click at [99, 76] on li "Mũi Né - [GEOGRAPHIC_DATA]" at bounding box center [149, 76] width 150 height 10
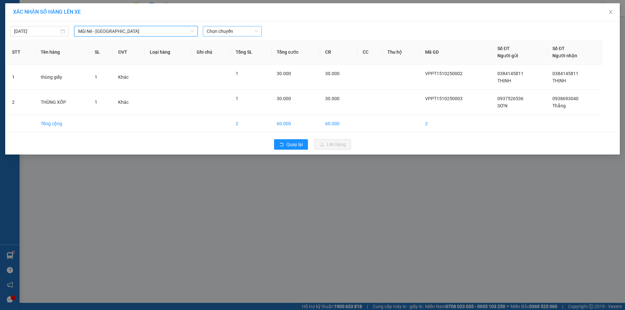
click at [251, 31] on span "Chọn chuyến" at bounding box center [232, 31] width 51 height 10
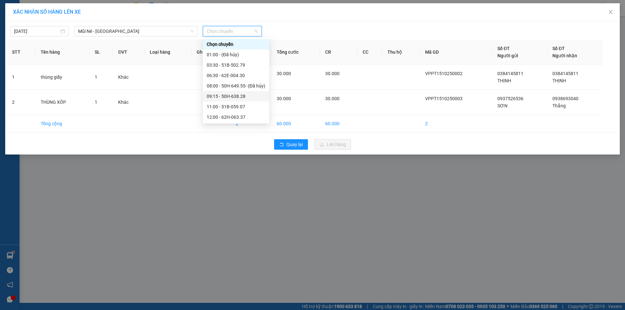
click at [237, 98] on div "09:15 - 50H-638.28" at bounding box center [236, 96] width 59 height 7
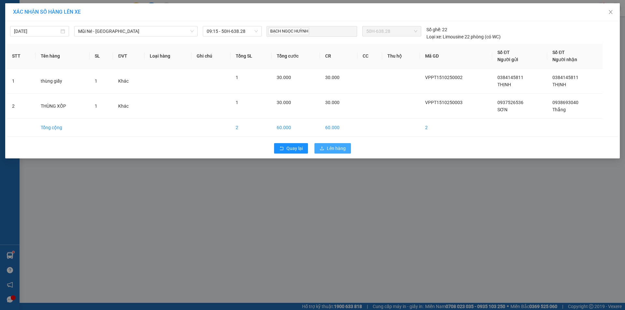
drag, startPoint x: 337, startPoint y: 149, endPoint x: 361, endPoint y: 195, distance: 52.0
click at [337, 149] on span "Lên hàng" at bounding box center [336, 148] width 19 height 7
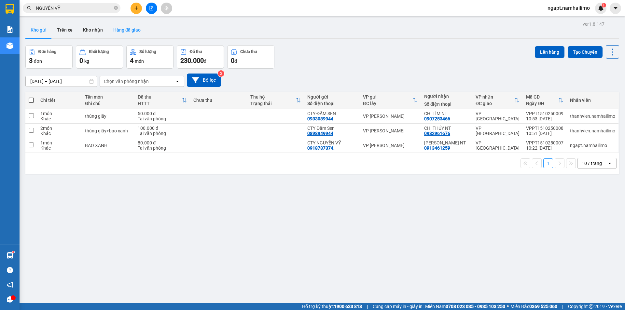
drag, startPoint x: 98, startPoint y: 31, endPoint x: 122, endPoint y: 36, distance: 24.6
click at [98, 30] on button "Kho nhận" at bounding box center [93, 30] width 30 height 16
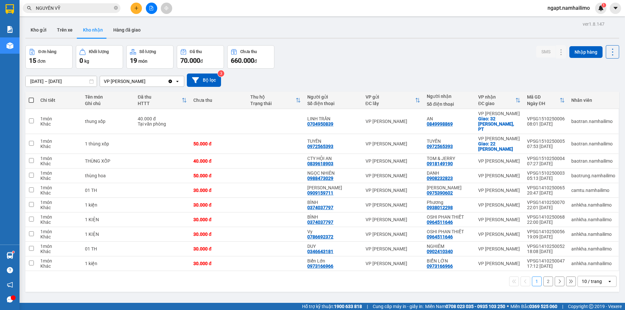
click at [546, 279] on button "2" at bounding box center [548, 282] width 10 height 10
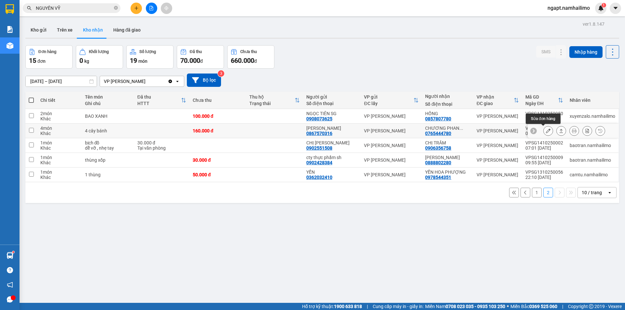
click at [547, 129] on button at bounding box center [548, 130] width 9 height 11
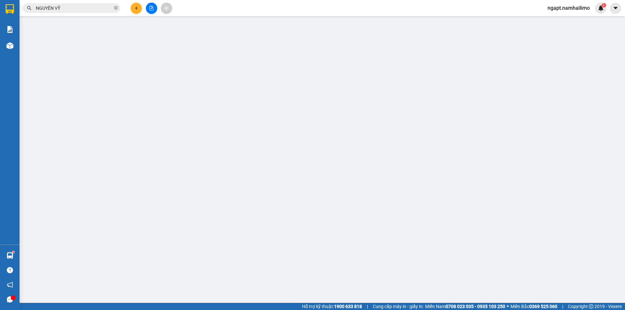
type input "0867570316"
type input "[PERSON_NAME]"
type input "0765444780"
type input "CHƯƠNG PHAN THIẾT"
type input "160.000"
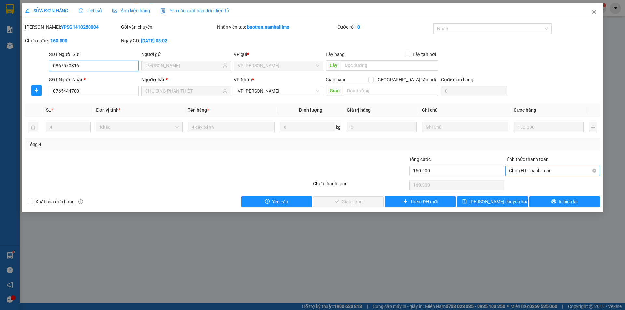
click at [537, 166] on span "Chọn HT Thanh Toán" at bounding box center [552, 171] width 87 height 10
drag, startPoint x: 532, startPoint y: 184, endPoint x: 459, endPoint y: 190, distance: 73.3
click at [532, 182] on div "Tại văn phòng" at bounding box center [552, 183] width 87 height 7
type input "0"
drag, startPoint x: 379, startPoint y: 200, endPoint x: 575, endPoint y: 232, distance: 198.9
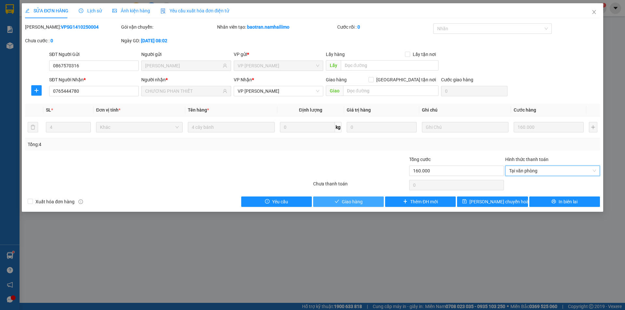
click at [379, 200] on button "Giao hàng" at bounding box center [348, 202] width 71 height 10
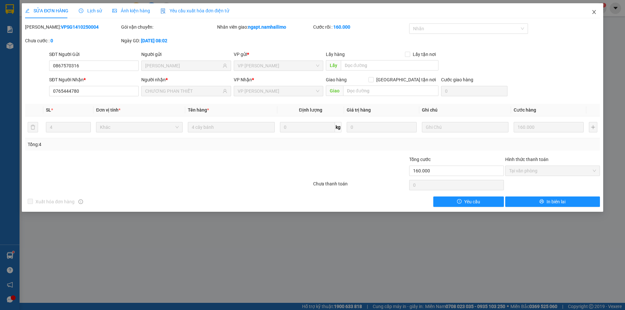
click at [592, 12] on icon "close" at bounding box center [594, 11] width 5 height 5
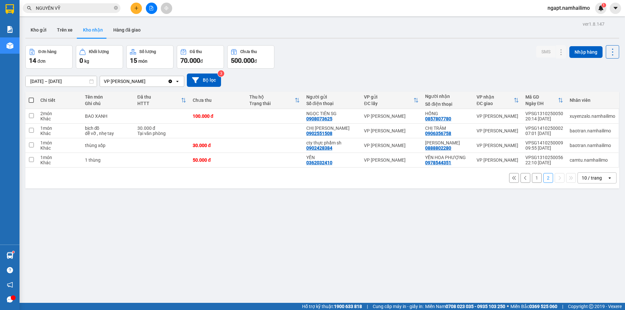
click at [532, 178] on button "1" at bounding box center [537, 178] width 10 height 10
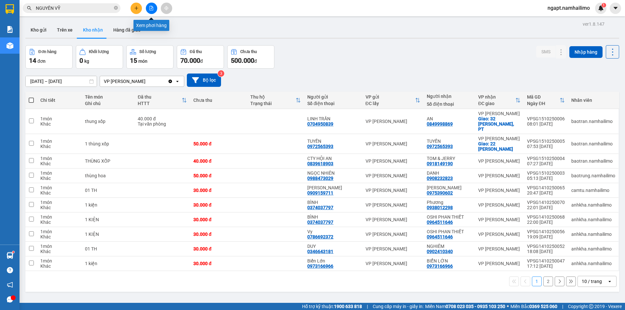
click at [154, 6] on button at bounding box center [151, 8] width 11 height 11
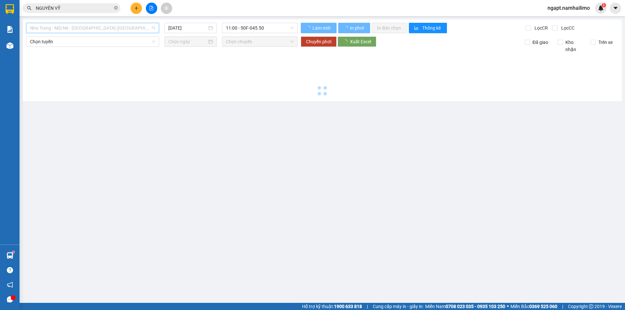
click at [108, 29] on span "Nha Trang - Mũi Né - [GEOGRAPHIC_DATA] ([GEOGRAPHIC_DATA])" at bounding box center [92, 28] width 125 height 10
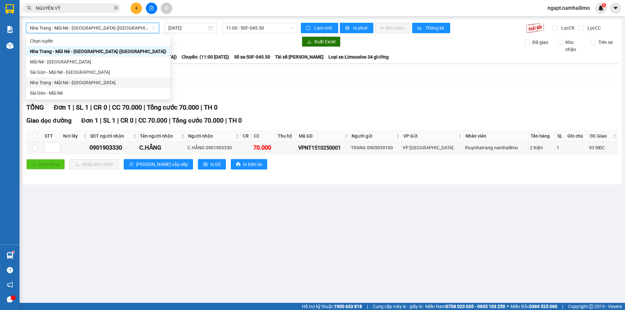
click at [214, 193] on main "[GEOGRAPHIC_DATA] - [GEOGRAPHIC_DATA] - [GEOGRAPHIC_DATA] ([GEOGRAPHIC_DATA]) […" at bounding box center [312, 151] width 625 height 303
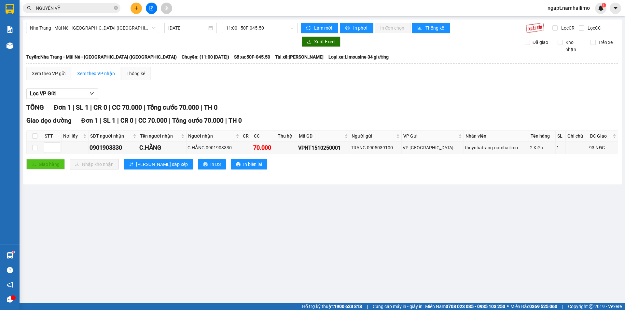
drag, startPoint x: 114, startPoint y: 28, endPoint x: 86, endPoint y: 44, distance: 31.6
click at [114, 28] on span "Nha Trang - Mũi Né - [GEOGRAPHIC_DATA] ([GEOGRAPHIC_DATA])" at bounding box center [92, 28] width 125 height 10
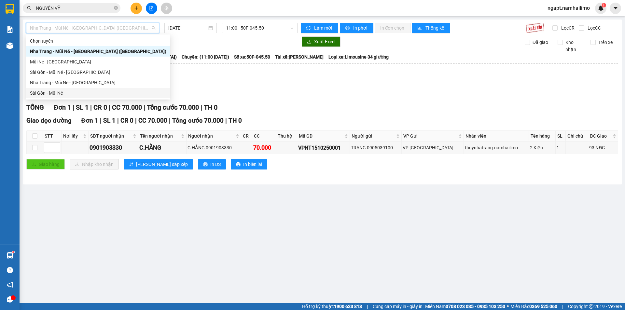
click at [61, 90] on div "Sài Gòn - Mũi Né" at bounding box center [98, 93] width 136 height 7
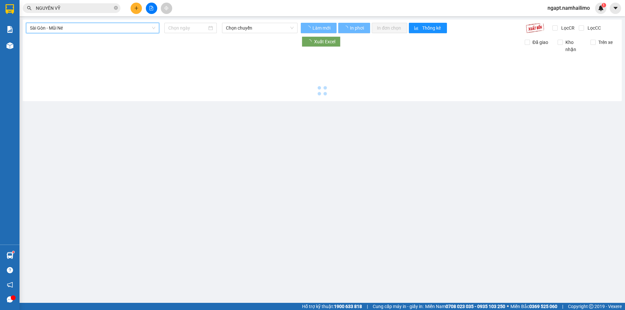
type input "[DATE]"
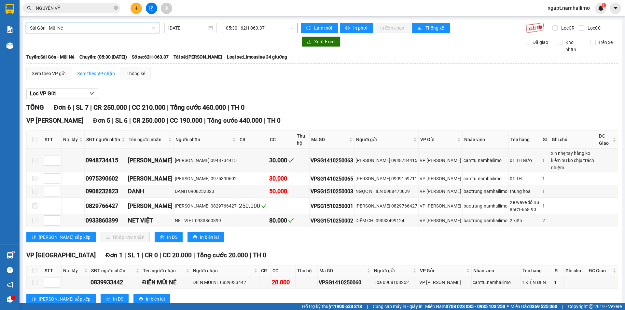
click at [251, 29] on span "05:30 - 62H-063.37" at bounding box center [260, 28] width 68 height 10
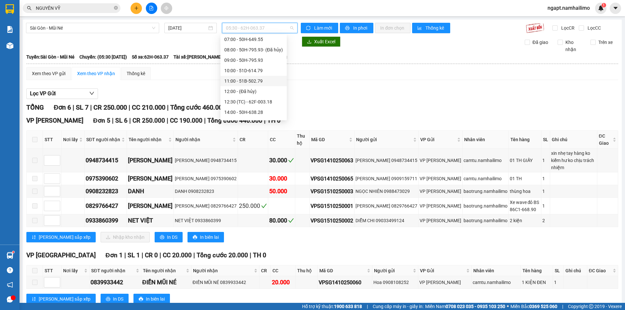
scroll to position [33, 0]
click at [262, 49] on div "09:00 - 50H-795.93" at bounding box center [253, 50] width 59 height 7
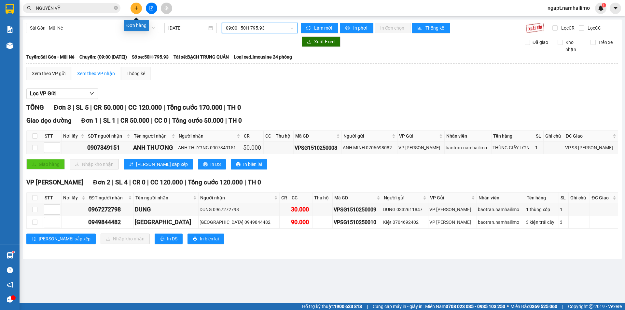
click at [137, 7] on icon "plus" at bounding box center [136, 8] width 5 height 5
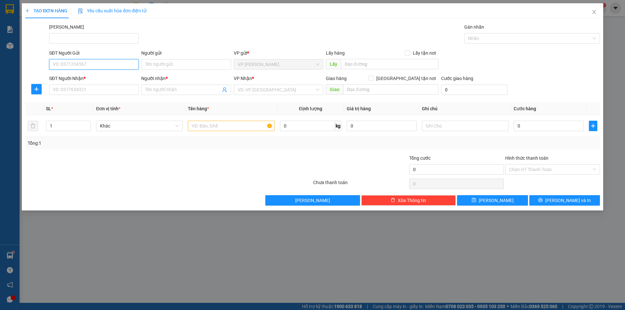
click at [110, 61] on input "SĐT Người Gửi" at bounding box center [94, 64] width 90 height 10
click at [101, 77] on div "0907742907 - CHỊ DÂN" at bounding box center [94, 77] width 82 height 7
type input "0907742907"
type input "CHỊ DÂN"
type input "0396469069"
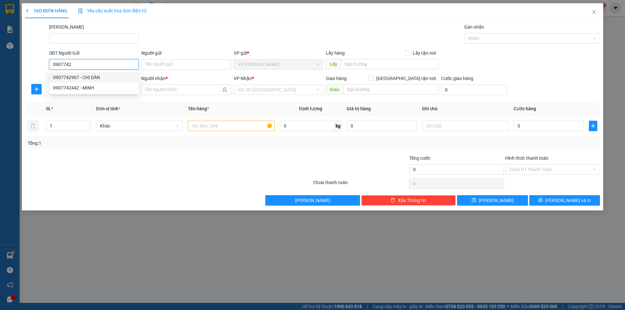
type input "THỊNH"
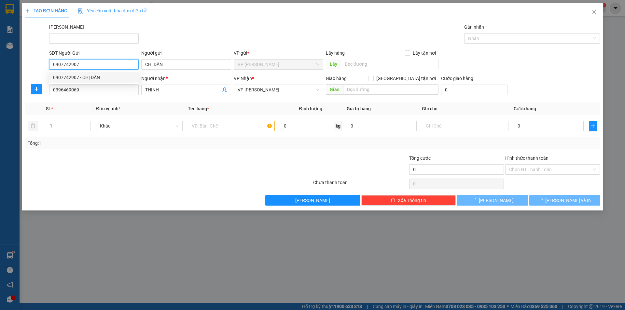
type input "40.000"
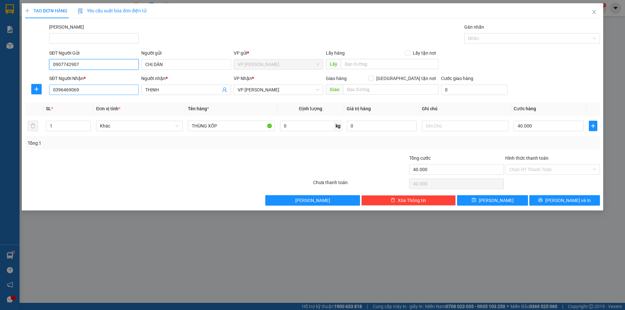
type input "0907742907"
drag, startPoint x: 93, startPoint y: 89, endPoint x: 23, endPoint y: 86, distance: 69.8
click at [22, 88] on div "TẠO ĐƠN HÀNG Yêu cầu xuất hóa đơn điện tử Transit Pickup Surcharge Ids Transit …" at bounding box center [313, 106] width 582 height 207
type input "0918812516"
click at [69, 103] on div "0918812516 - PHÚC" at bounding box center [94, 102] width 82 height 7
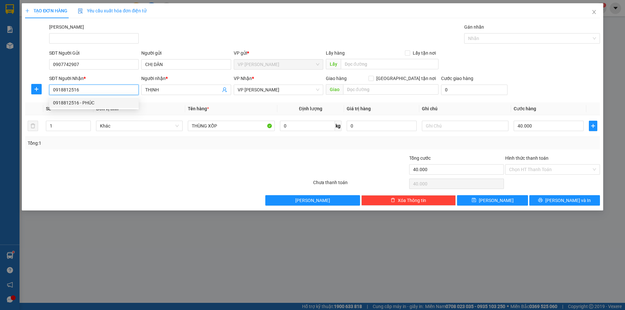
type input "PHÚC"
type input "30.000"
type input "0918812516"
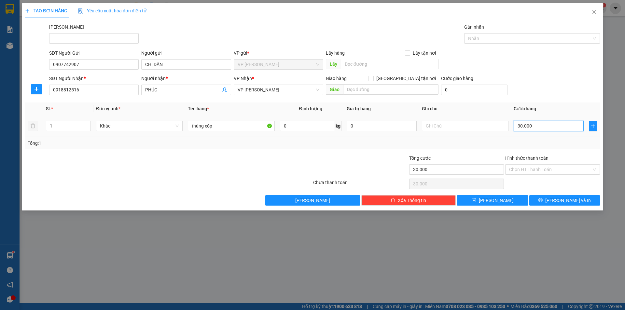
click at [541, 125] on input "30.000" at bounding box center [549, 126] width 70 height 10
type input "4"
type input "40"
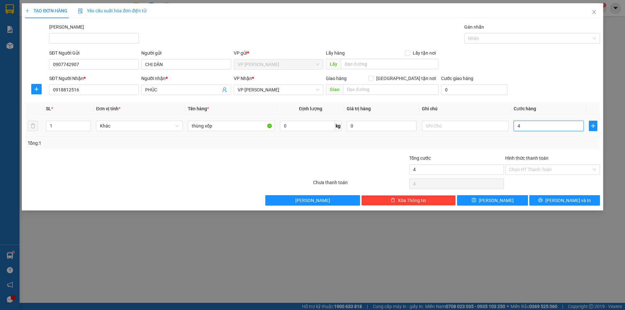
type input "40"
type input "40.000"
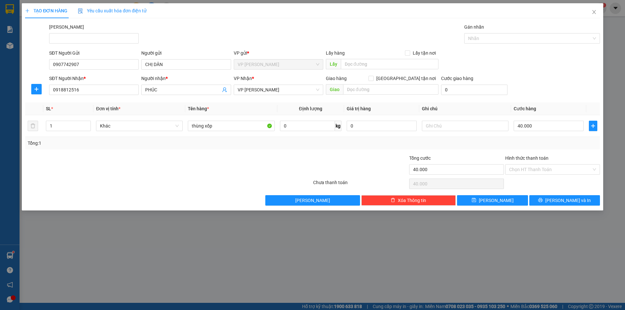
drag, startPoint x: 171, startPoint y: 180, endPoint x: 399, endPoint y: 223, distance: 231.4
click at [172, 182] on div at bounding box center [168, 183] width 288 height 13
click at [568, 170] on input "Hình thức thanh toán" at bounding box center [550, 170] width 82 height 10
click at [326, 154] on div "Transit Pickup Surcharge Ids Transit Deliver Surcharge Ids Transit Deliver Surc…" at bounding box center [312, 114] width 575 height 182
click at [560, 169] on input "Hình thức thanh toán" at bounding box center [550, 170] width 82 height 10
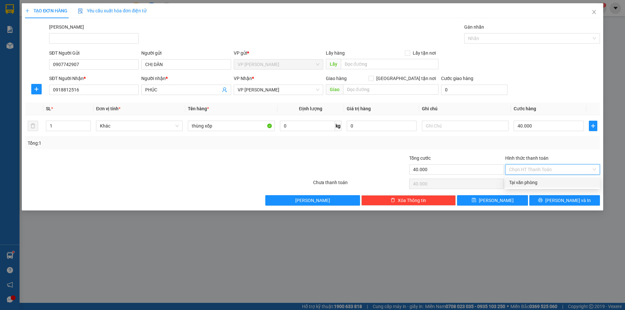
click at [559, 181] on div "Tại văn phòng" at bounding box center [552, 182] width 87 height 7
type input "0"
click at [573, 201] on span "[PERSON_NAME] và In" at bounding box center [568, 200] width 46 height 7
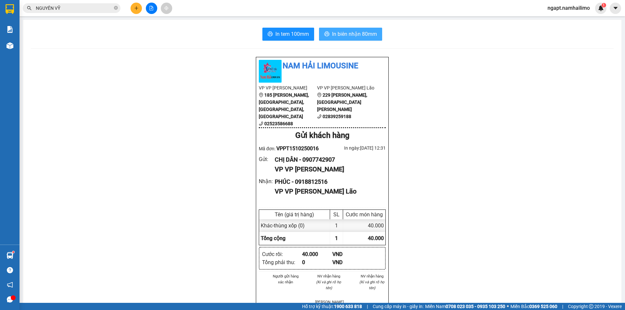
drag, startPoint x: 362, startPoint y: 32, endPoint x: 463, endPoint y: 105, distance: 124.0
click at [363, 32] on span "In biên nhận 80mm" at bounding box center [354, 34] width 45 height 8
click at [287, 38] on span "In tem 100mm" at bounding box center [292, 34] width 34 height 8
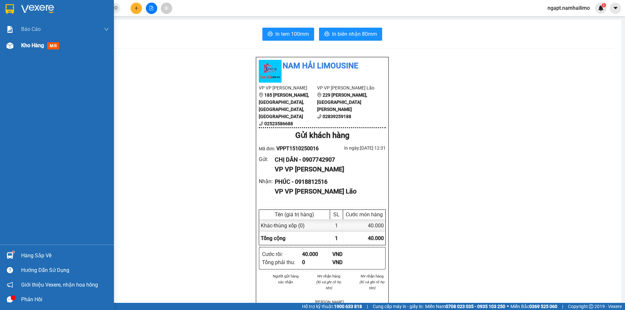
click at [22, 50] on div "Kho hàng mới" at bounding box center [65, 45] width 88 height 16
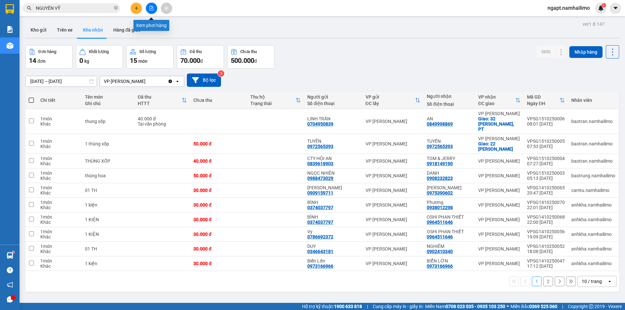
click at [153, 9] on icon "file-add" at bounding box center [152, 8] width 4 height 5
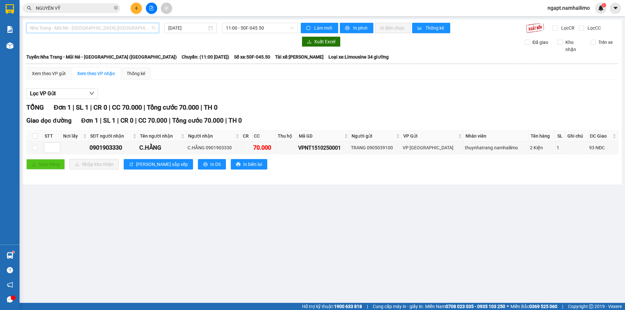
click at [121, 29] on span "Nha Trang - Mũi Né - [GEOGRAPHIC_DATA] ([GEOGRAPHIC_DATA])" at bounding box center [92, 28] width 125 height 10
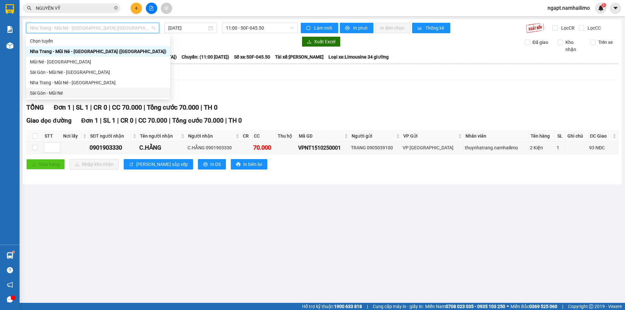
click at [62, 91] on div "Sài Gòn - Mũi Né" at bounding box center [98, 93] width 136 height 7
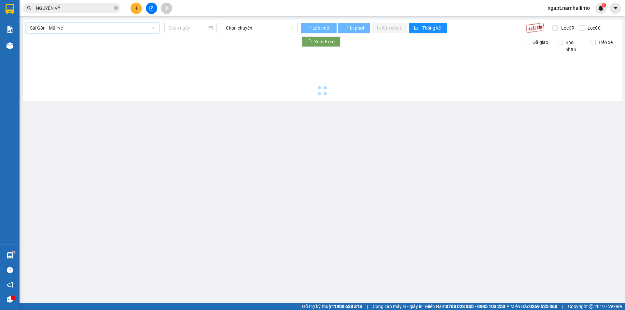
type input "[DATE]"
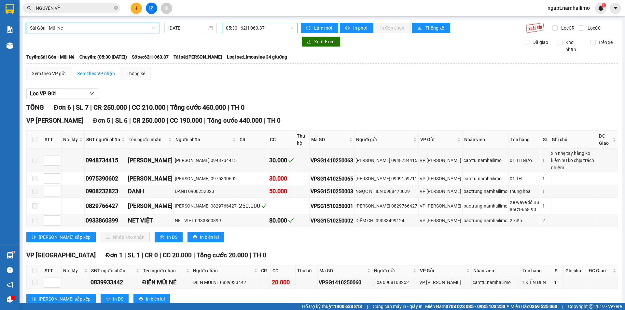
click at [281, 27] on span "05:30 - 62H-063.37" at bounding box center [260, 28] width 68 height 10
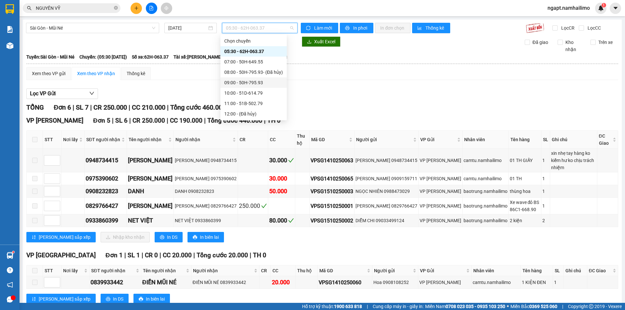
click at [261, 84] on div "09:00 - 50H-795.93" at bounding box center [253, 82] width 59 height 7
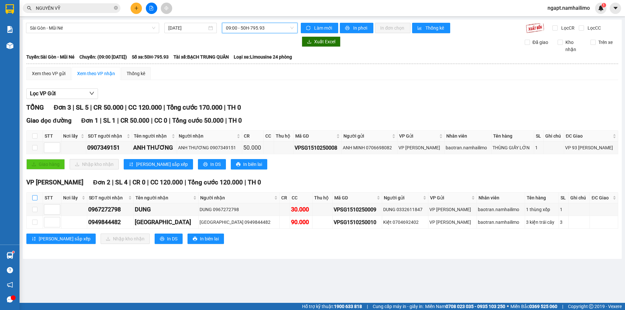
click at [35, 198] on input "checkbox" at bounding box center [34, 197] width 5 height 5
checkbox input "true"
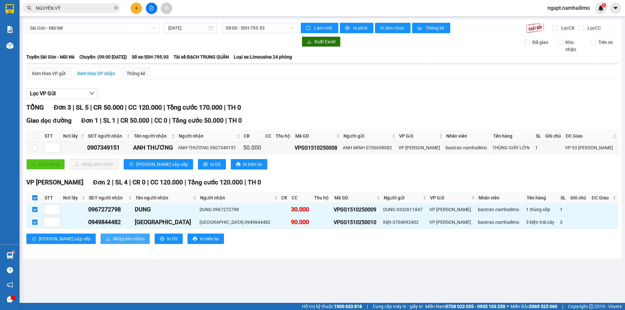
click at [113, 237] on span "Nhập kho nhận" at bounding box center [129, 238] width 32 height 7
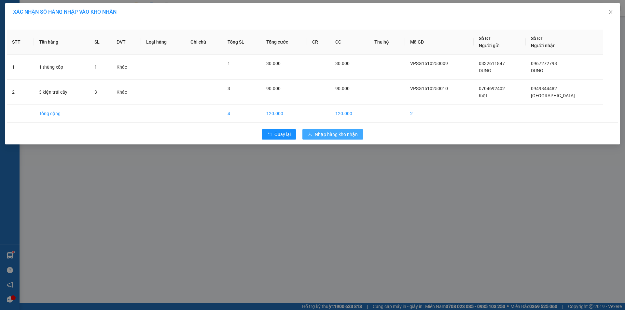
click at [329, 129] on button "Nhập hàng kho nhận" at bounding box center [332, 134] width 61 height 10
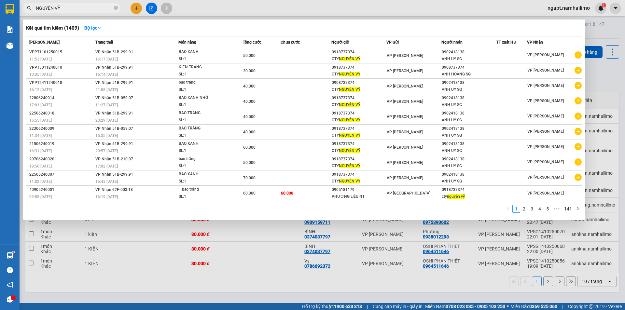
drag, startPoint x: 117, startPoint y: 8, endPoint x: 112, endPoint y: 11, distance: 5.3
click at [117, 7] on icon "close-circle" at bounding box center [116, 8] width 4 height 4
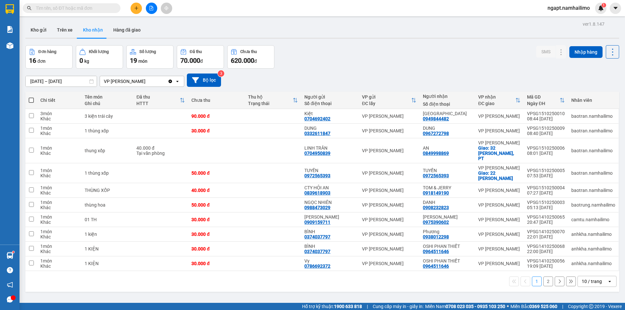
click at [75, 8] on input "text" at bounding box center [74, 8] width 77 height 7
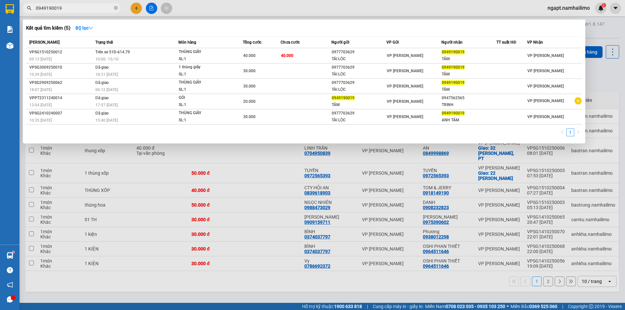
type input "0949190019"
click at [354, 285] on div at bounding box center [312, 155] width 625 height 310
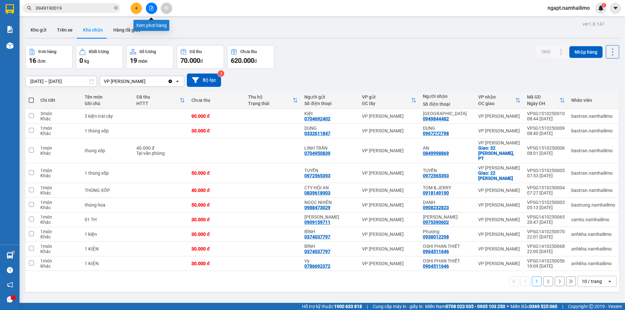
click at [148, 6] on button at bounding box center [151, 8] width 11 height 11
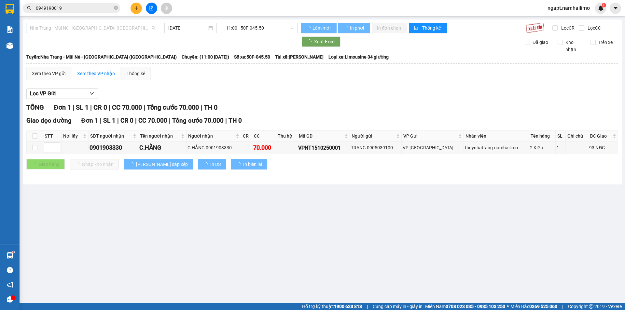
click at [96, 30] on span "Nha Trang - Mũi Né - [GEOGRAPHIC_DATA] ([GEOGRAPHIC_DATA])" at bounding box center [92, 28] width 125 height 10
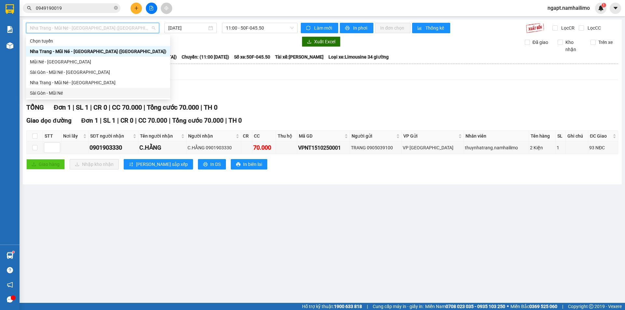
click at [77, 97] on div "Sài Gòn - Mũi Né" at bounding box center [98, 93] width 144 height 10
type input "[DATE]"
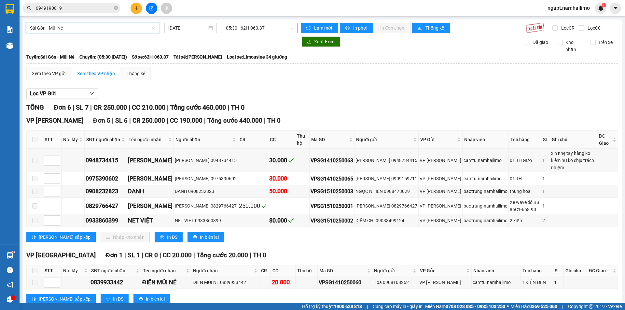
click at [255, 27] on span "05:30 - 62H-063.37" at bounding box center [260, 28] width 68 height 10
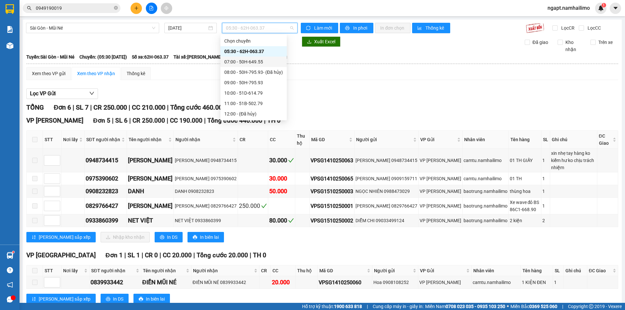
drag, startPoint x: 256, startPoint y: 63, endPoint x: 262, endPoint y: 63, distance: 6.5
click at [262, 63] on div "07:00 - 50H-649.55" at bounding box center [253, 61] width 59 height 7
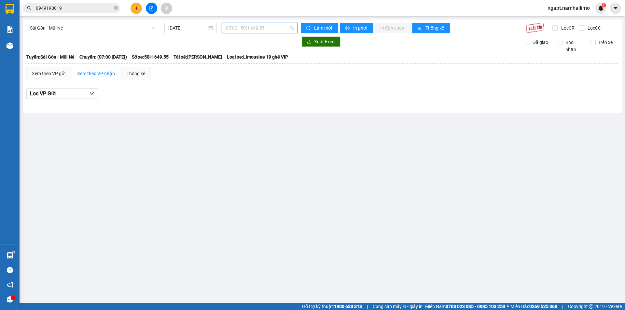
click at [275, 28] on span "07:00 - 50H-649.55" at bounding box center [260, 28] width 68 height 10
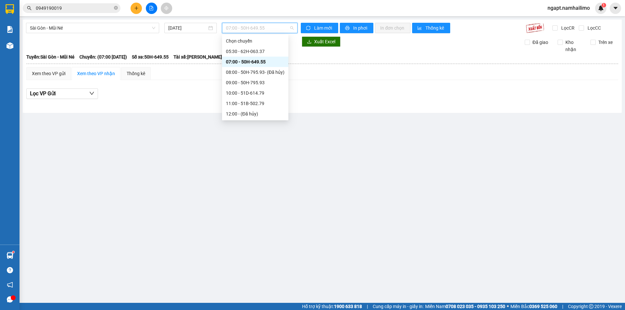
click at [263, 64] on div "07:00 - 50H-649.55" at bounding box center [255, 61] width 59 height 7
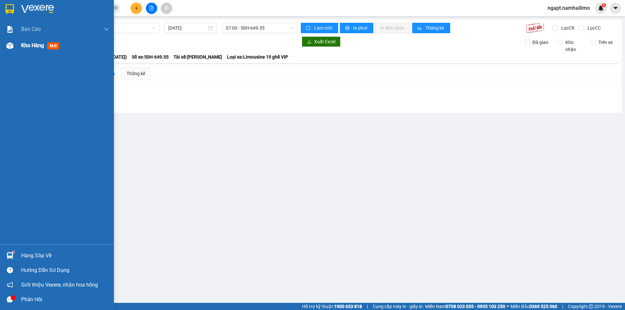
click at [29, 46] on span "Kho hàng" at bounding box center [32, 45] width 23 height 6
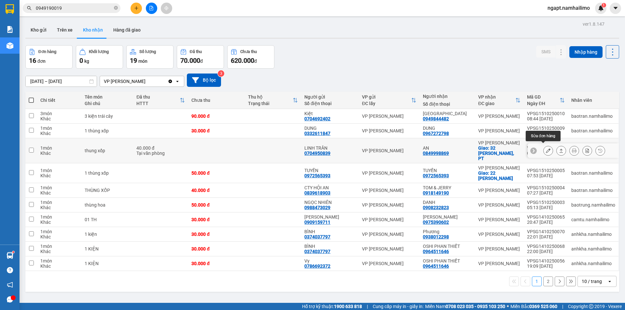
click at [546, 148] on icon at bounding box center [548, 150] width 5 height 5
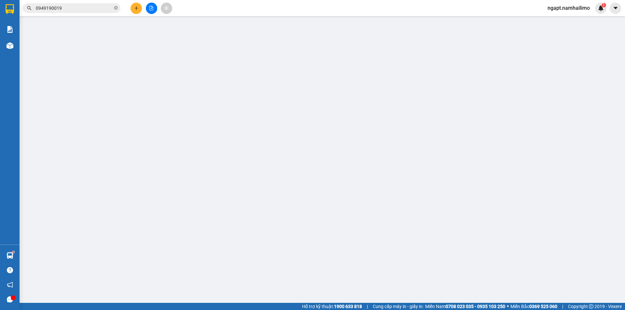
type input "0704950839"
type input "LINH TRẦN"
type input "0849998869"
type input "AN"
checkbox input "true"
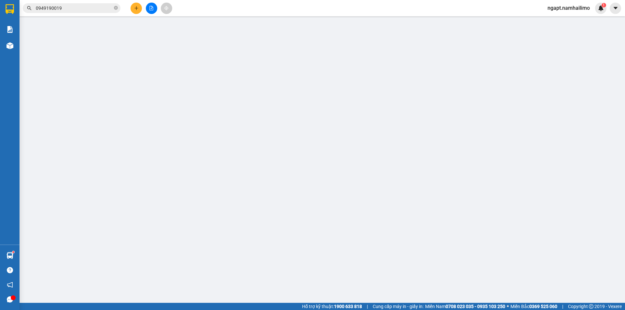
type input "32 [PERSON_NAME], PT"
type input "40.000"
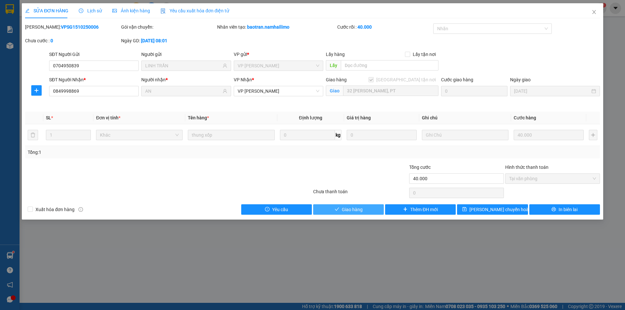
click at [358, 210] on span "Giao hàng" at bounding box center [352, 209] width 21 height 7
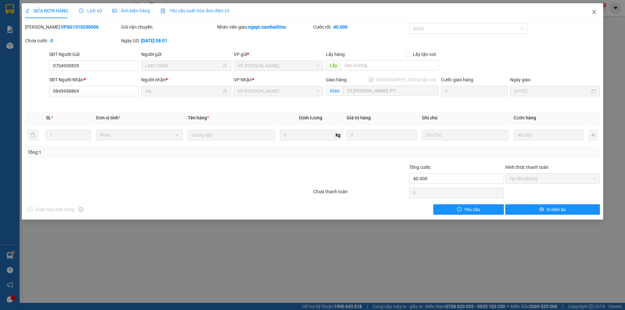
click at [594, 12] on icon "close" at bounding box center [594, 11] width 5 height 5
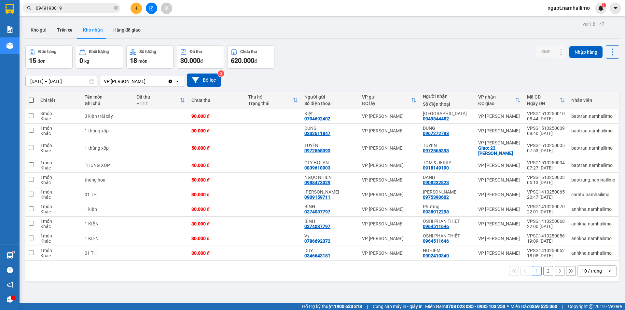
drag, startPoint x: 545, startPoint y: 273, endPoint x: 547, endPoint y: 269, distance: 5.0
click at [545, 271] on button "2" at bounding box center [548, 271] width 10 height 10
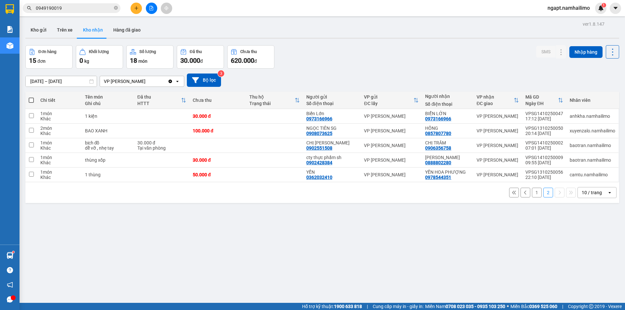
click at [532, 193] on button "1" at bounding box center [537, 193] width 10 height 10
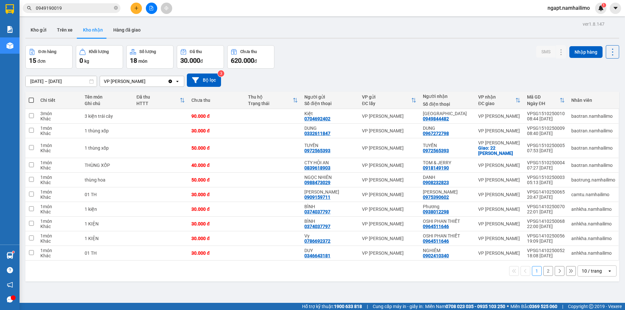
click at [139, 7] on button at bounding box center [136, 8] width 11 height 11
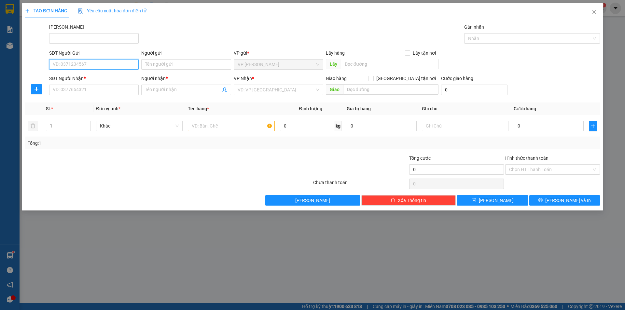
click at [106, 67] on input "SĐT Người Gửi" at bounding box center [94, 64] width 90 height 10
type input "0906757815"
click at [85, 77] on div "0906757815 - linh" at bounding box center [94, 77] width 82 height 7
type input "linh"
type input "0917154621"
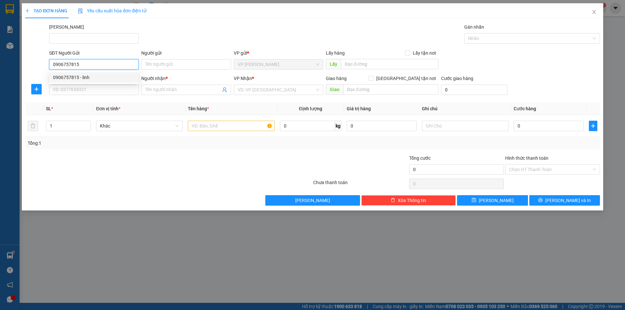
type input "HƯƠNG"
type input "20.000"
type input "0906757815"
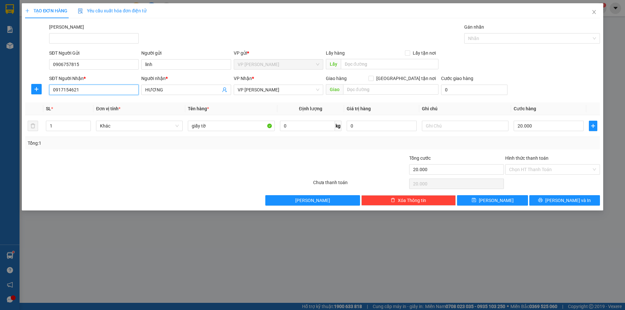
drag, startPoint x: 86, startPoint y: 88, endPoint x: 30, endPoint y: 84, distance: 56.5
click at [30, 84] on div "SĐT Người Nhận * 0917154621 Người nhận * HƯƠNG VP Nhận * VP Phạm Ngũ Lão Giao h…" at bounding box center [312, 86] width 576 height 23
drag, startPoint x: 167, startPoint y: 91, endPoint x: 133, endPoint y: 89, distance: 34.9
click at [133, 89] on div "SĐT Người Nhận * 0917154621 Người nhận * HƯƠNG HƯƠNG VP Nhận * VP Phạm Ngũ Lão …" at bounding box center [325, 86] width 554 height 23
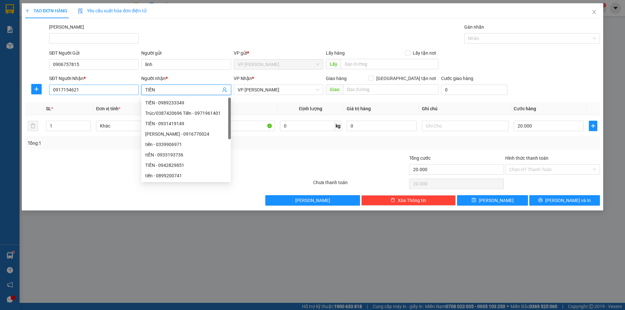
type input "TIẾN"
click at [93, 91] on input "0917154621" at bounding box center [94, 90] width 90 height 10
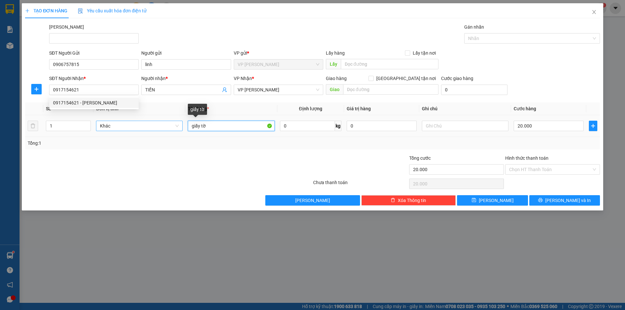
drag, startPoint x: 213, startPoint y: 126, endPoint x: 155, endPoint y: 125, distance: 58.3
click at [153, 126] on tr "1 Khác giấy tờ 0 kg 0 20.000" at bounding box center [312, 126] width 575 height 22
type input "KIỆN TRẮNG"
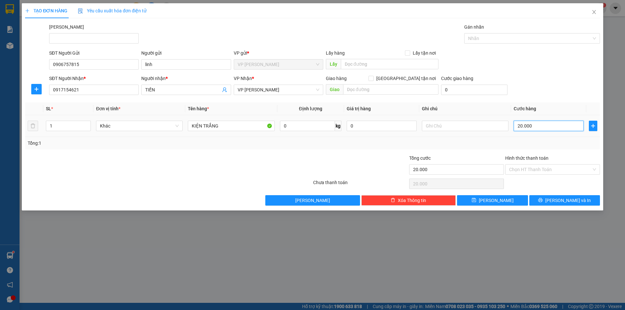
click at [539, 128] on input "20.000" at bounding box center [549, 126] width 70 height 10
type input "3"
type input "30"
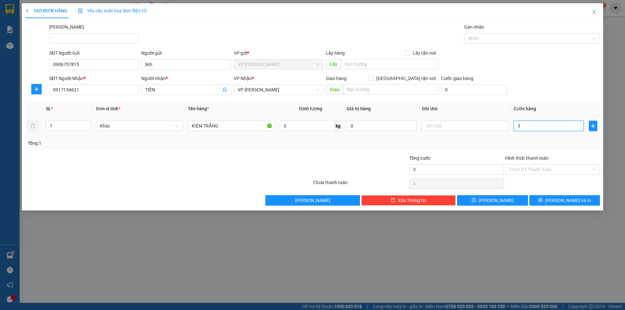
type input "30"
type input "30.000"
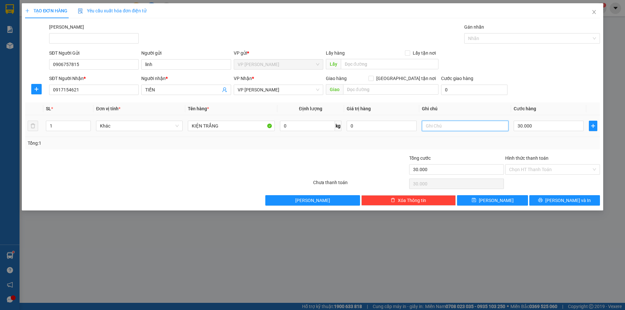
drag, startPoint x: 442, startPoint y: 124, endPoint x: 442, endPoint y: 118, distance: 5.5
click at [442, 123] on input "text" at bounding box center [465, 126] width 87 height 10
type input "GỌI KHÁCH NHẬN"
click at [94, 90] on input "0917154621" at bounding box center [94, 90] width 90 height 10
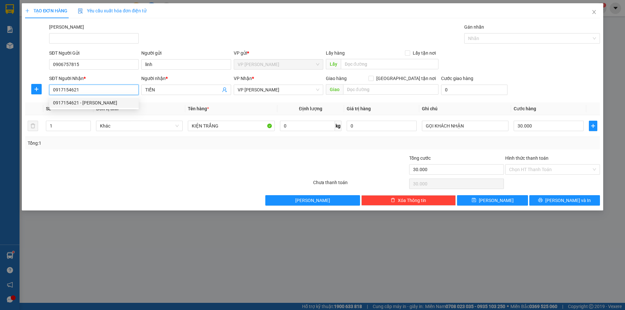
drag, startPoint x: 94, startPoint y: 90, endPoint x: 43, endPoint y: 88, distance: 51.5
click at [38, 90] on div "SĐT Người Nhận * 0917154621 Người nhận * TIẾN VP Nhận * VP Phạm Ngũ Lão Giao hà…" at bounding box center [312, 86] width 576 height 23
click at [66, 103] on div "0899200741 - tiến" at bounding box center [94, 102] width 82 height 7
type input "0899200741"
type input "tiến"
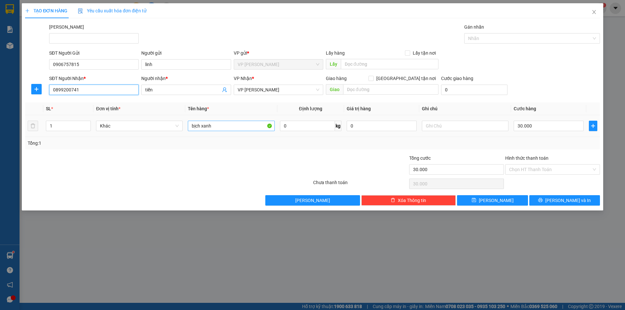
type input "0899200741"
drag, startPoint x: 218, startPoint y: 124, endPoint x: 159, endPoint y: 110, distance: 60.5
click at [154, 117] on tr "1 Khác bịch xanh 0 kg 0 30.000" at bounding box center [312, 126] width 575 height 22
type input "KIỆN TRẮNG"
drag, startPoint x: 558, startPoint y: 171, endPoint x: 552, endPoint y: 185, distance: 15.3
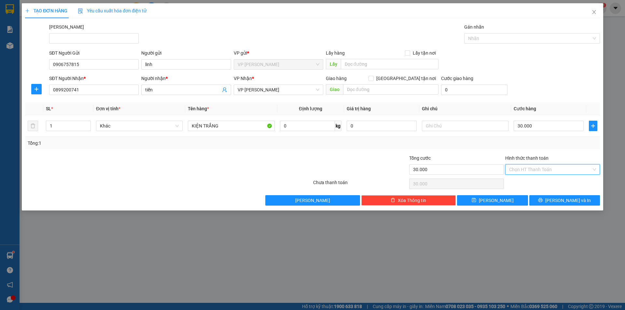
click at [557, 171] on input "Hình thức thanh toán" at bounding box center [550, 170] width 82 height 10
drag, startPoint x: 552, startPoint y: 186, endPoint x: 552, endPoint y: 193, distance: 7.2
click at [551, 185] on div "Tại văn phòng" at bounding box center [552, 182] width 87 height 7
type input "0"
click at [577, 200] on span "[PERSON_NAME] và In" at bounding box center [568, 200] width 46 height 7
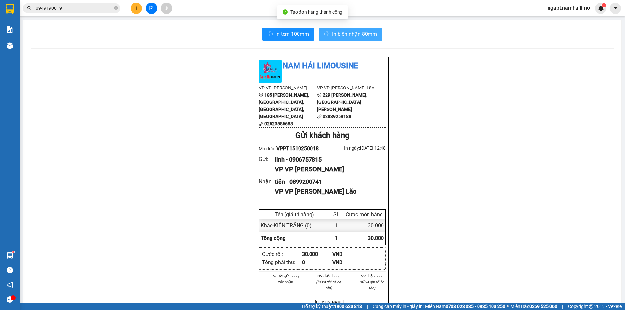
click at [358, 34] on span "In biên nhận 80mm" at bounding box center [354, 34] width 45 height 8
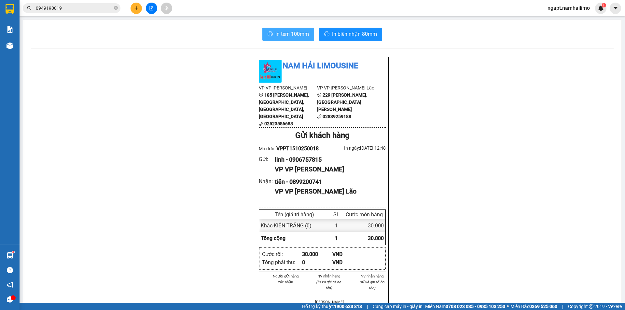
click at [286, 35] on span "In tem 100mm" at bounding box center [292, 34] width 34 height 8
